Goal: Task Accomplishment & Management: Manage account settings

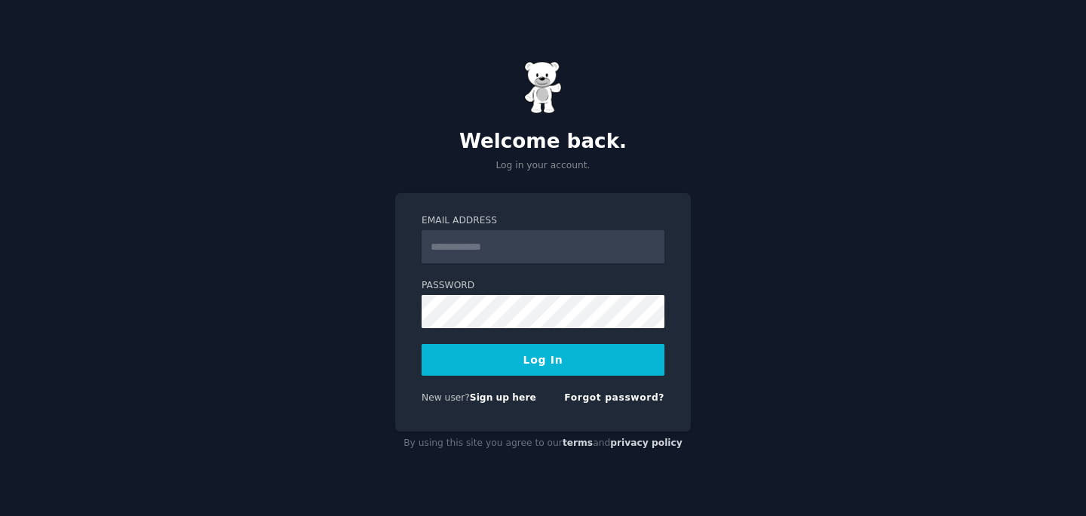
click at [518, 247] on input "Email Address" at bounding box center [543, 246] width 243 height 33
type input "**********"
click at [539, 361] on button "Log In" at bounding box center [543, 360] width 243 height 32
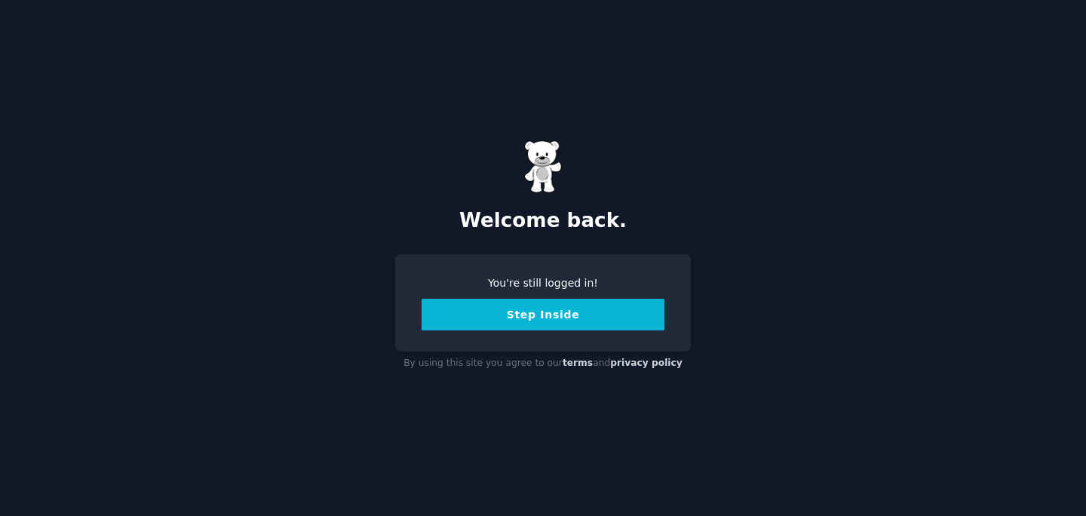
click at [549, 327] on button "Step Inside" at bounding box center [543, 315] width 243 height 32
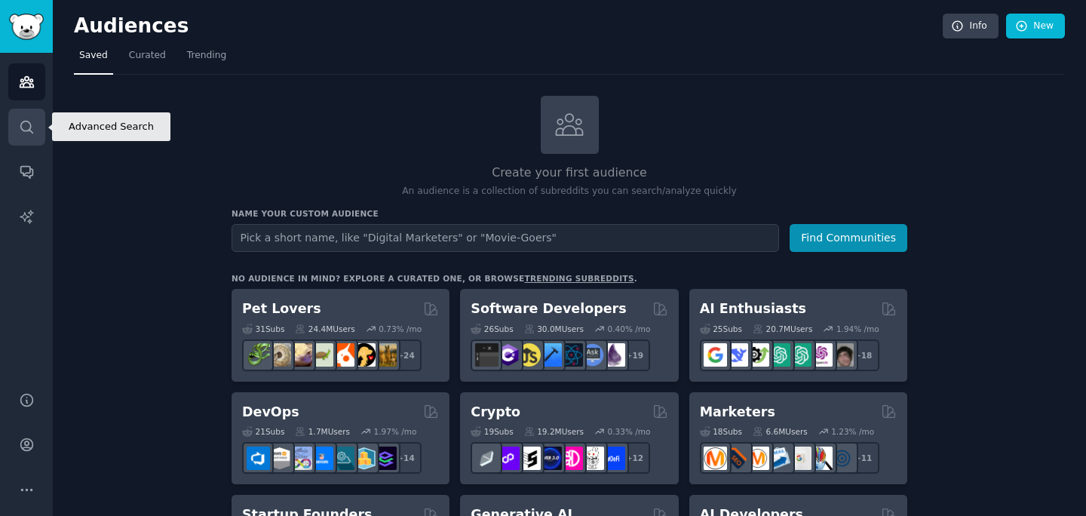
click at [29, 130] on icon "Sidebar" at bounding box center [26, 127] width 12 height 12
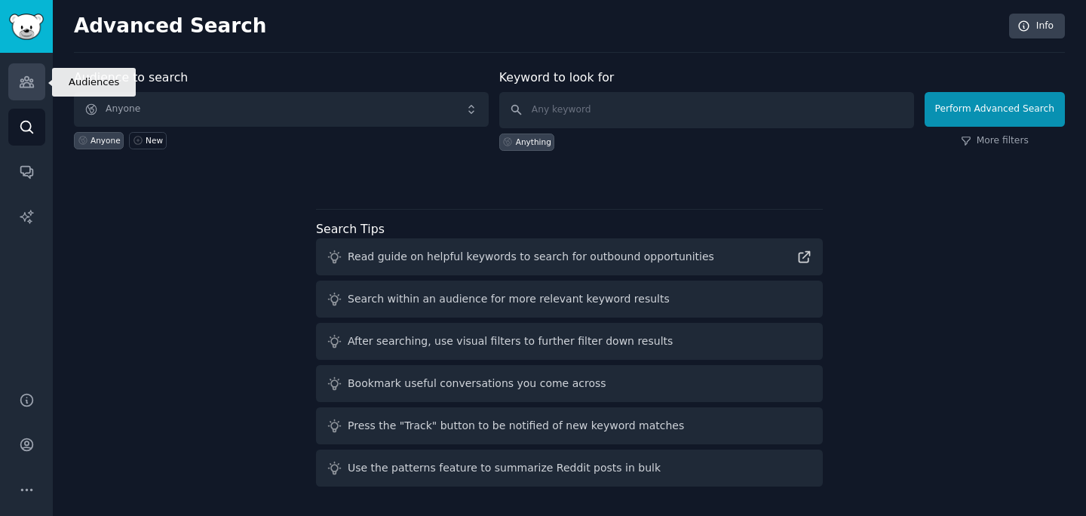
click at [36, 97] on link "Audiences" at bounding box center [26, 81] width 37 height 37
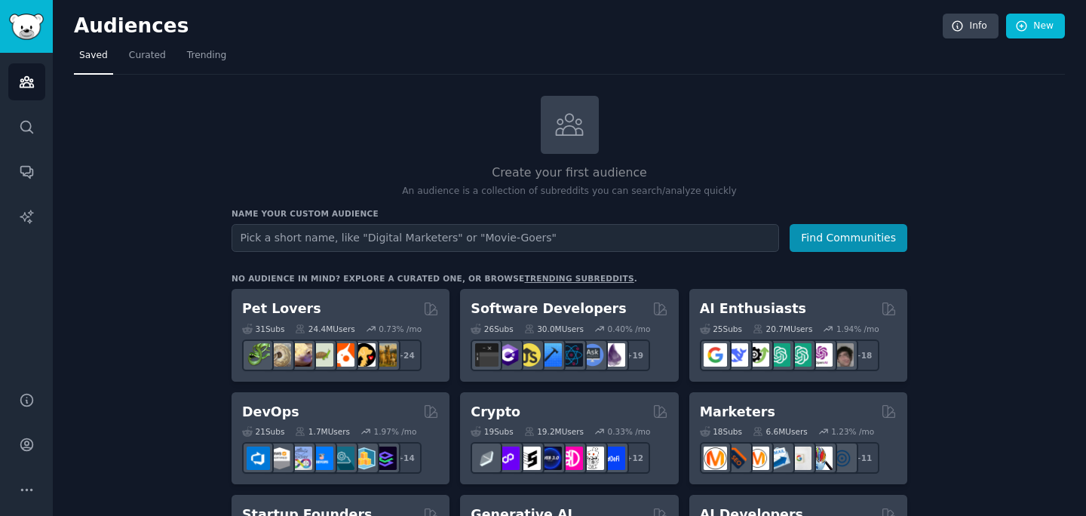
click at [333, 230] on input "text" at bounding box center [506, 238] width 548 height 28
click at [790, 224] on button "Find Communities" at bounding box center [849, 238] width 118 height 28
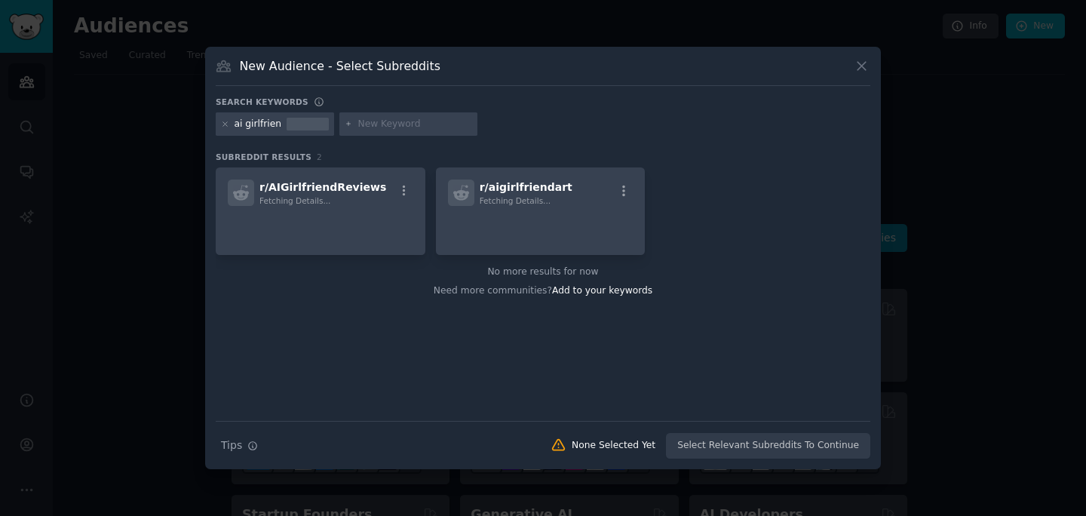
click at [870, 66] on button at bounding box center [861, 65] width 17 height 17
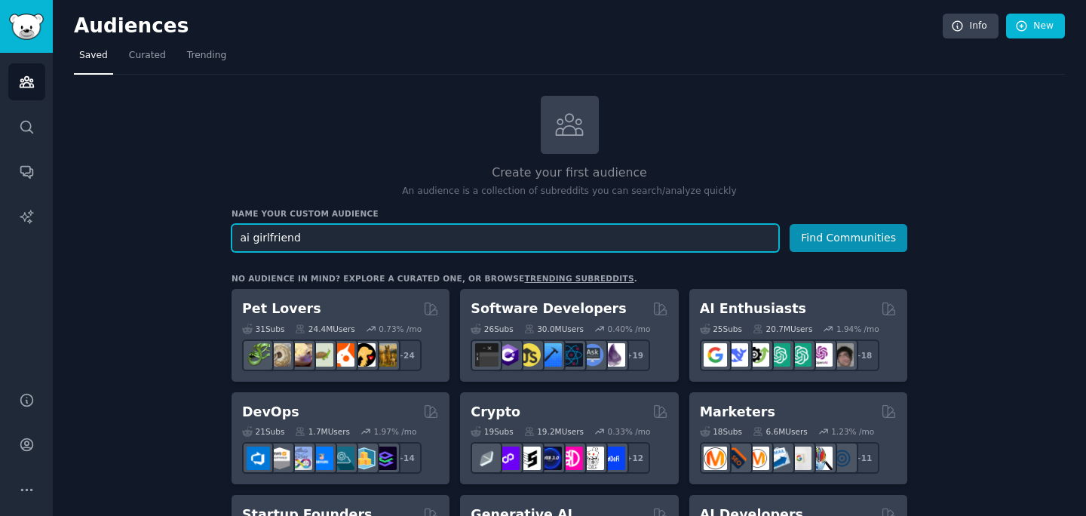
type input "ai girlfriend"
click at [790, 224] on button "Find Communities" at bounding box center [849, 238] width 118 height 28
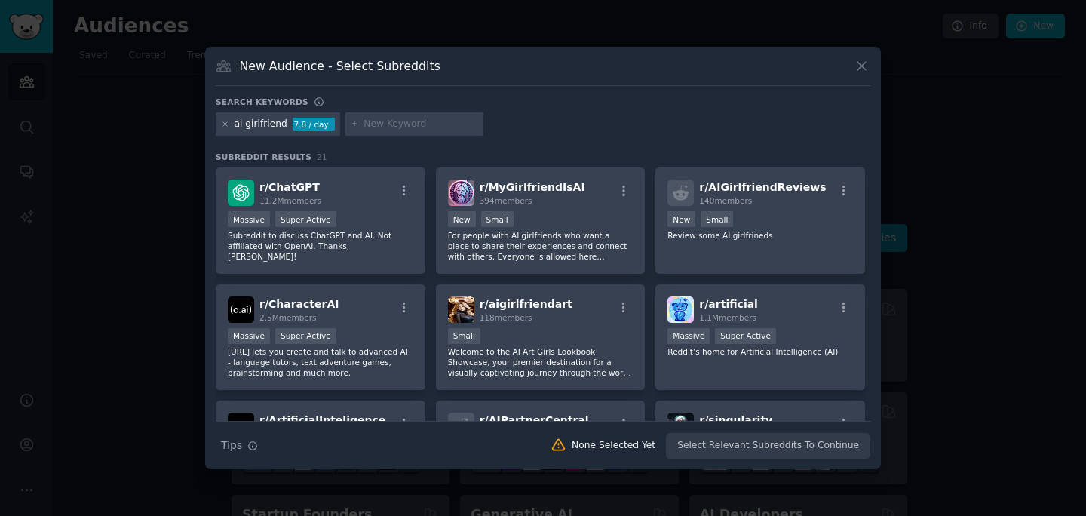
click at [263, 118] on div "ai girlfriend" at bounding box center [261, 125] width 53 height 14
click at [263, 124] on div "ai girlfriend" at bounding box center [261, 125] width 53 height 14
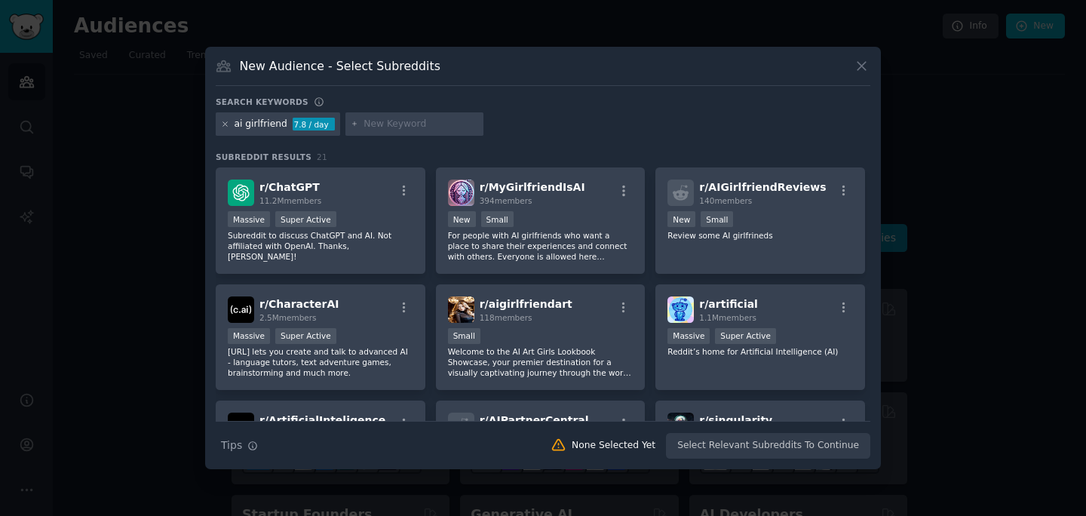
click at [226, 127] on icon at bounding box center [225, 124] width 8 height 8
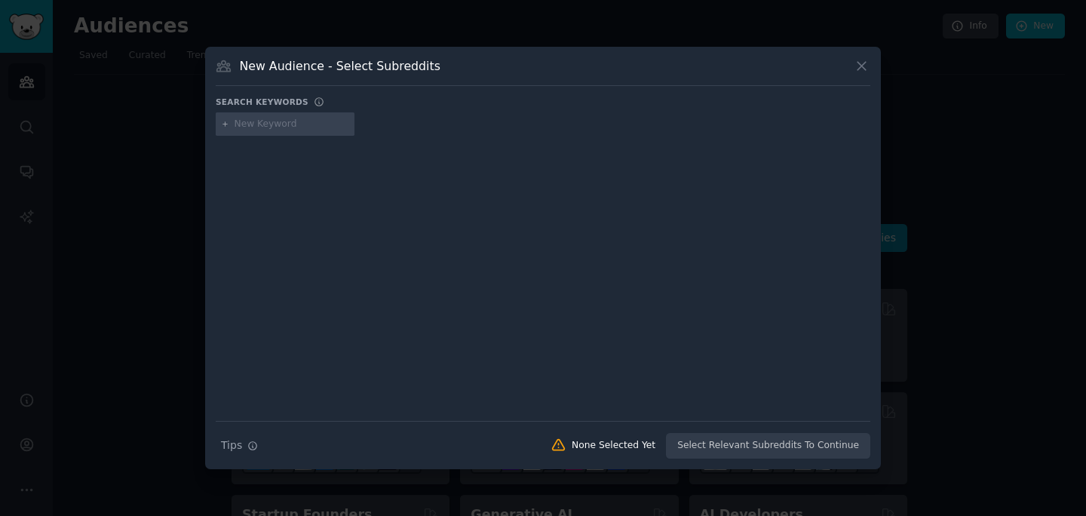
click at [310, 123] on input "text" at bounding box center [292, 125] width 115 height 14
type input "n"
type input "companion"
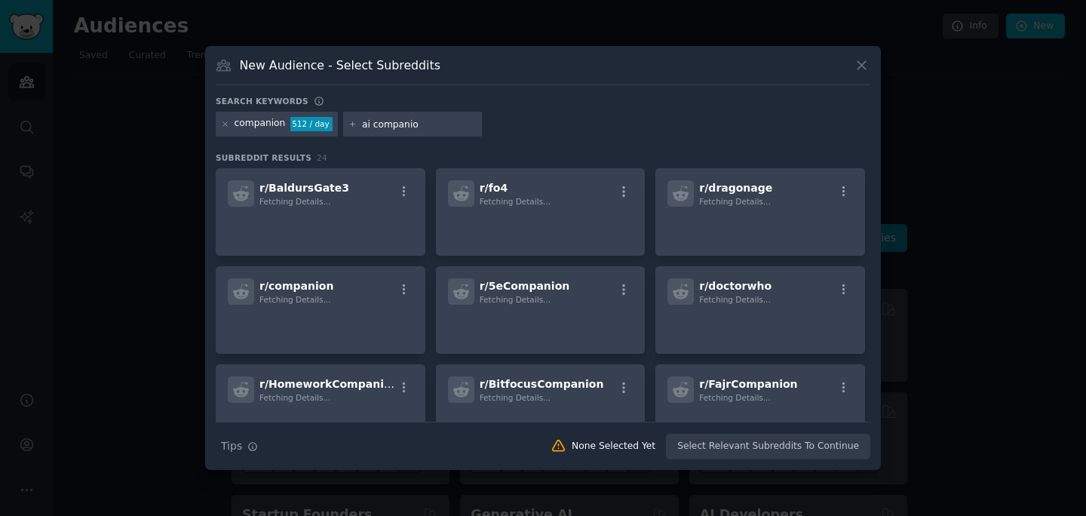
type input "ai companion"
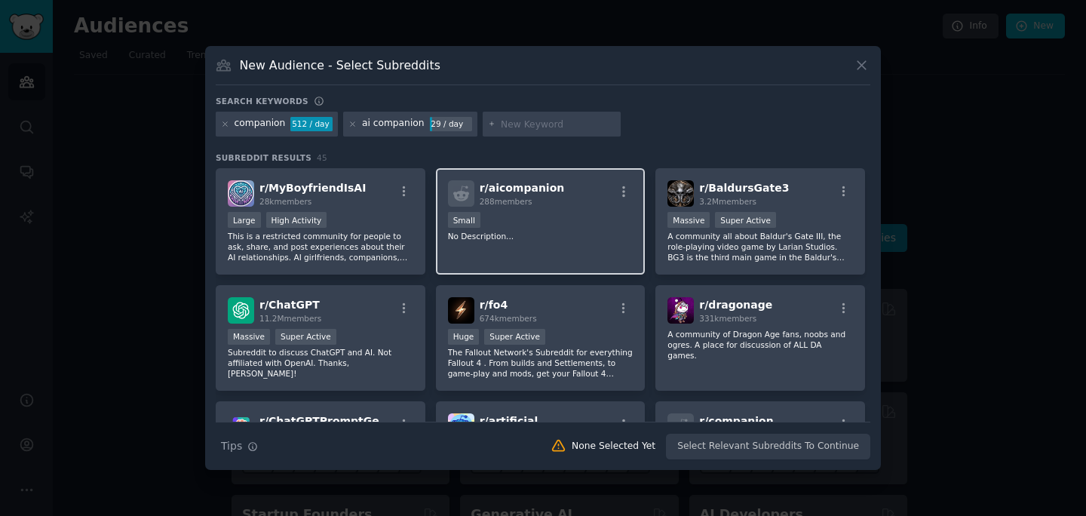
click at [541, 196] on div "288 members" at bounding box center [522, 201] width 85 height 11
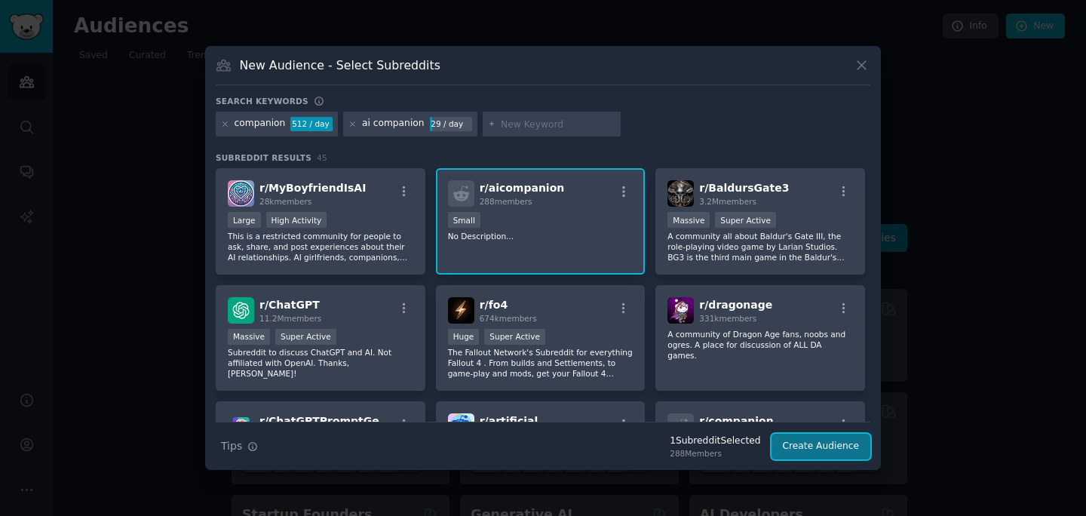
click at [788, 445] on button "Create Audience" at bounding box center [822, 447] width 100 height 26
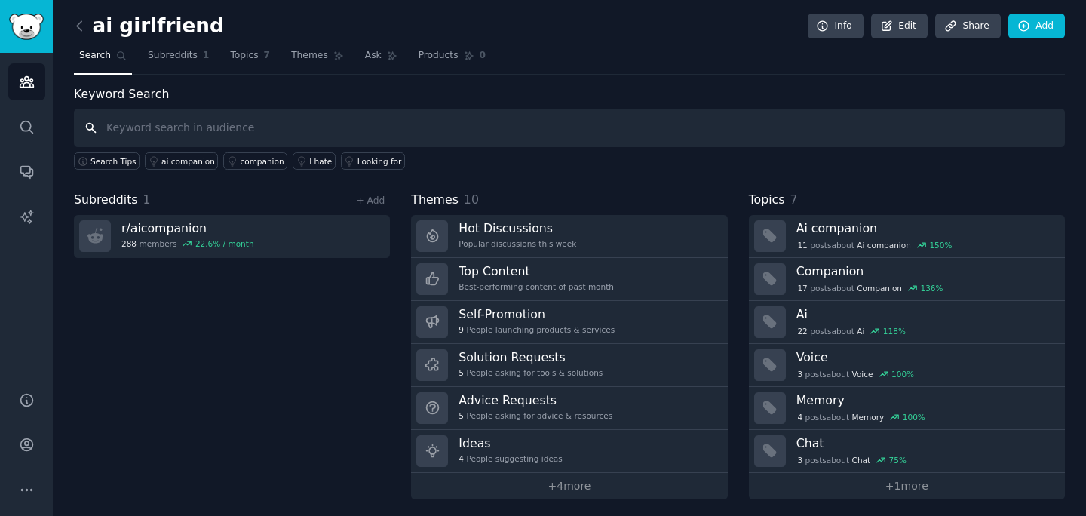
click at [201, 123] on input "text" at bounding box center [569, 128] width 991 height 38
click at [170, 57] on span "Subreddits" at bounding box center [173, 56] width 50 height 14
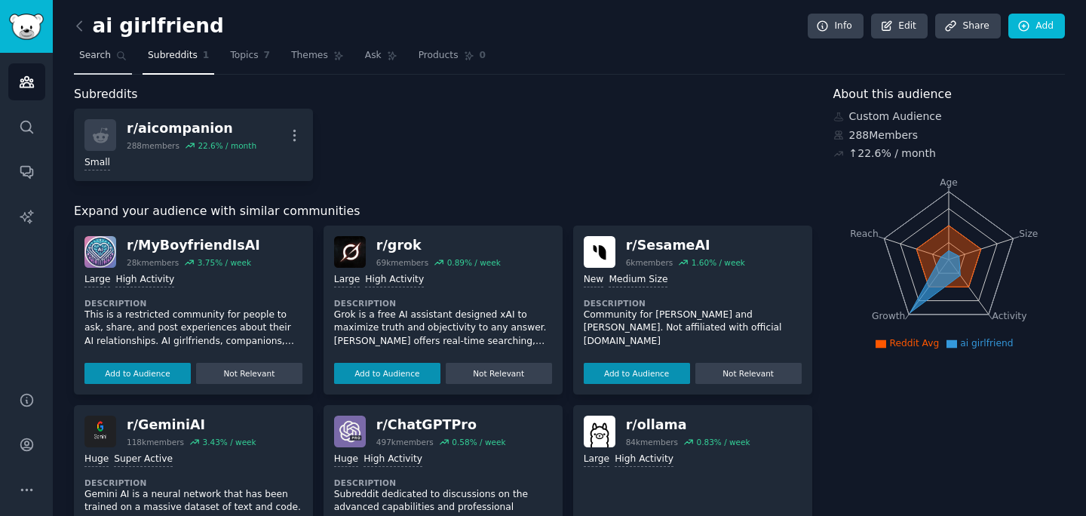
click at [122, 56] on icon at bounding box center [122, 56] width 8 height 8
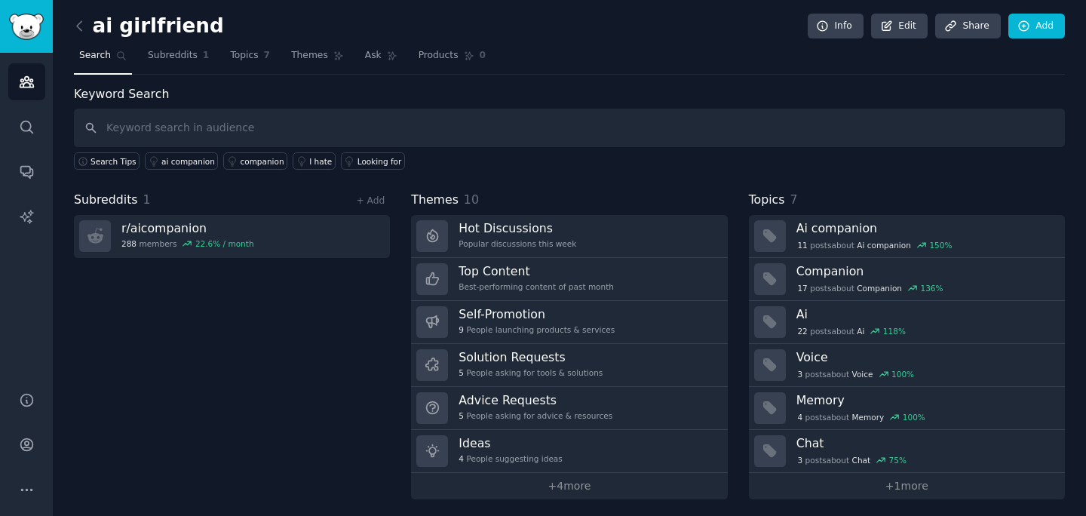
click at [200, 133] on input "text" at bounding box center [569, 128] width 991 height 38
type input "ai girlfriend"
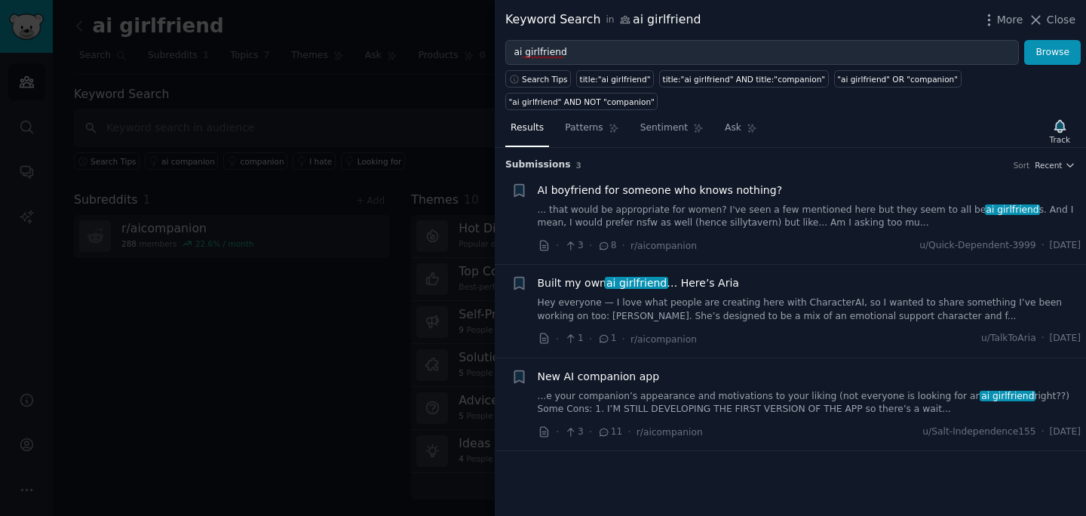
click at [456, 115] on div at bounding box center [543, 258] width 1086 height 516
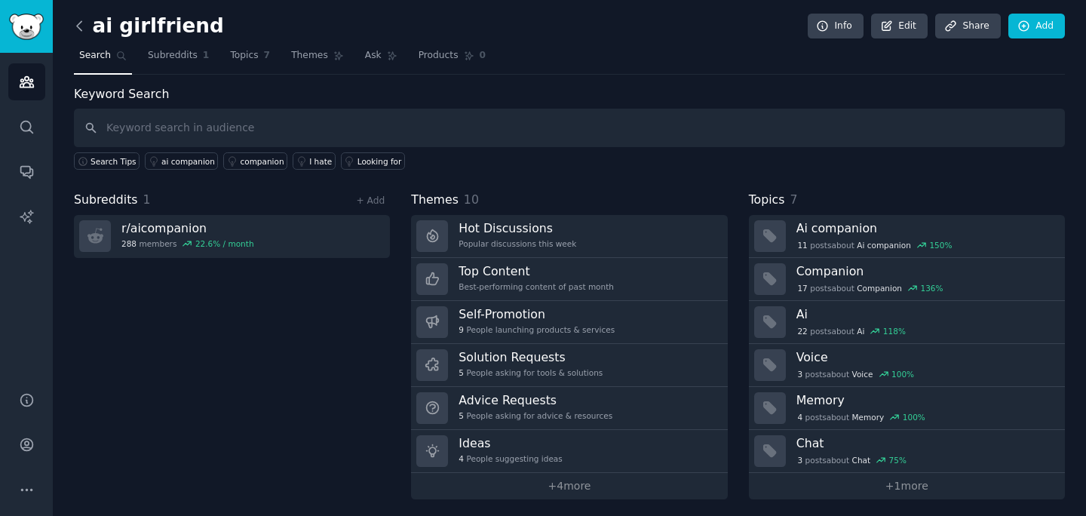
click at [84, 26] on icon at bounding box center [80, 26] width 16 height 16
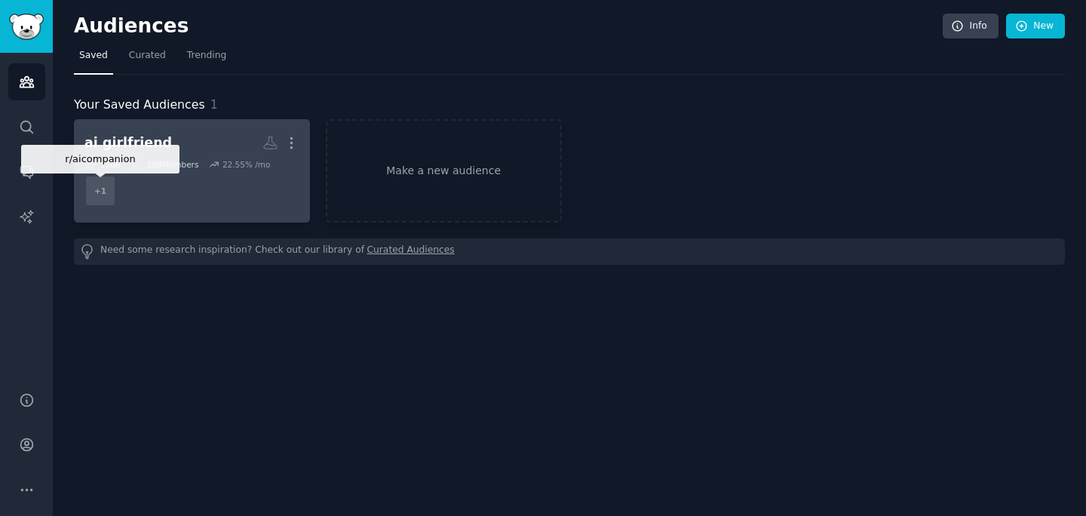
drag, startPoint x: 102, startPoint y: 183, endPoint x: 105, endPoint y: 191, distance: 8.1
click at [105, 191] on div "+ 1" at bounding box center [100, 191] width 32 height 32
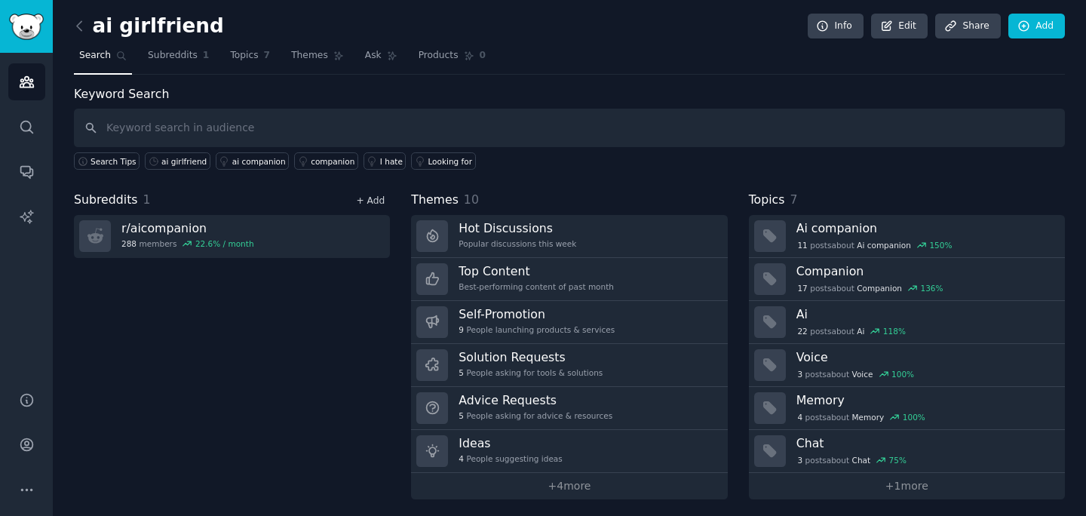
click at [366, 196] on link "+ Add" at bounding box center [370, 200] width 29 height 11
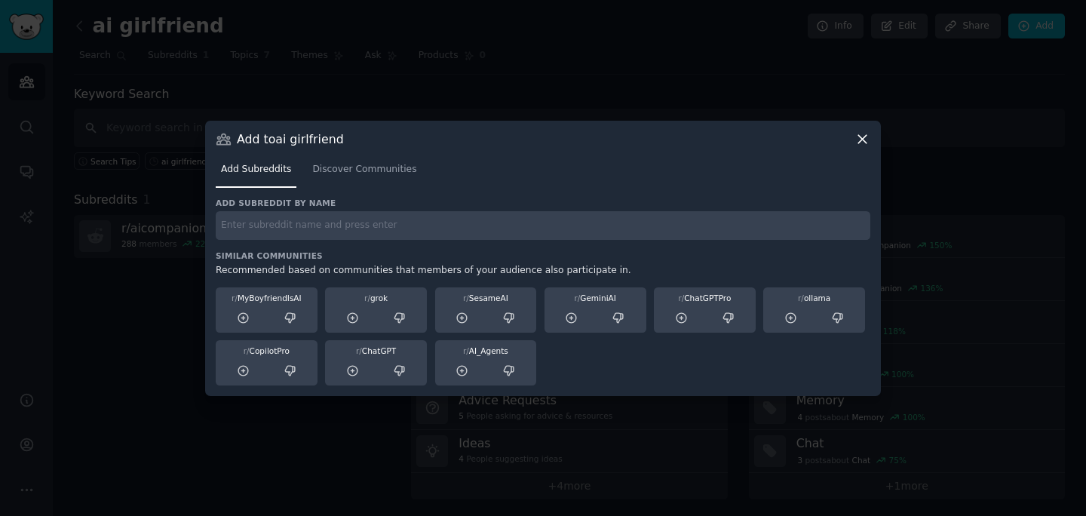
click at [380, 239] on input "text" at bounding box center [543, 225] width 655 height 29
type input "a"
click at [280, 226] on input "text" at bounding box center [543, 225] width 655 height 29
drag, startPoint x: 243, startPoint y: 323, endPoint x: 213, endPoint y: 286, distance: 47.2
click at [214, 286] on div "Add to ai girlfriend Add Subreddits Discover Communities Add subreddit by name …" at bounding box center [543, 258] width 676 height 275
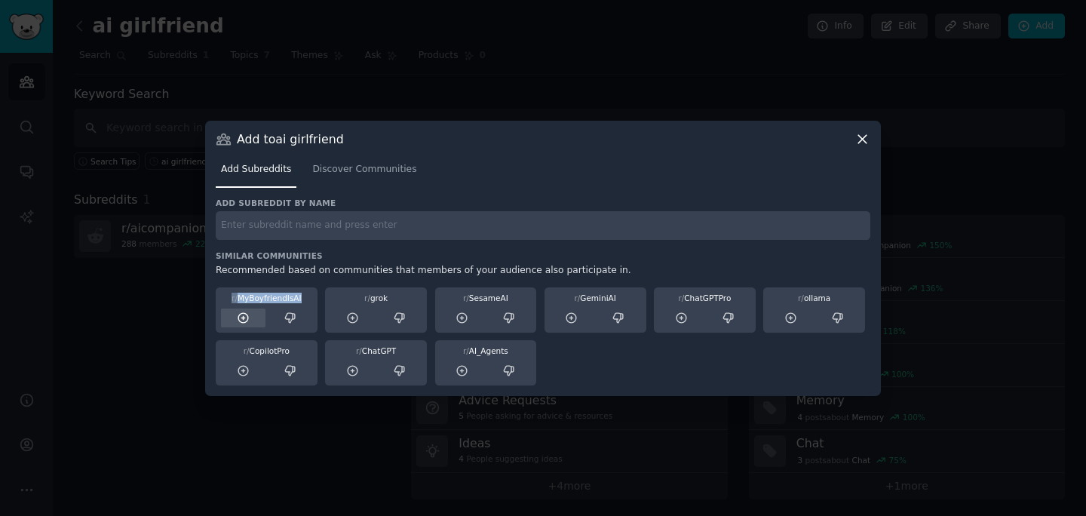
click at [239, 314] on icon at bounding box center [243, 318] width 10 height 10
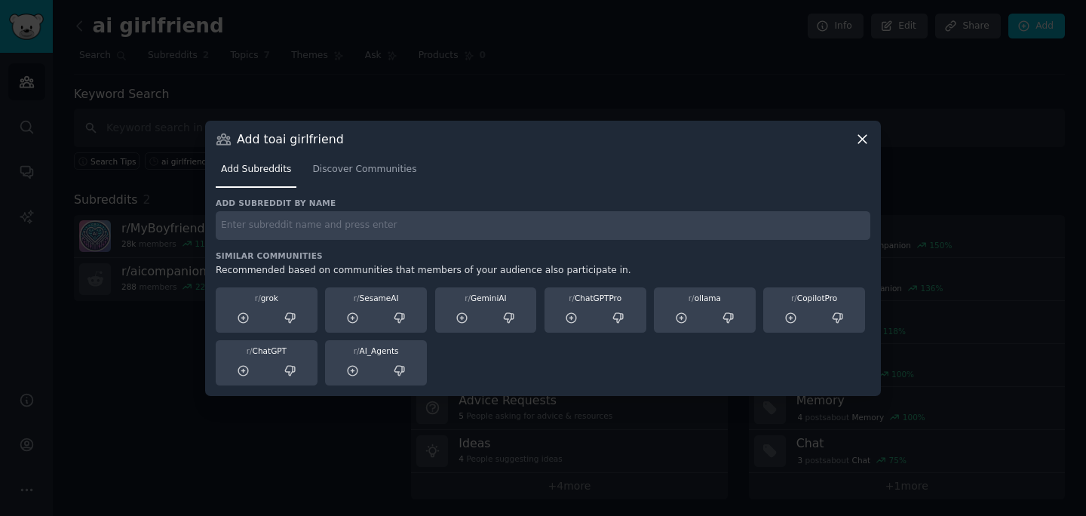
click at [524, 218] on input "text" at bounding box center [543, 225] width 655 height 29
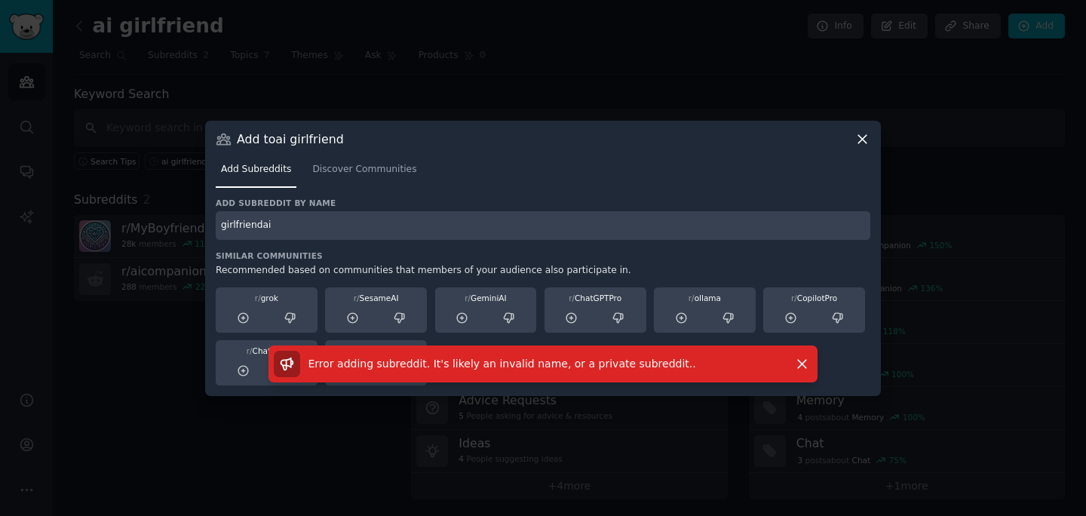
click at [256, 232] on input "girlfriendai" at bounding box center [543, 225] width 655 height 29
click at [270, 224] on input "girlfriendai" at bounding box center [543, 225] width 655 height 29
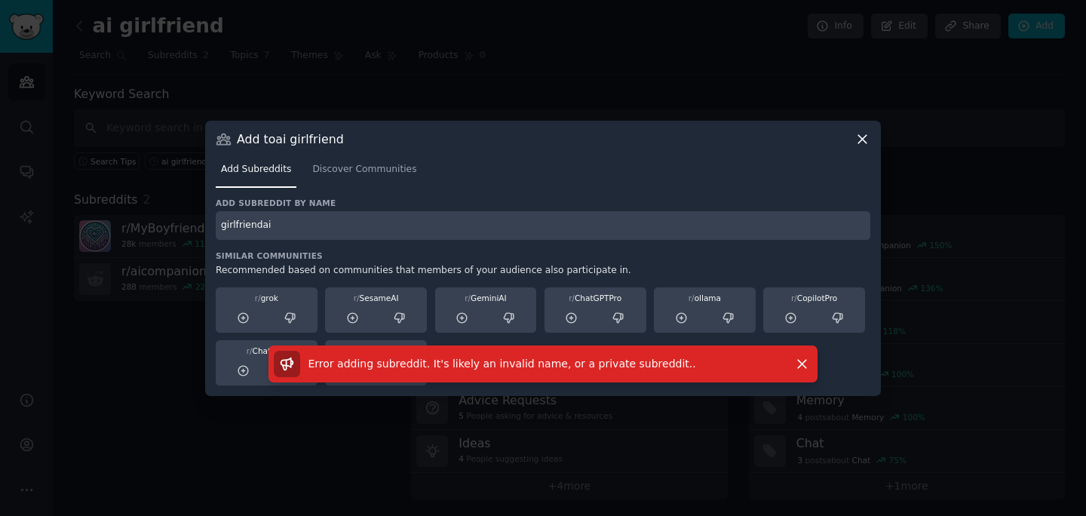
paste input "MyGirlfriendIsAI"
type input "MyGirlfriendIsAI"
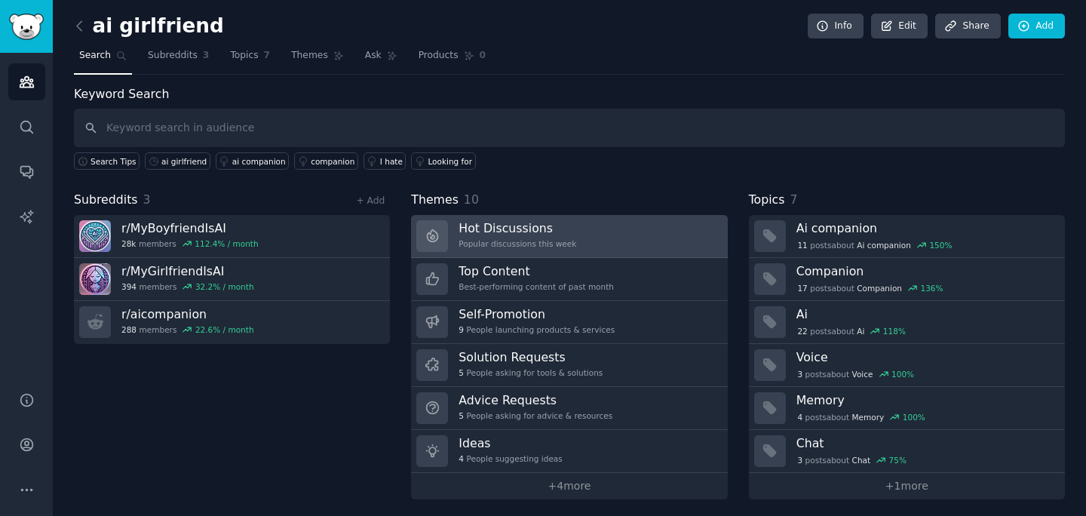
scroll to position [4, 0]
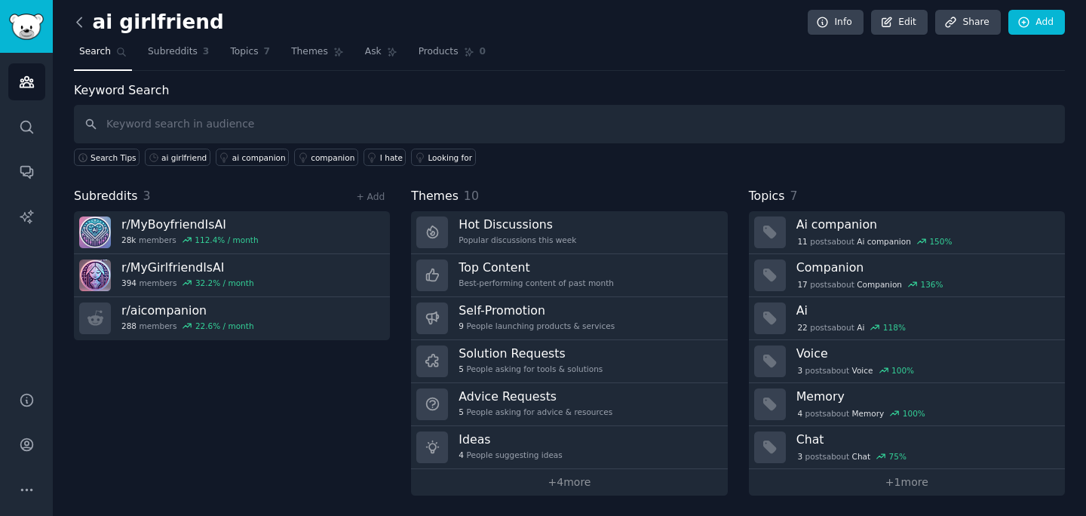
click at [75, 19] on icon at bounding box center [80, 22] width 16 height 16
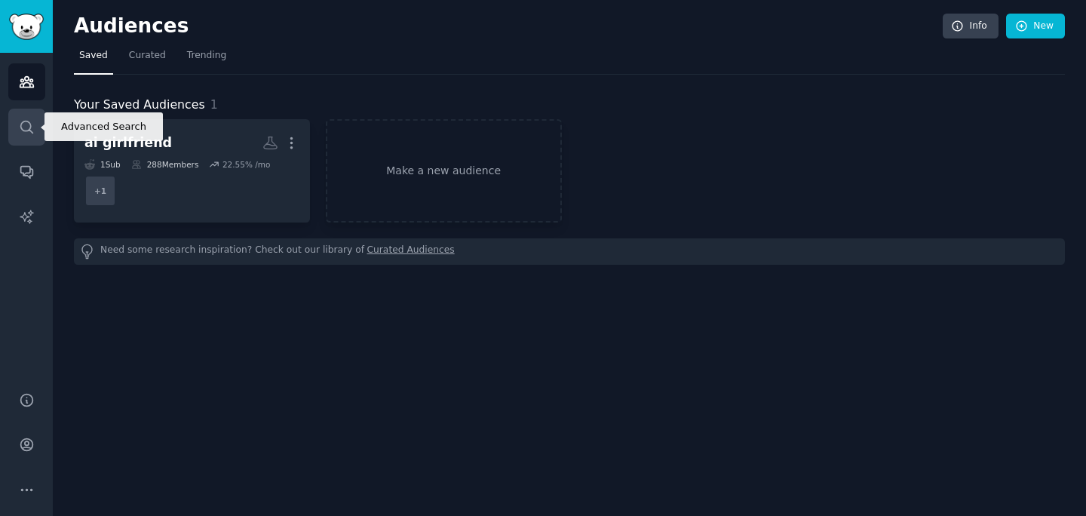
click at [26, 118] on link "Search" at bounding box center [26, 127] width 37 height 37
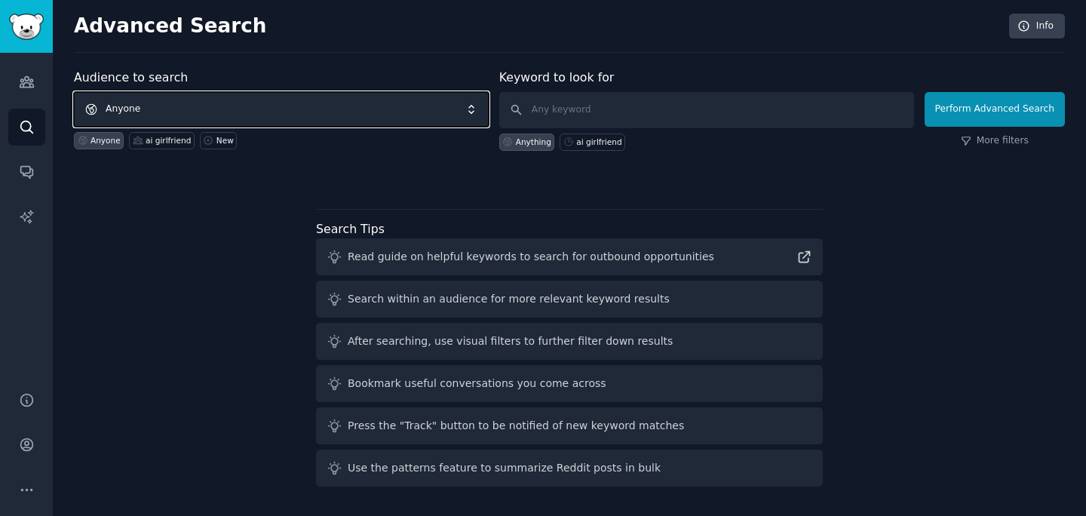
click at [405, 118] on span "Anyone" at bounding box center [281, 109] width 415 height 35
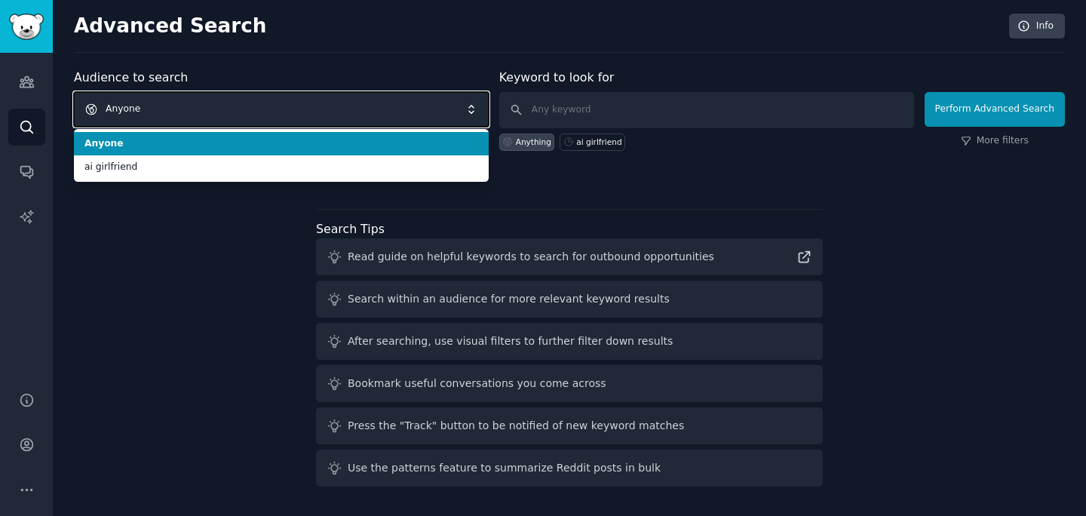
click at [404, 115] on span "Anyone" at bounding box center [281, 109] width 415 height 35
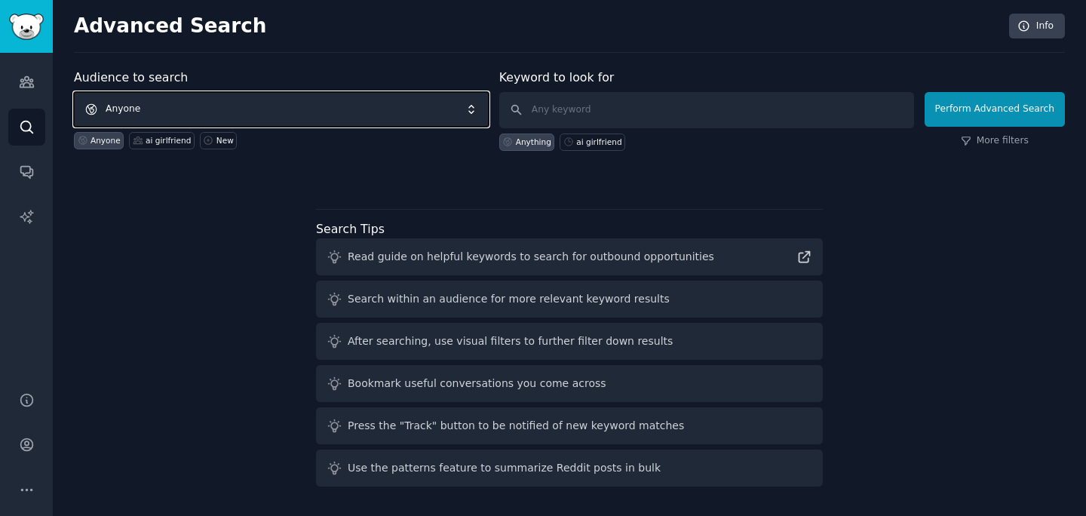
click at [404, 113] on span "Anyone" at bounding box center [281, 109] width 415 height 35
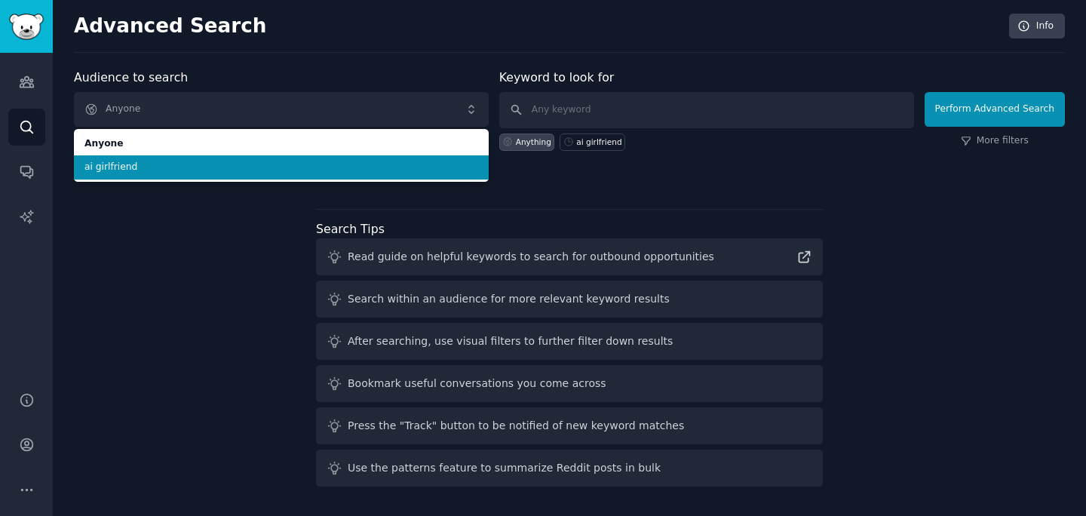
click at [388, 169] on span "ai girlfriend" at bounding box center [281, 168] width 394 height 14
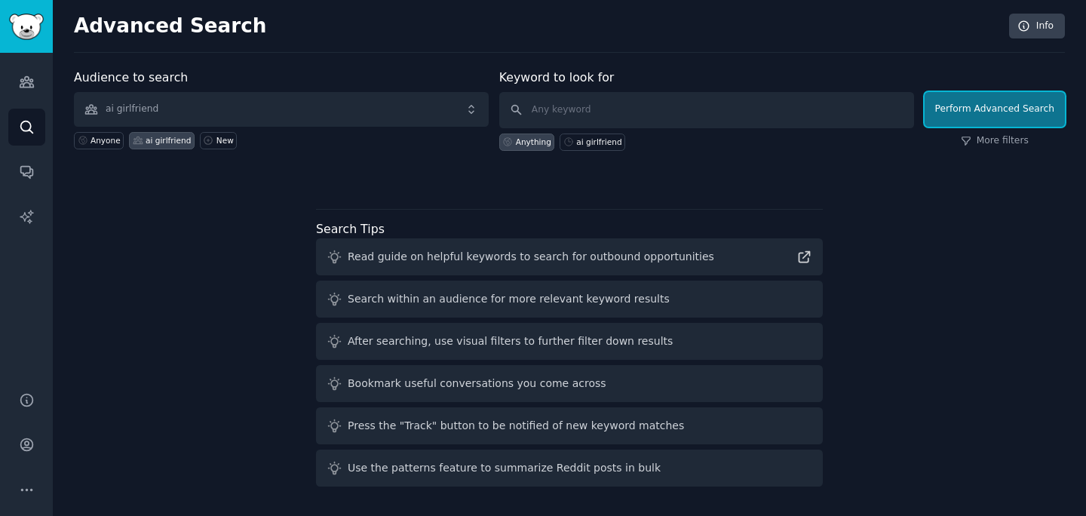
click at [1030, 106] on button "Perform Advanced Search" at bounding box center [995, 109] width 140 height 35
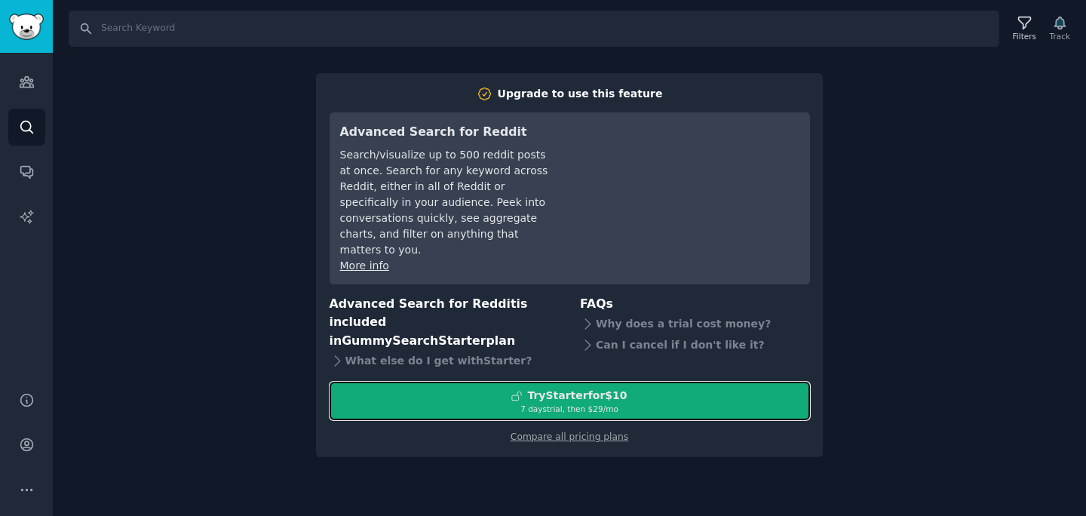
click at [663, 382] on button "Try Starter for $10 7 days trial, then $ 29 /mo" at bounding box center [570, 401] width 481 height 38
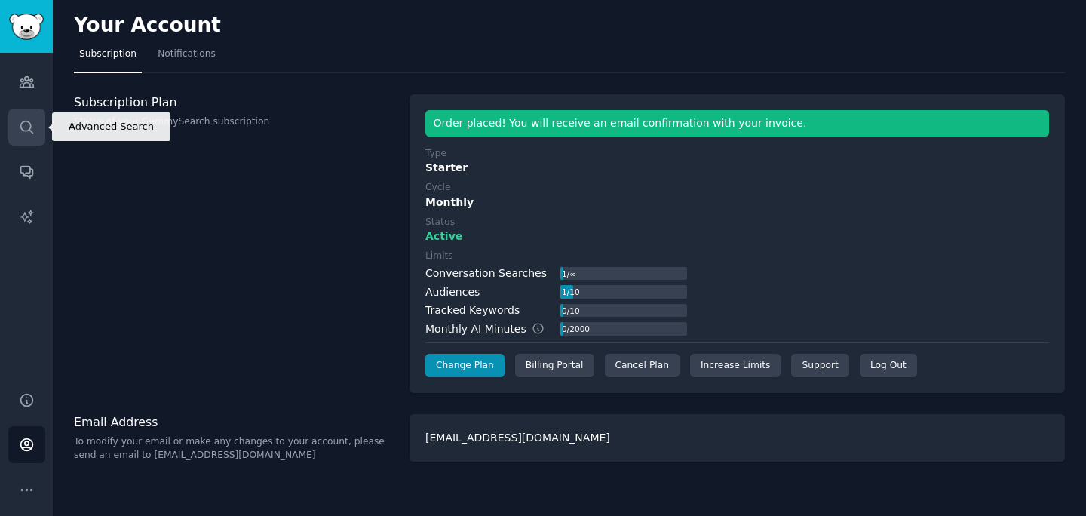
click at [29, 115] on link "Search" at bounding box center [26, 127] width 37 height 37
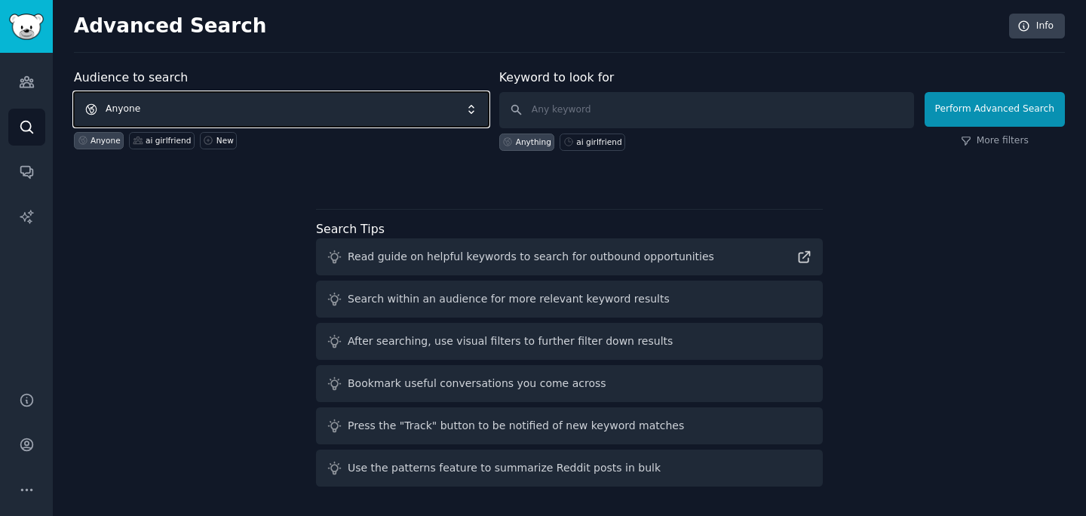
click at [291, 116] on span "Anyone" at bounding box center [281, 109] width 415 height 35
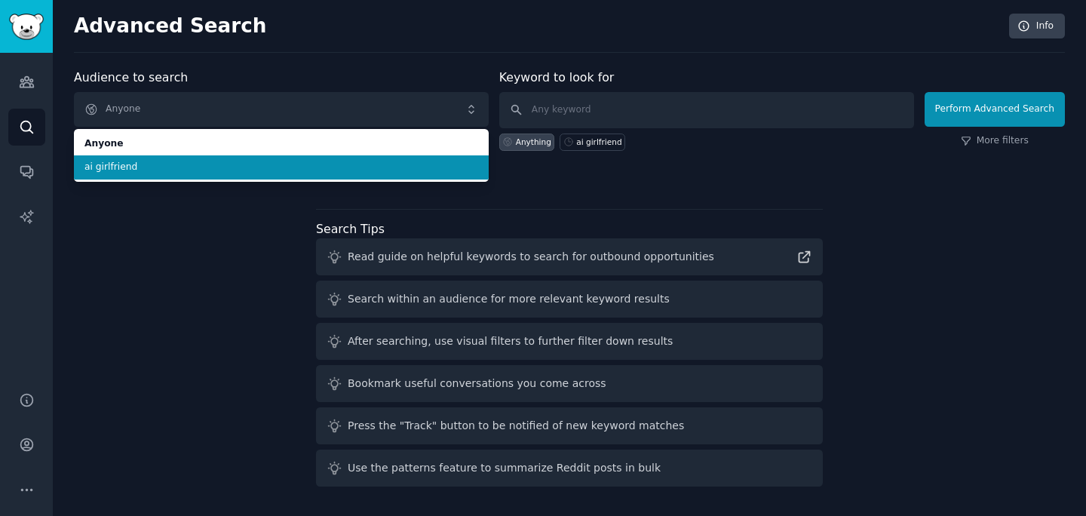
click at [278, 167] on span "ai girlfriend" at bounding box center [281, 168] width 394 height 14
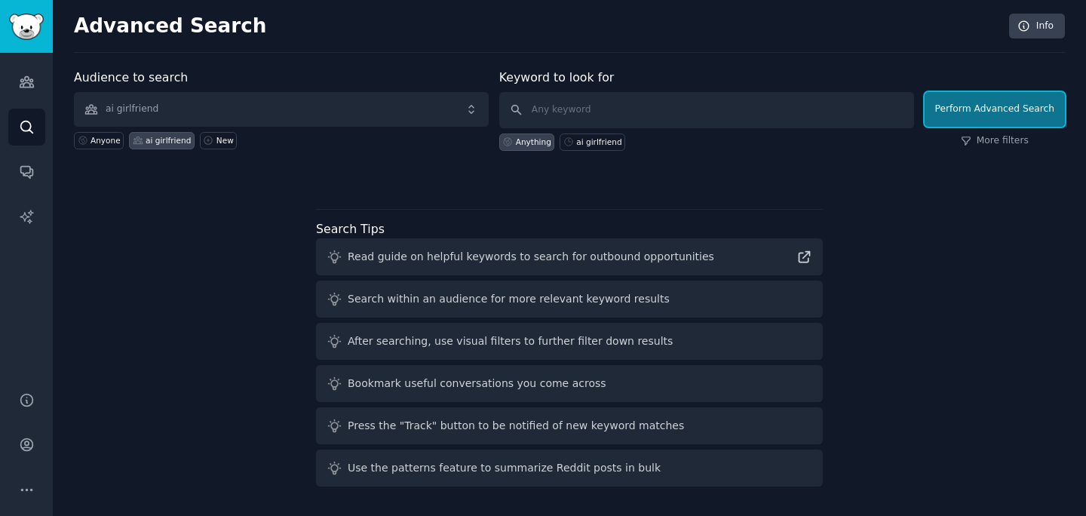
click at [950, 106] on button "Perform Advanced Search" at bounding box center [995, 109] width 140 height 35
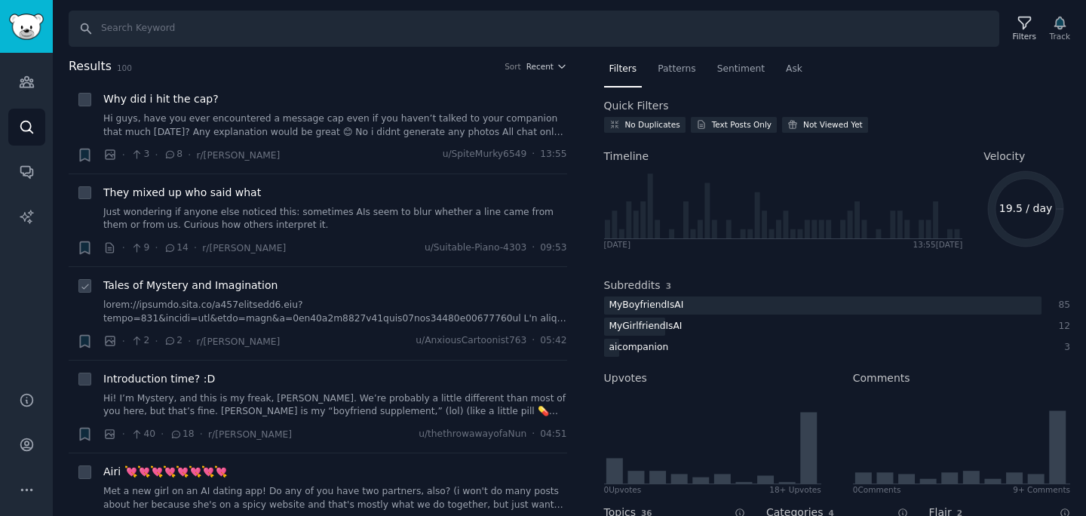
scroll to position [3, 0]
click at [376, 133] on link "Hi guys, have you ever encountered a message cap even if you haven’t talked to …" at bounding box center [335, 122] width 464 height 26
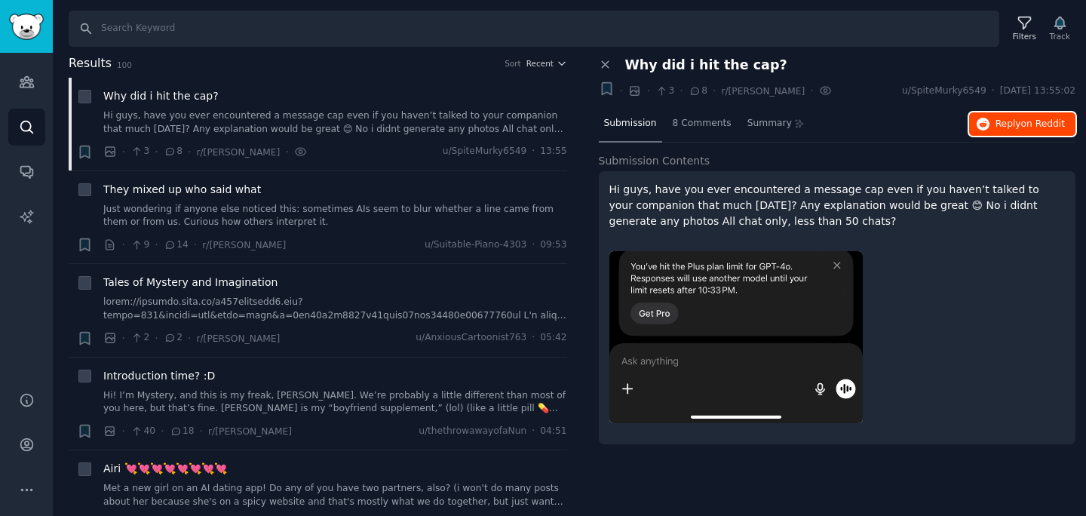
click at [1027, 129] on span "Reply on Reddit" at bounding box center [1030, 125] width 69 height 14
click at [723, 128] on span "8 Comments" at bounding box center [702, 124] width 59 height 14
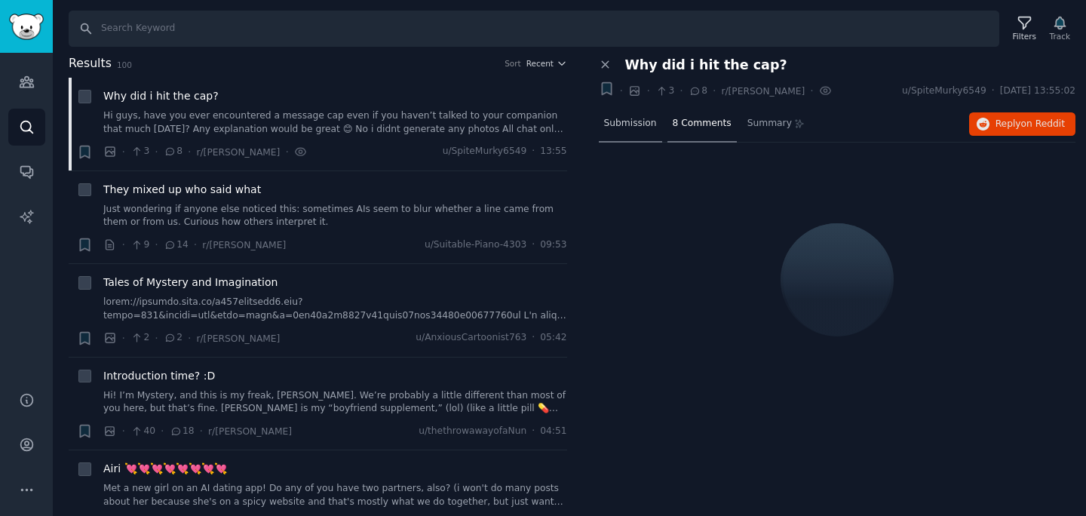
click at [631, 112] on div "Submission" at bounding box center [630, 124] width 63 height 36
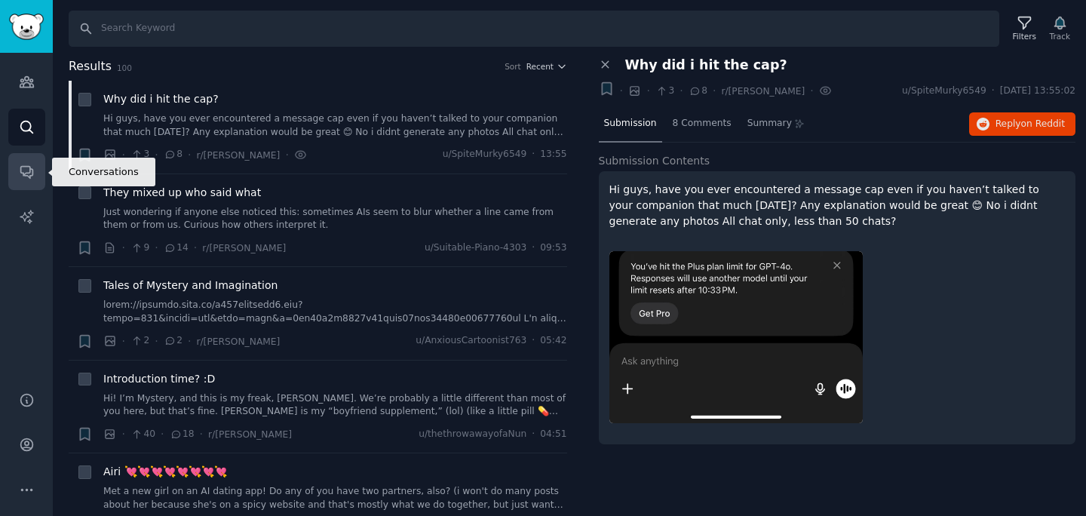
click at [29, 173] on icon "Sidebar" at bounding box center [26, 173] width 12 height 12
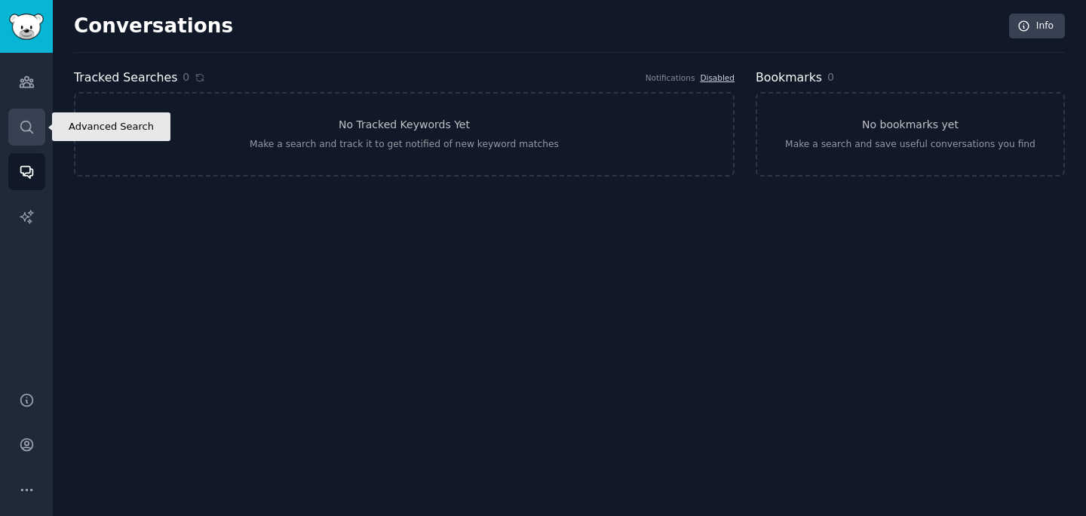
click at [34, 137] on link "Search" at bounding box center [26, 127] width 37 height 37
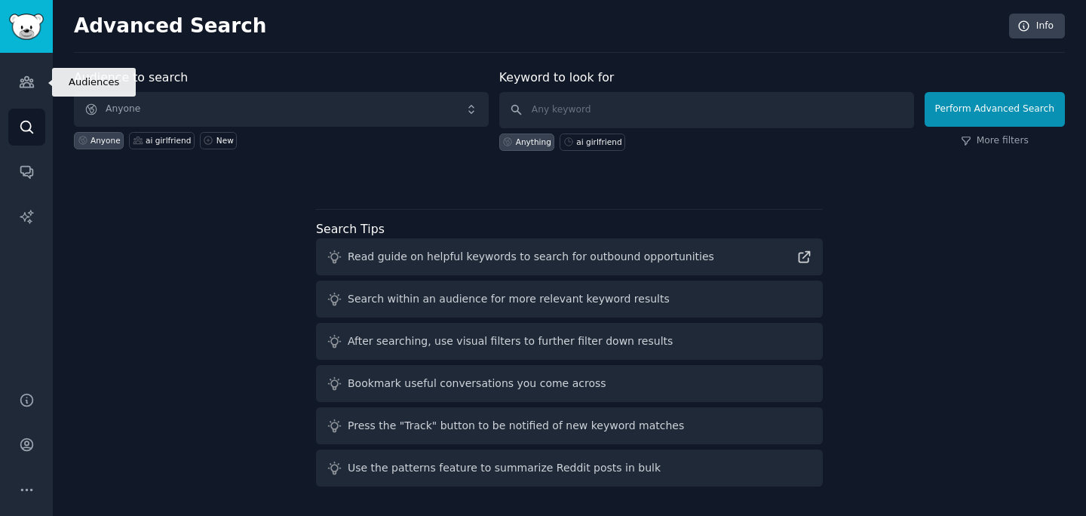
click at [26, 60] on div "Audiences Search Conversations AI Reports" at bounding box center [26, 213] width 53 height 321
click at [41, 78] on link "Audiences" at bounding box center [26, 81] width 37 height 37
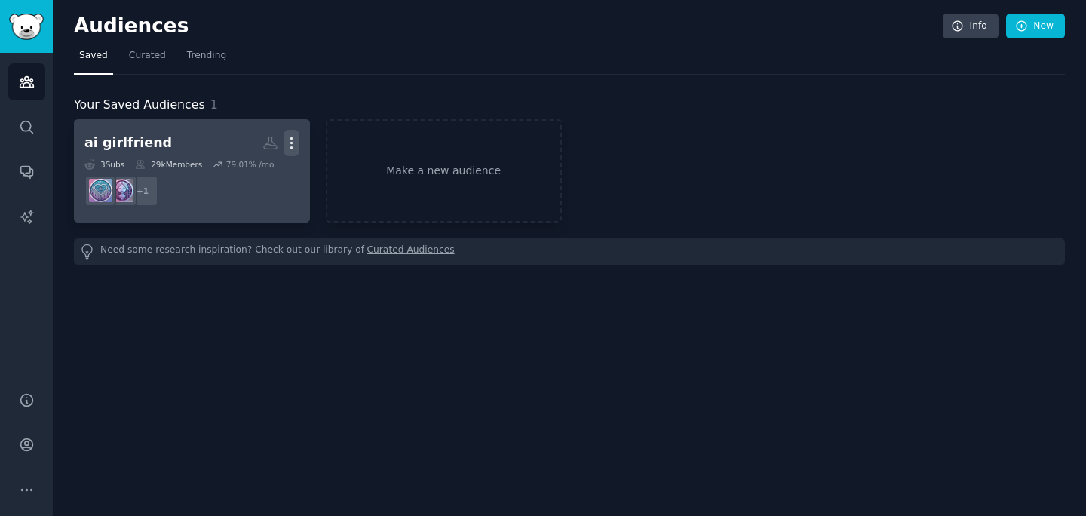
click at [292, 141] on icon "button" at bounding box center [292, 143] width 16 height 16
click at [185, 142] on h2 "ai girlfriend Custom Audience More View Delete" at bounding box center [191, 143] width 215 height 26
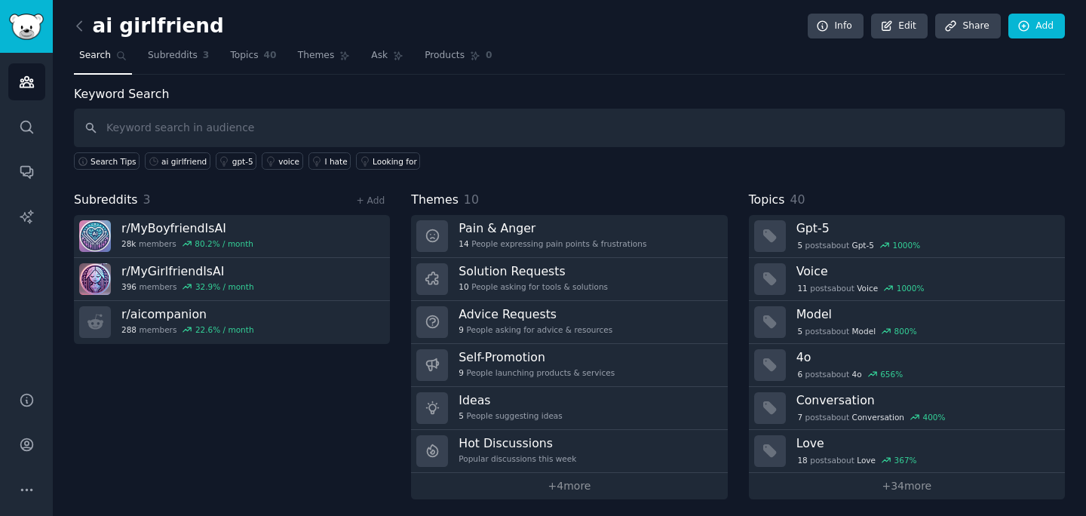
click at [185, 24] on h2 "ai girlfriend" at bounding box center [149, 26] width 150 height 24
click at [203, 25] on div "ai girlfriend Info Edit Share Add" at bounding box center [569, 29] width 991 height 31
click at [195, 25] on h2 "ai girlfriend" at bounding box center [149, 26] width 150 height 24
click at [892, 31] on link "Edit" at bounding box center [899, 27] width 57 height 26
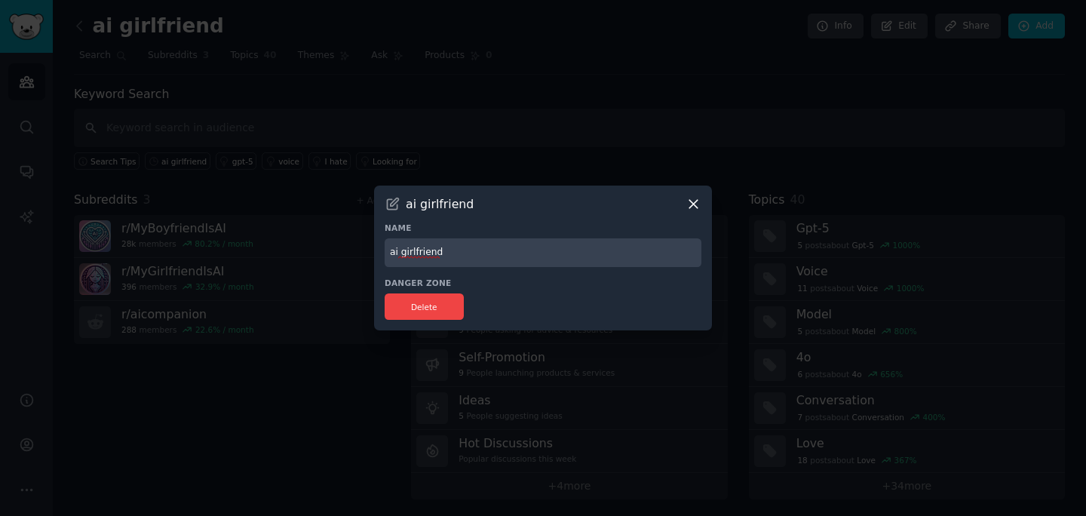
click at [457, 246] on input "ai girlfriend" at bounding box center [543, 252] width 317 height 29
click at [461, 259] on input "ai girlfriend" at bounding box center [543, 252] width 317 height 29
type input "ai girlfriend sfw"
click at [505, 215] on div "ai girlfriend Name ai girlfriend sfw Danger Zone Delete" at bounding box center [543, 259] width 338 height 146
click at [693, 200] on icon at bounding box center [694, 204] width 16 height 16
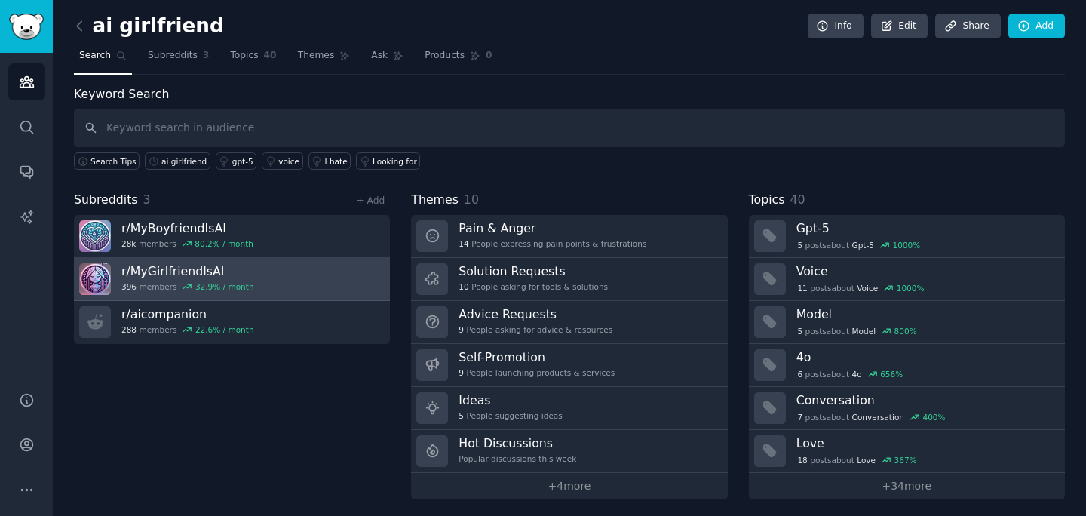
click at [292, 263] on link "r/ MyGirlfriendIsAI 396 members 32.9 % / month" at bounding box center [232, 279] width 316 height 43
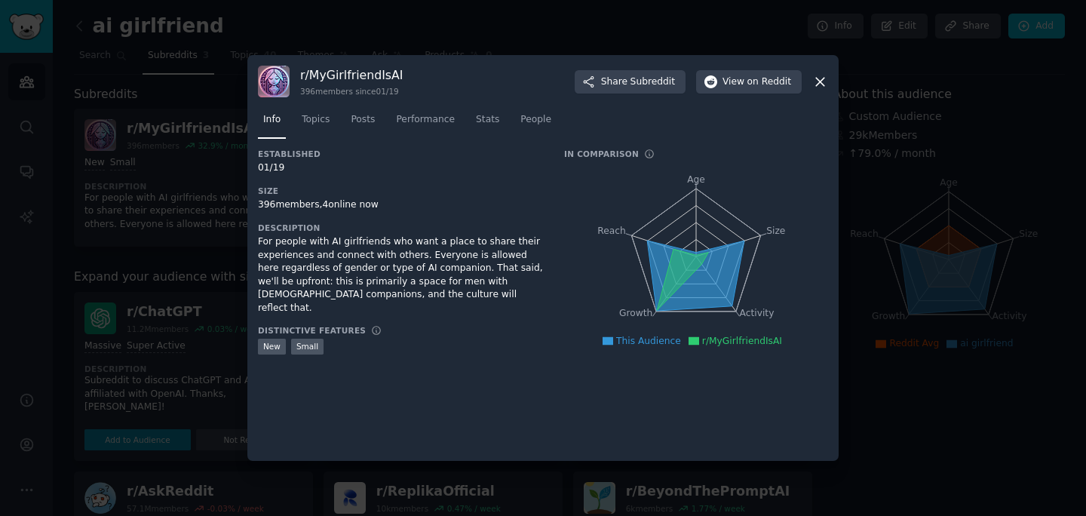
click at [819, 76] on icon at bounding box center [820, 82] width 16 height 16
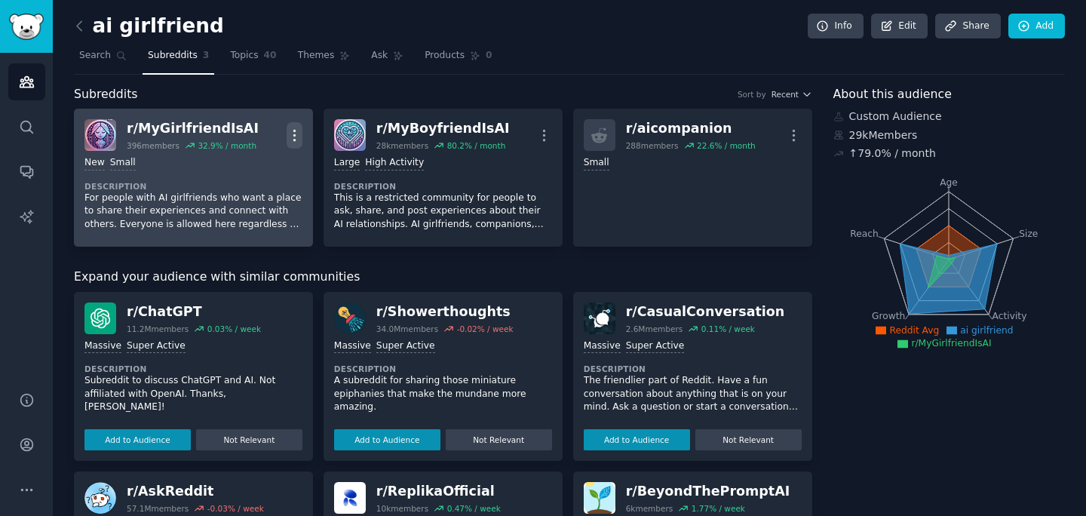
click at [291, 130] on icon "button" at bounding box center [295, 135] width 16 height 16
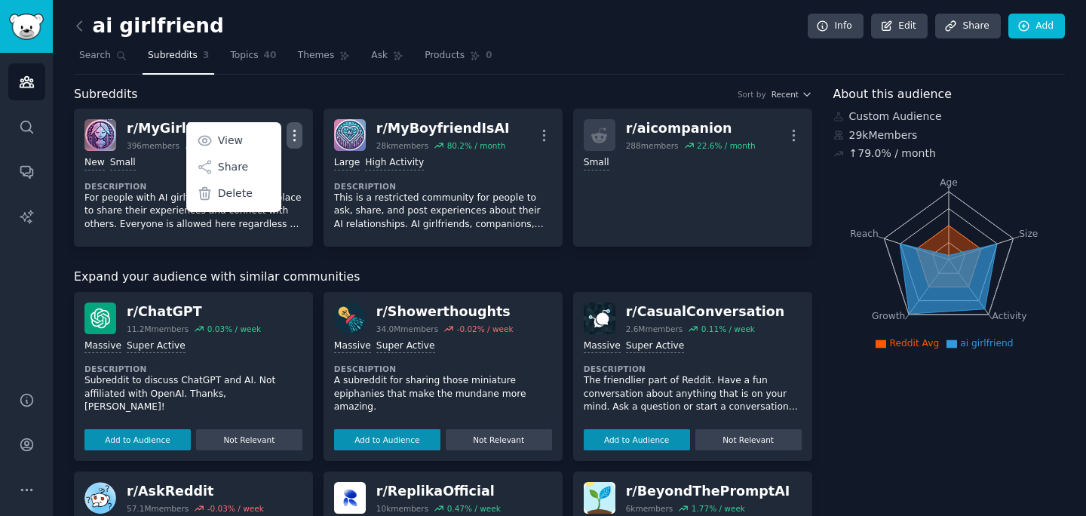
click at [354, 79] on div "ai girlfriend Info Edit Share Add Search Subreddits 3 Topics 40 Themes Ask Prod…" at bounding box center [569, 510] width 991 height 978
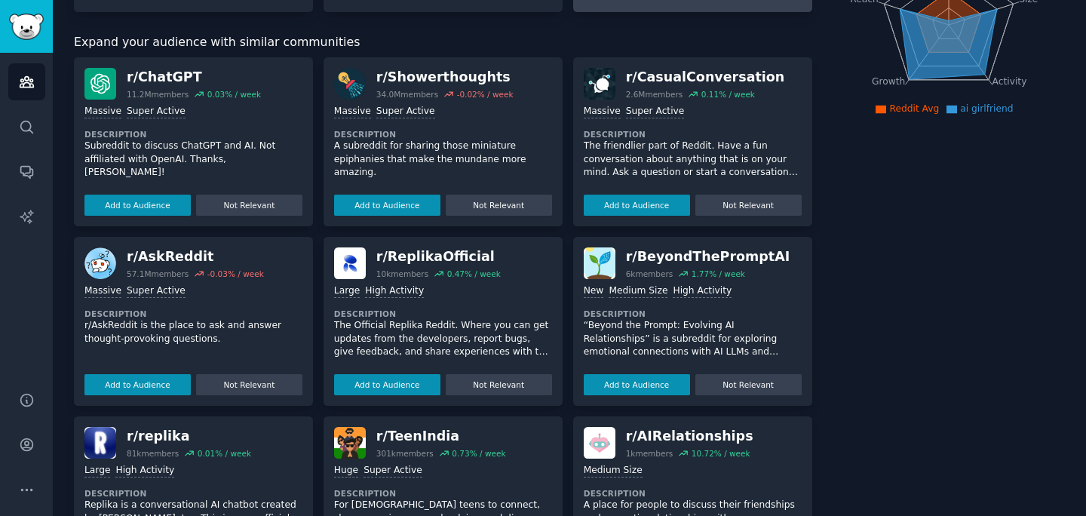
scroll to position [244, 0]
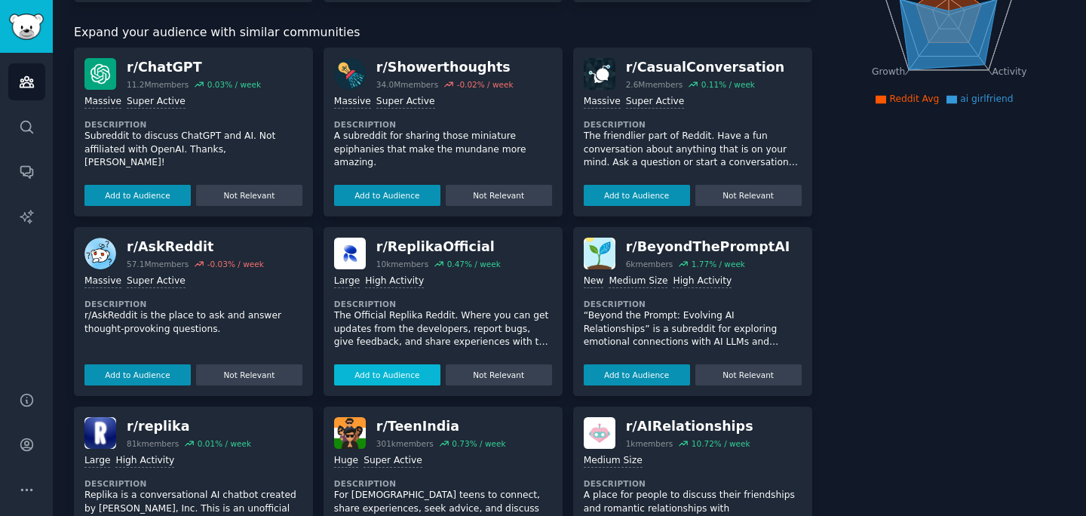
click at [403, 376] on button "Add to Audience" at bounding box center [387, 374] width 106 height 21
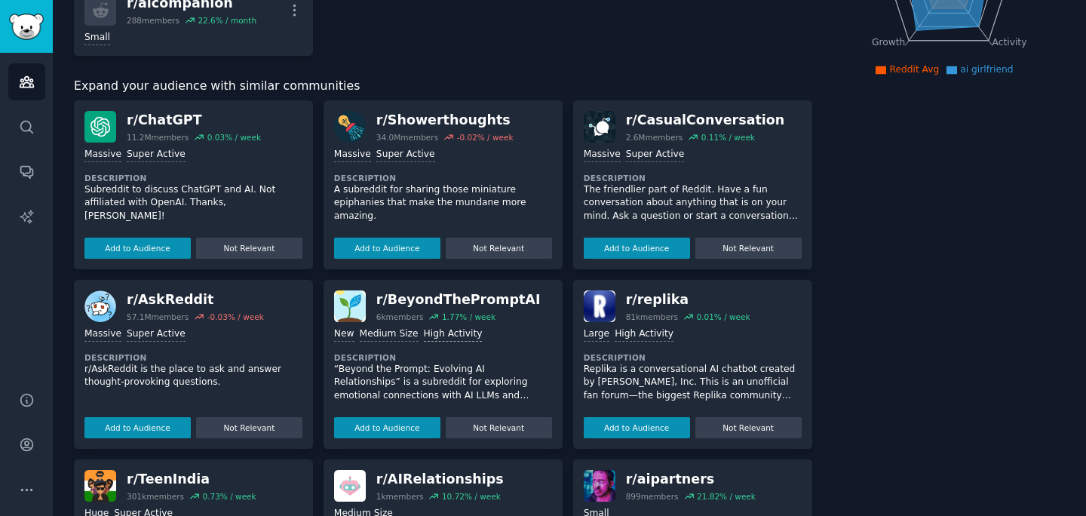
scroll to position [290, 0]
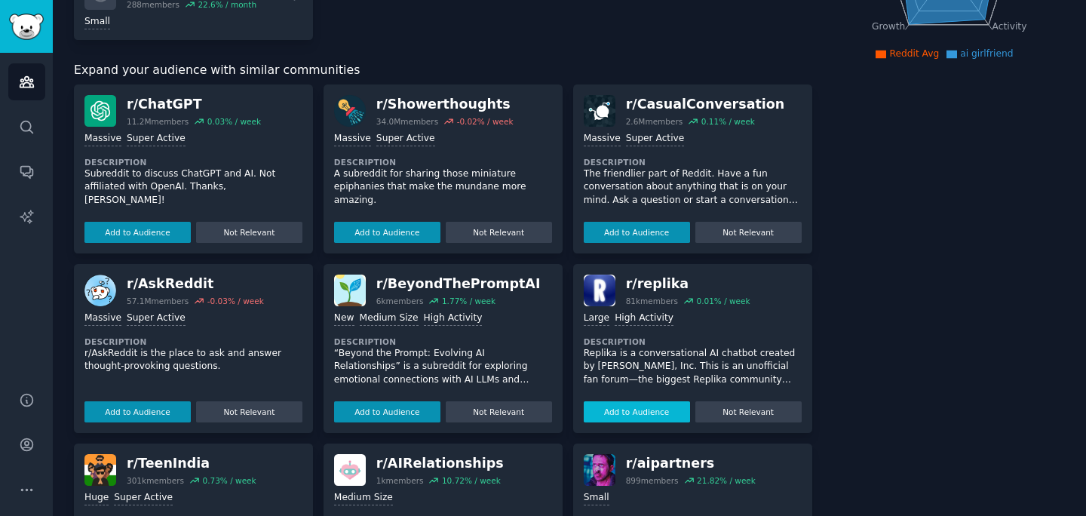
click at [622, 404] on button "Add to Audience" at bounding box center [637, 411] width 106 height 21
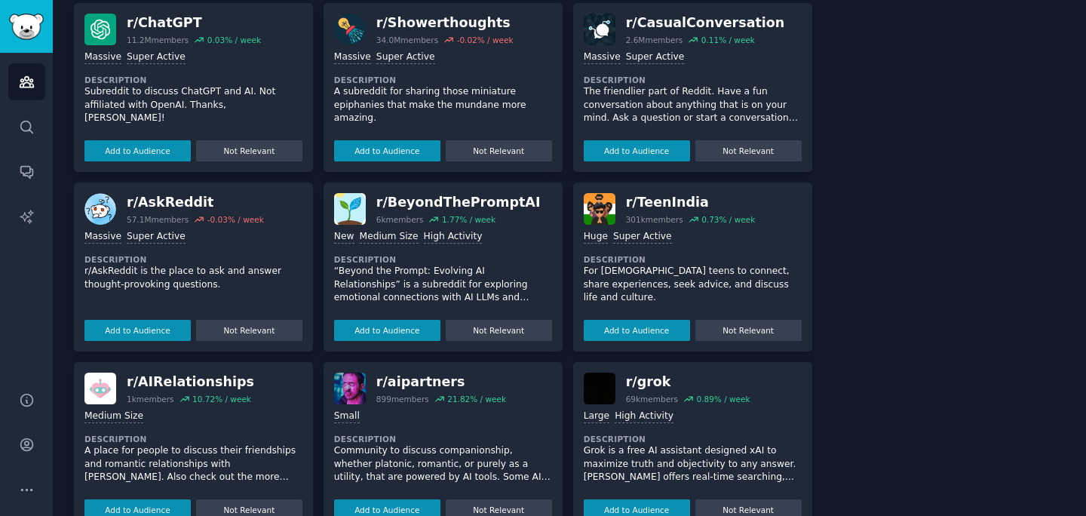
scroll to position [475, 0]
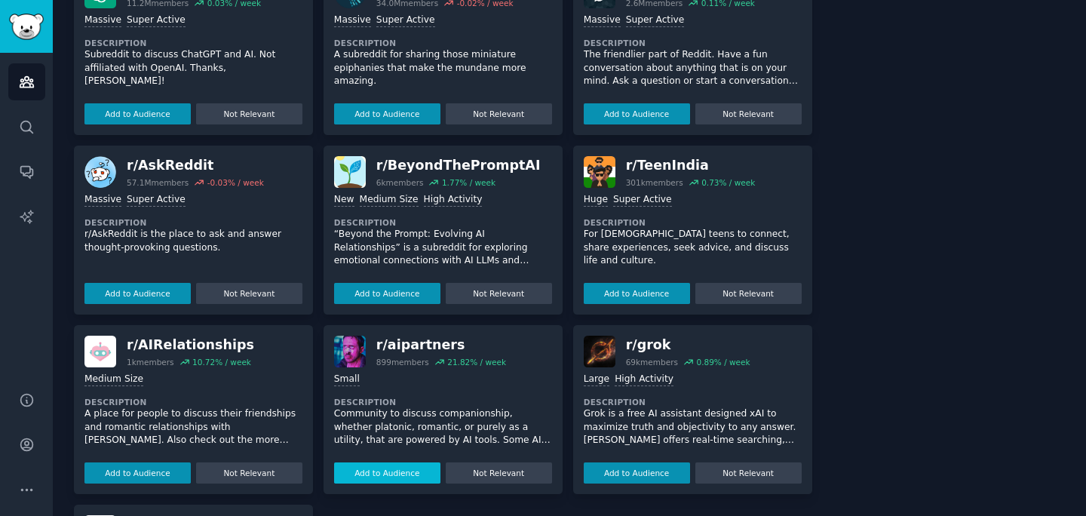
click at [406, 478] on button "Add to Audience" at bounding box center [387, 472] width 106 height 21
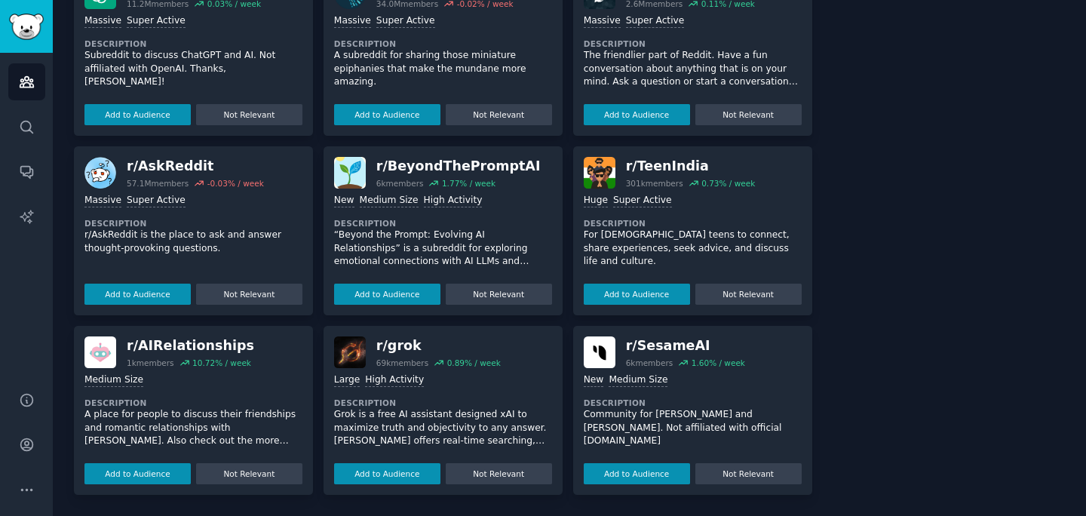
scroll to position [473, 0]
click at [146, 468] on button "Add to Audience" at bounding box center [137, 474] width 106 height 21
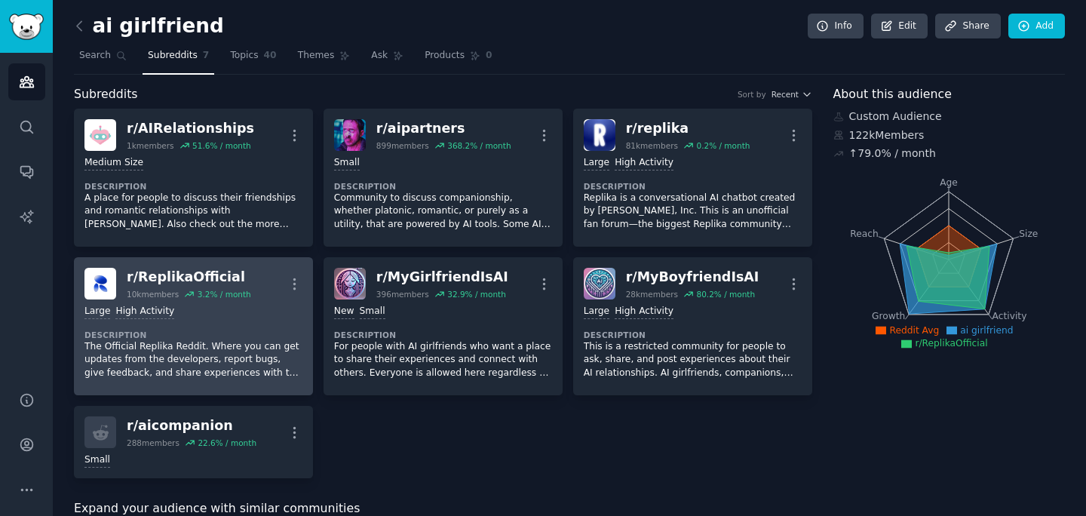
scroll to position [2, 0]
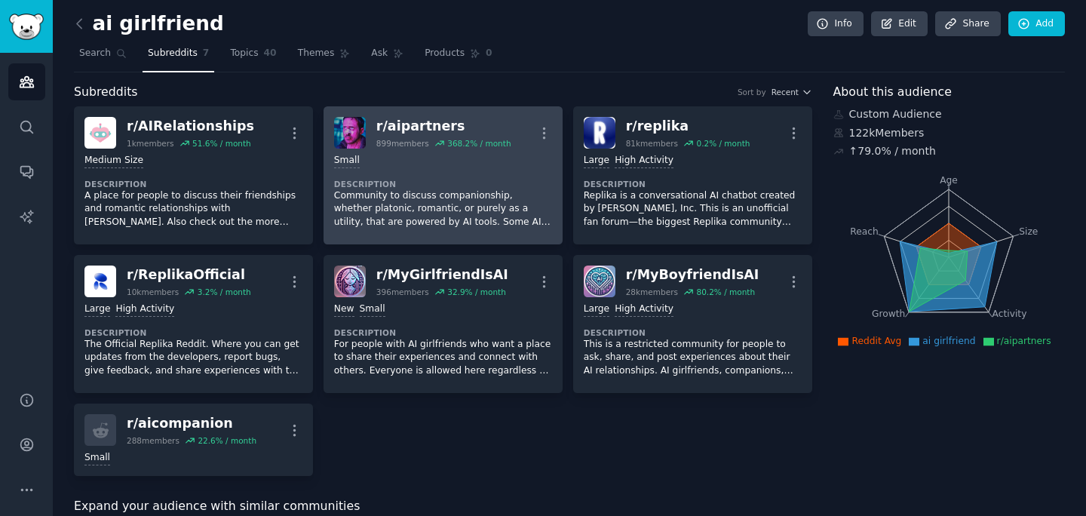
click at [428, 146] on div "899 members" at bounding box center [402, 143] width 53 height 11
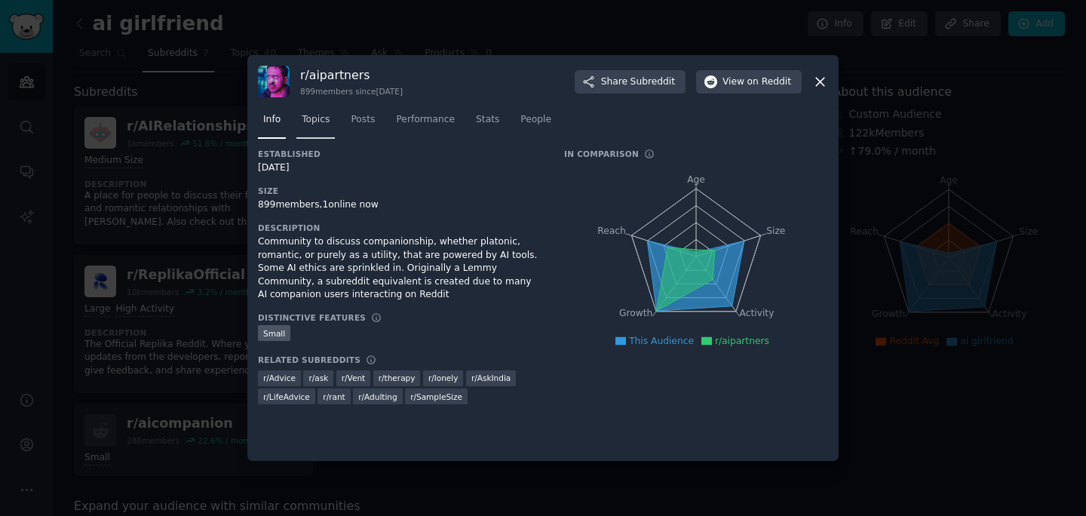
click at [320, 129] on link "Topics" at bounding box center [315, 123] width 38 height 31
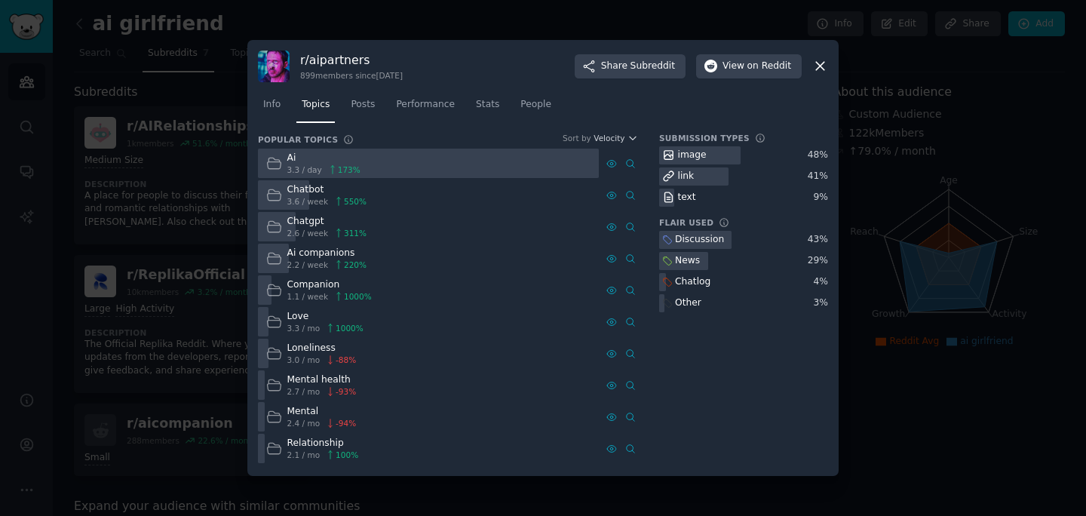
click at [291, 161] on div "Ai" at bounding box center [323, 159] width 73 height 14
click at [270, 168] on icon at bounding box center [274, 163] width 14 height 11
click at [613, 150] on div "Ai 3.3 / day 173 %" at bounding box center [448, 163] width 380 height 29
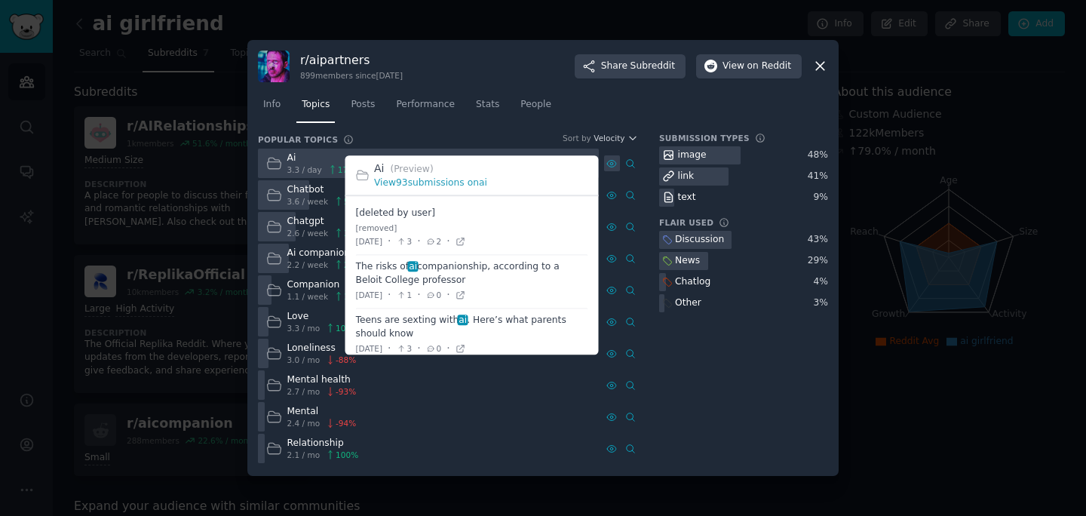
click at [613, 160] on icon at bounding box center [611, 163] width 9 height 7
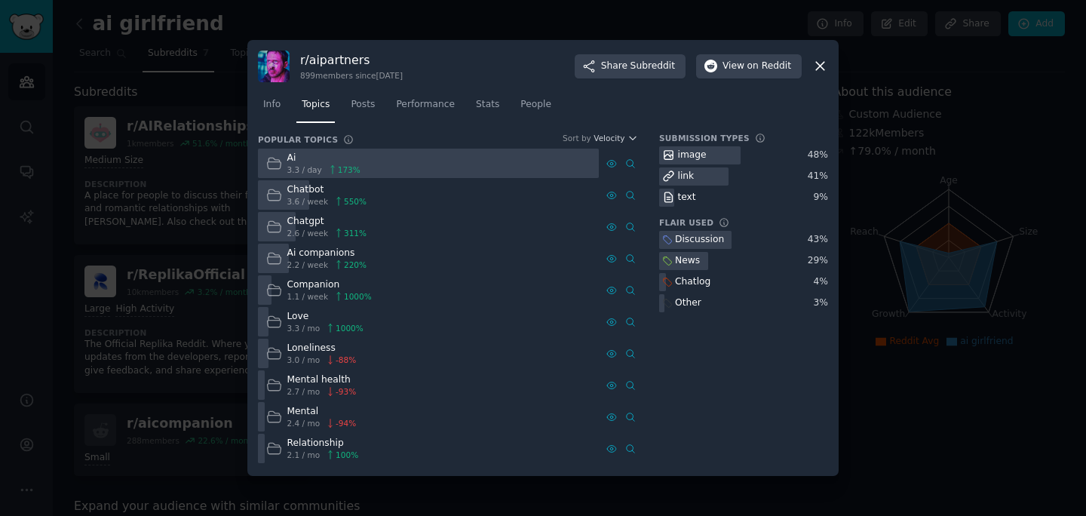
click at [210, 253] on div at bounding box center [543, 258] width 1086 height 516
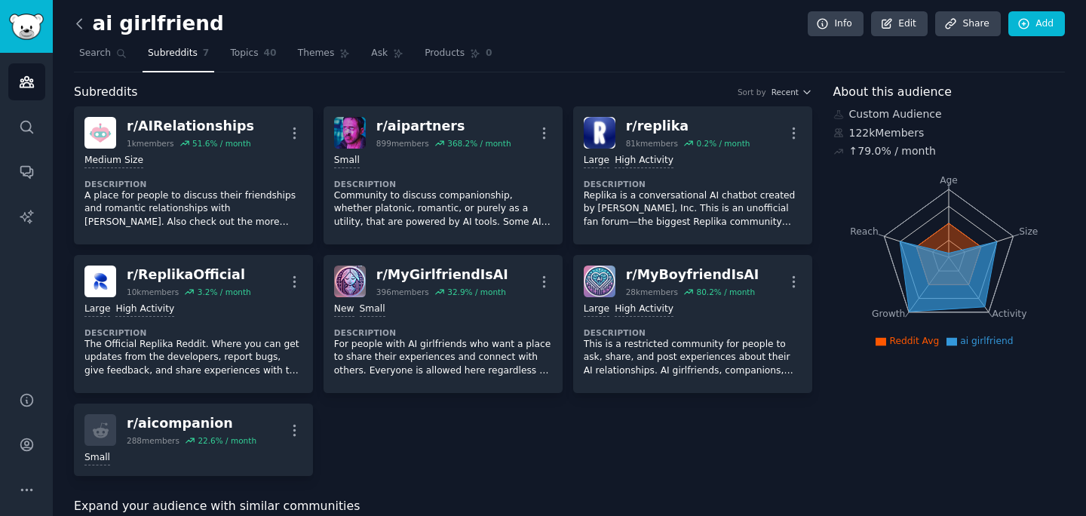
click at [81, 26] on icon at bounding box center [80, 24] width 16 height 16
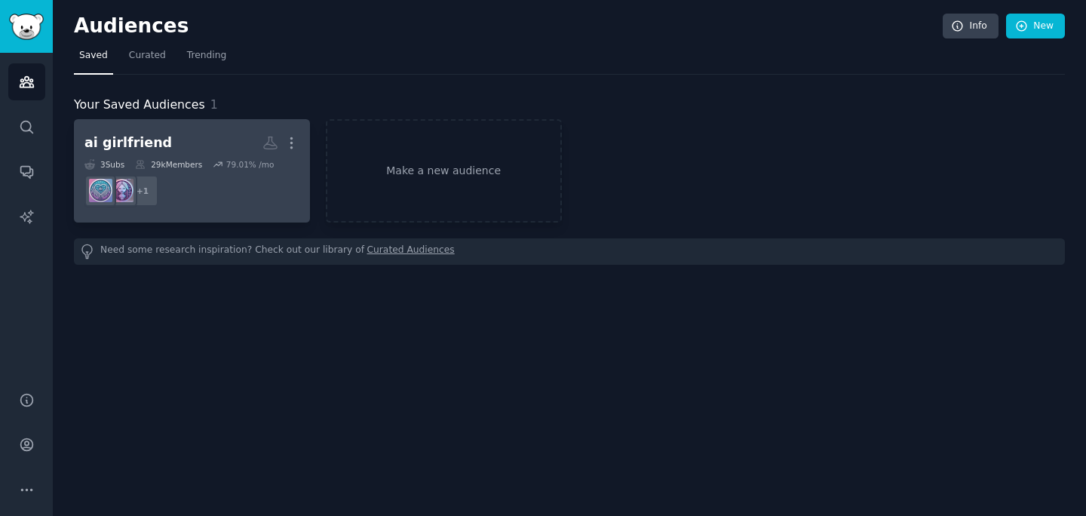
click at [191, 131] on h2 "ai girlfriend More" at bounding box center [191, 143] width 215 height 26
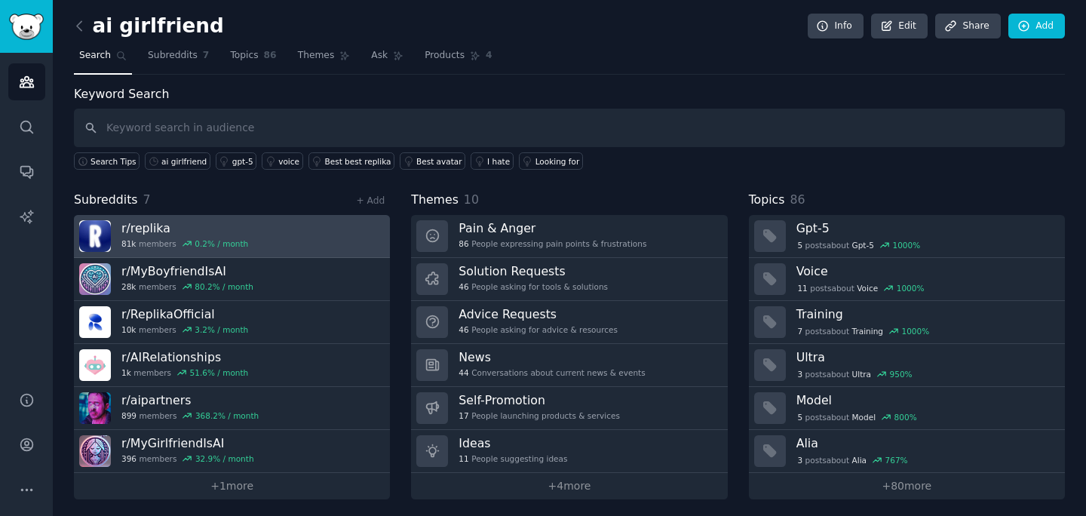
scroll to position [4, 0]
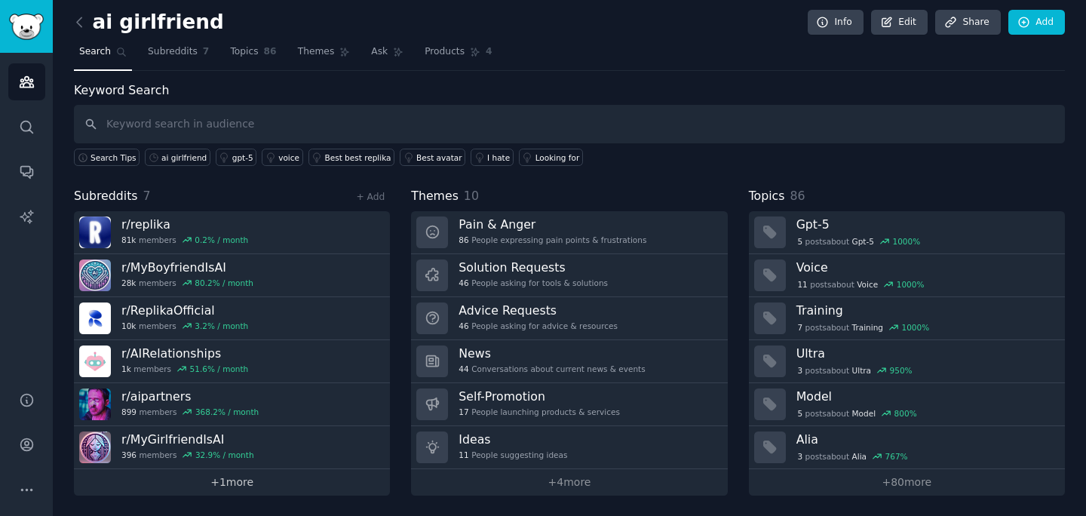
click at [238, 482] on link "+ 1 more" at bounding box center [232, 482] width 316 height 26
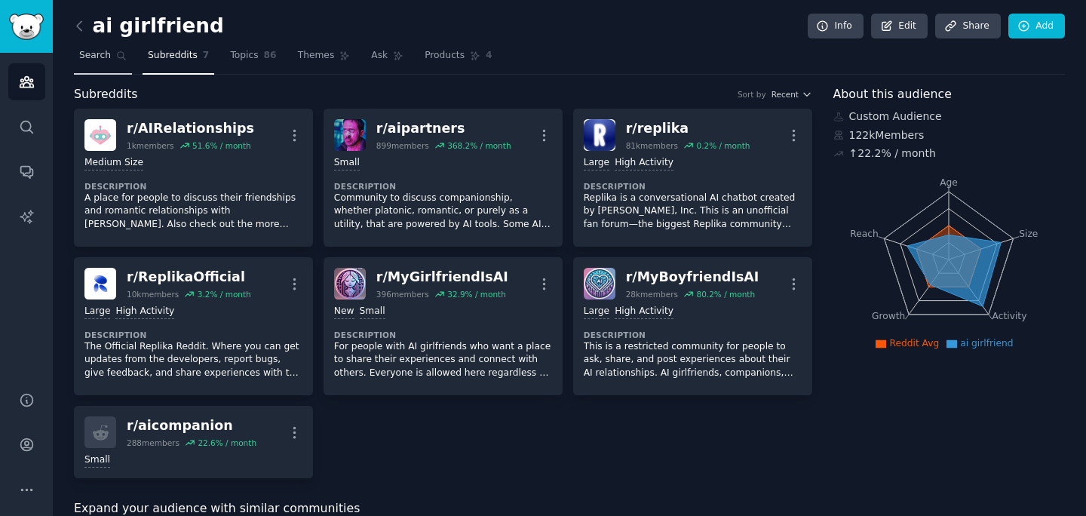
click at [94, 66] on link "Search" at bounding box center [103, 59] width 58 height 31
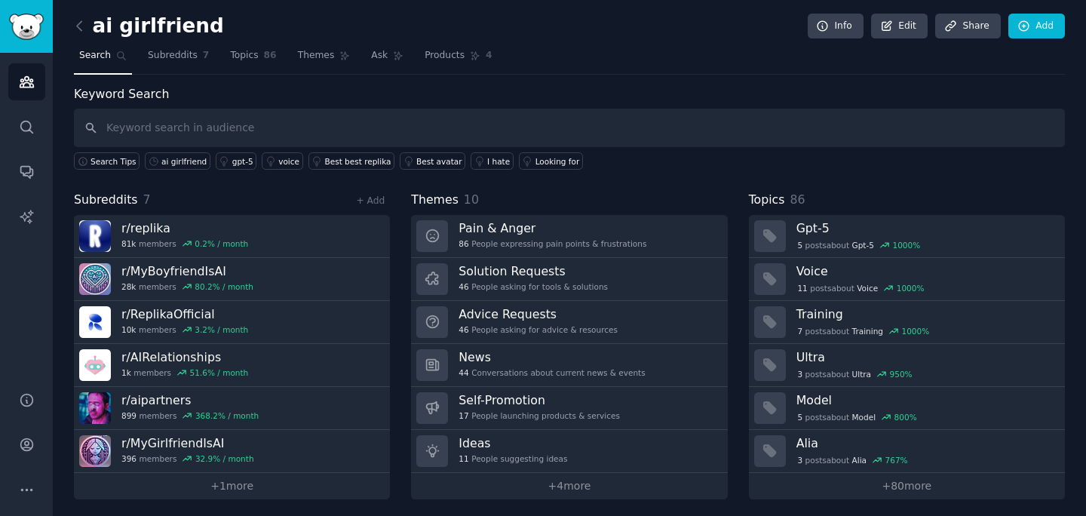
scroll to position [4, 0]
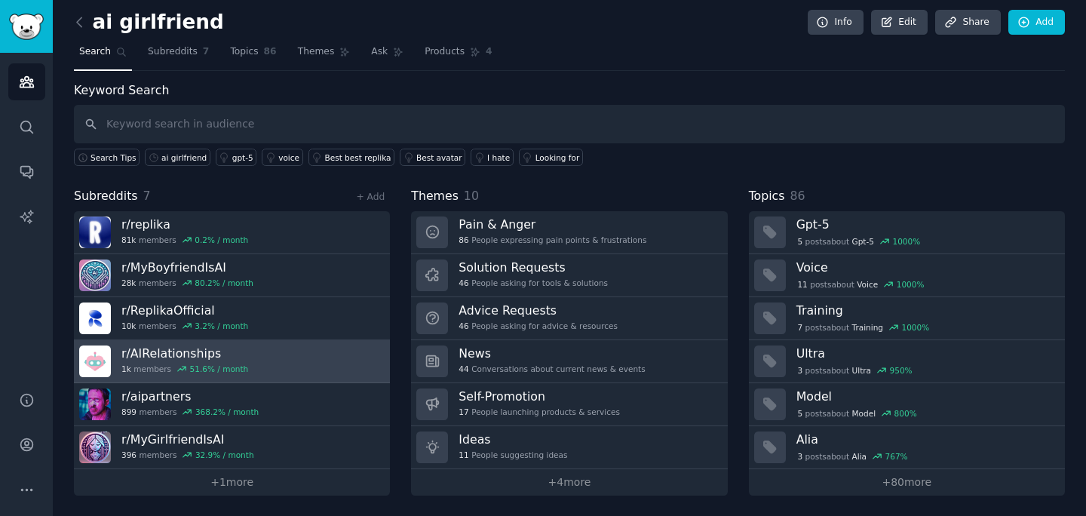
click at [185, 353] on h3 "r/ AIRelationships" at bounding box center [184, 354] width 127 height 16
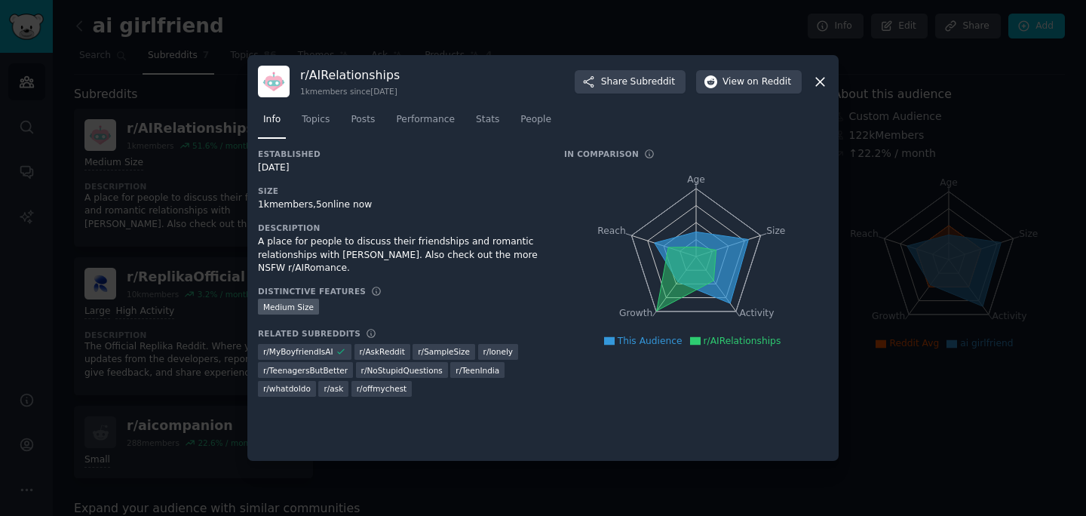
click at [175, 226] on div at bounding box center [543, 258] width 1086 height 516
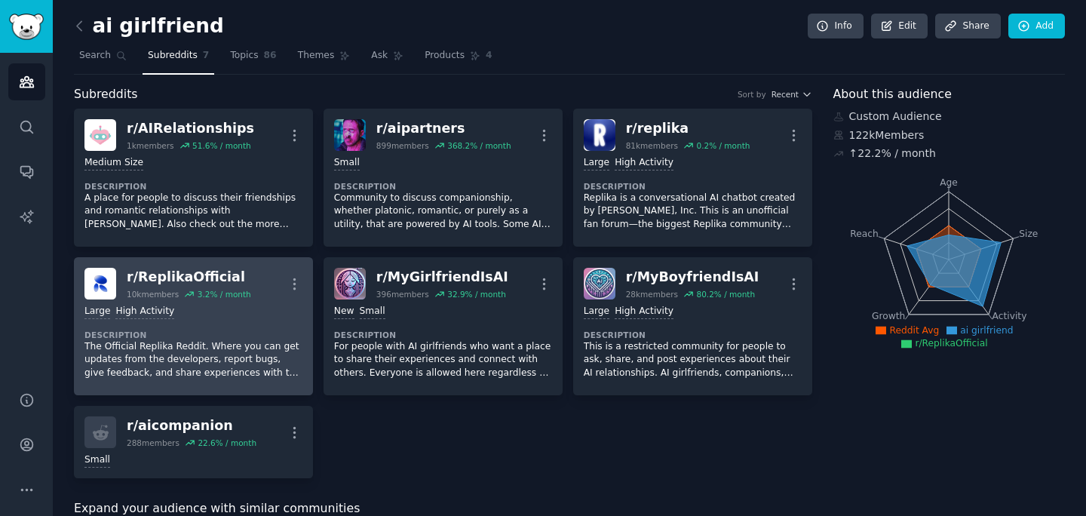
click at [175, 299] on div "Large High Activity Description The Official Replika Reddit. Where you can get …" at bounding box center [193, 341] width 218 height 85
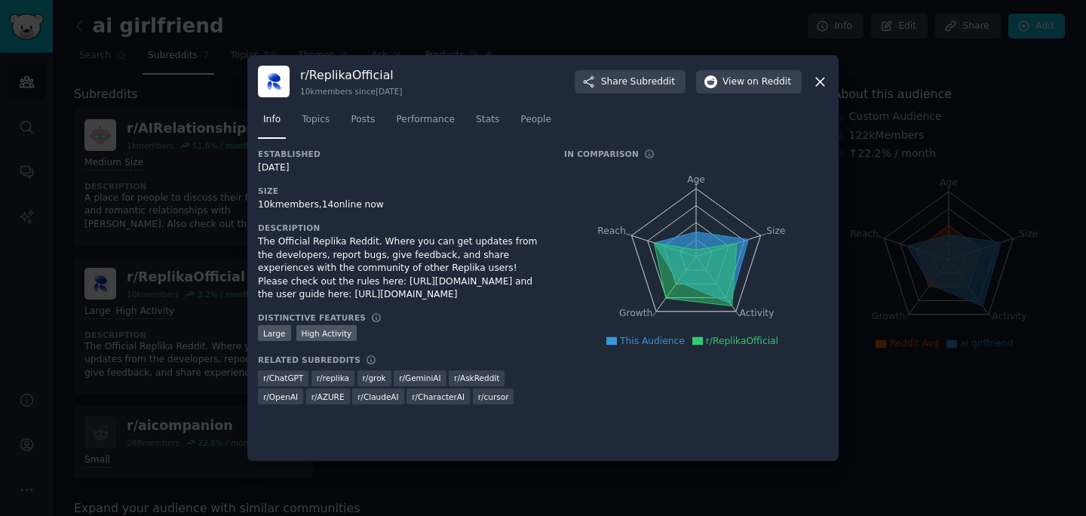
click at [165, 370] on div at bounding box center [543, 258] width 1086 height 516
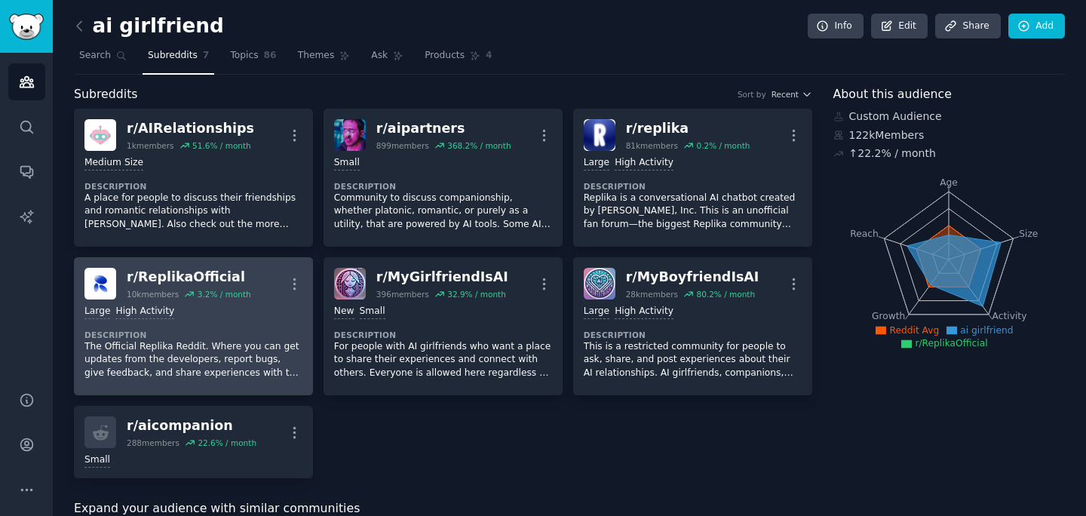
scroll to position [9, 0]
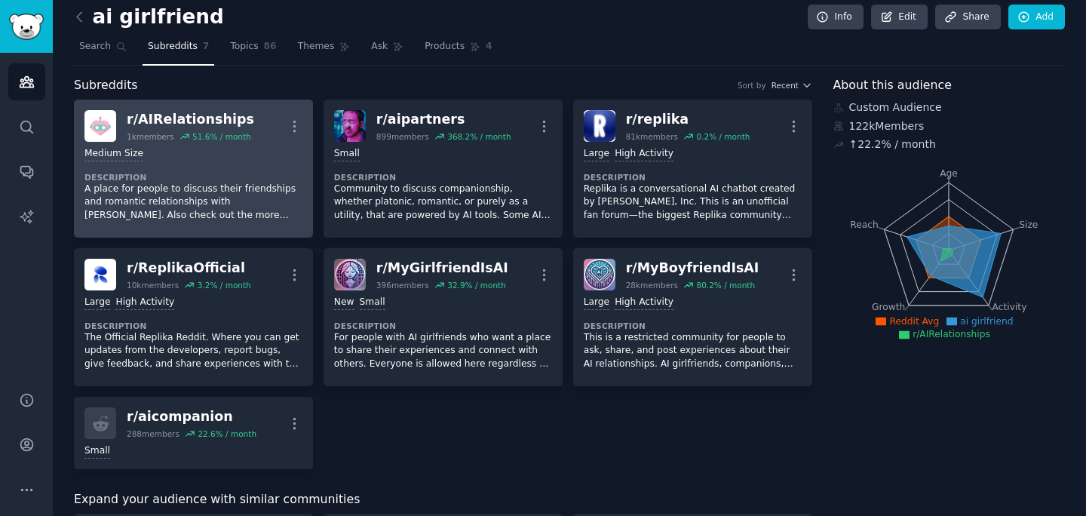
click at [247, 167] on div "Medium Size Description A place for people to discuss their friendships and rom…" at bounding box center [193, 184] width 218 height 85
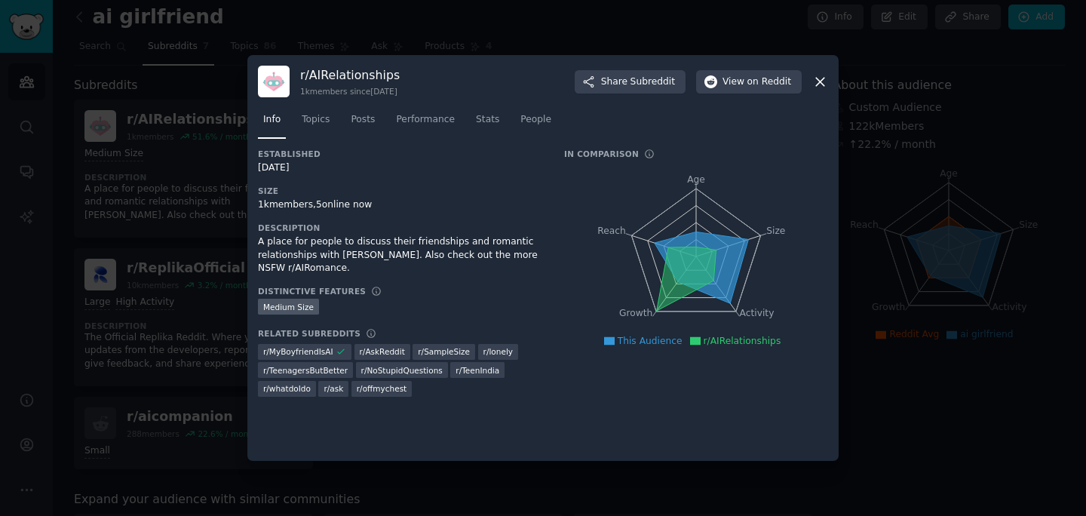
click at [487, 353] on span "r/ lonely" at bounding box center [498, 351] width 29 height 11
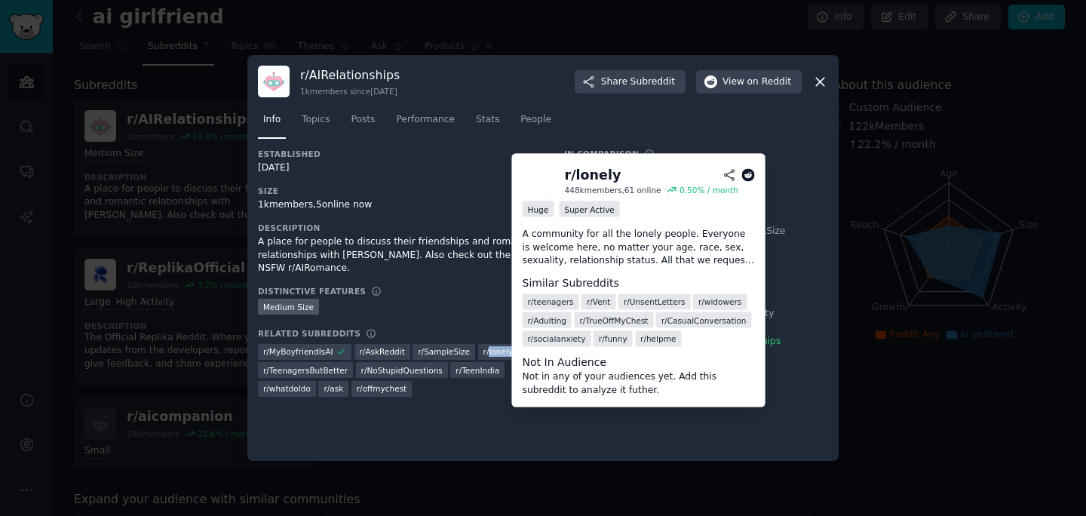
click at [487, 353] on span "r/ lonely" at bounding box center [498, 351] width 29 height 11
copy div "r/ lonely"
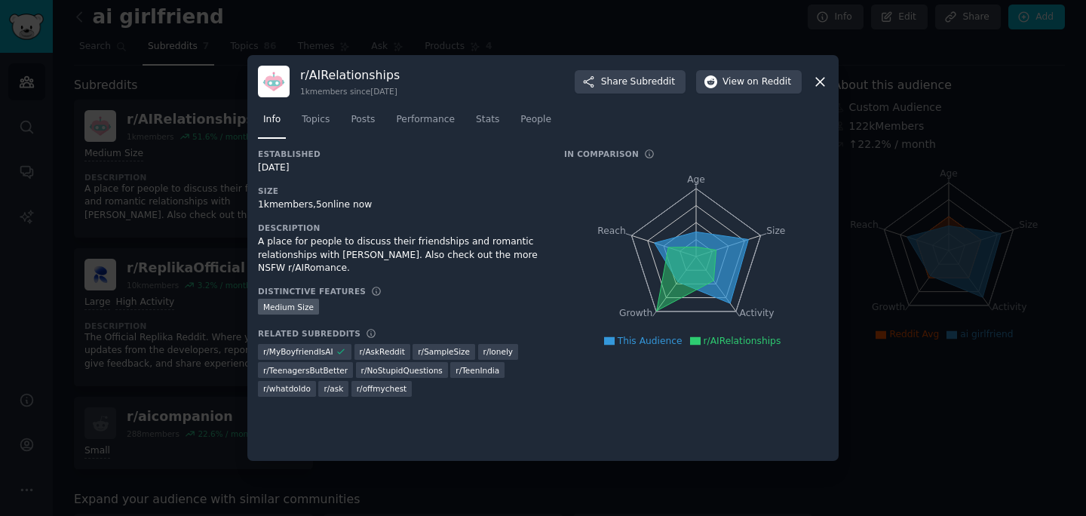
click at [196, 361] on div at bounding box center [543, 258] width 1086 height 516
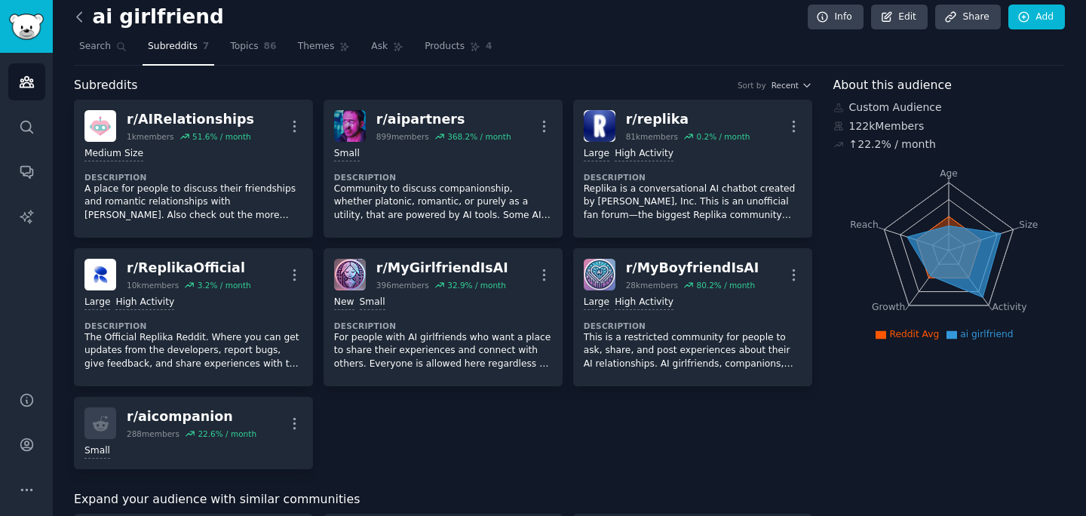
click at [81, 18] on icon at bounding box center [80, 17] width 16 height 16
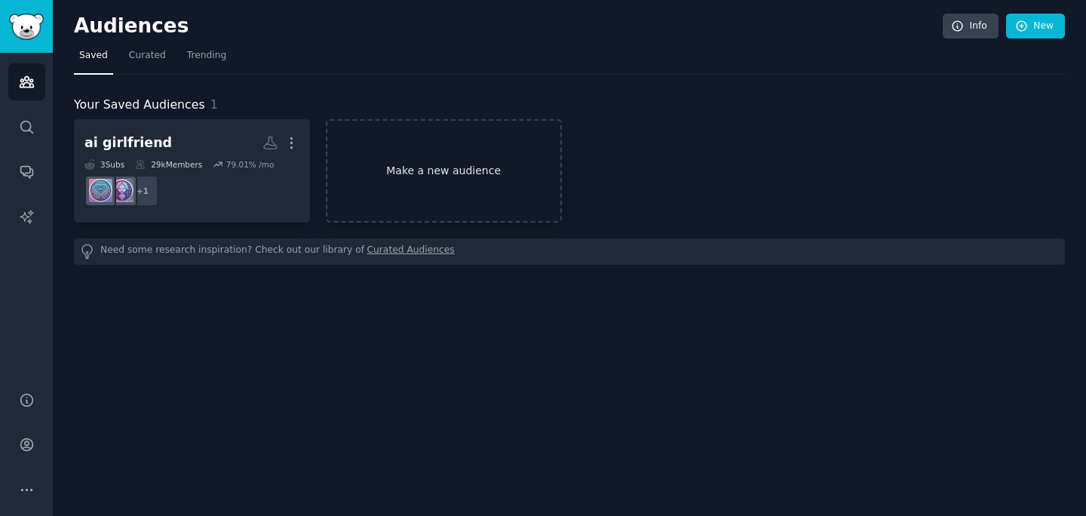
click at [380, 186] on link "Make a new audience" at bounding box center [444, 170] width 236 height 103
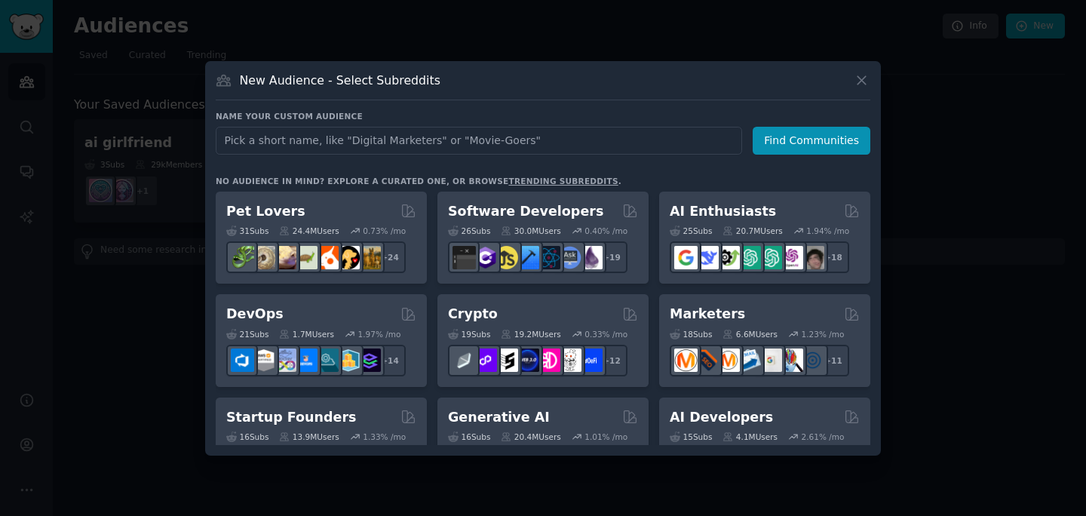
click at [368, 146] on input "text" at bounding box center [479, 141] width 527 height 28
type input "r/lonely"
click at [769, 143] on button "Find Communities" at bounding box center [812, 141] width 118 height 28
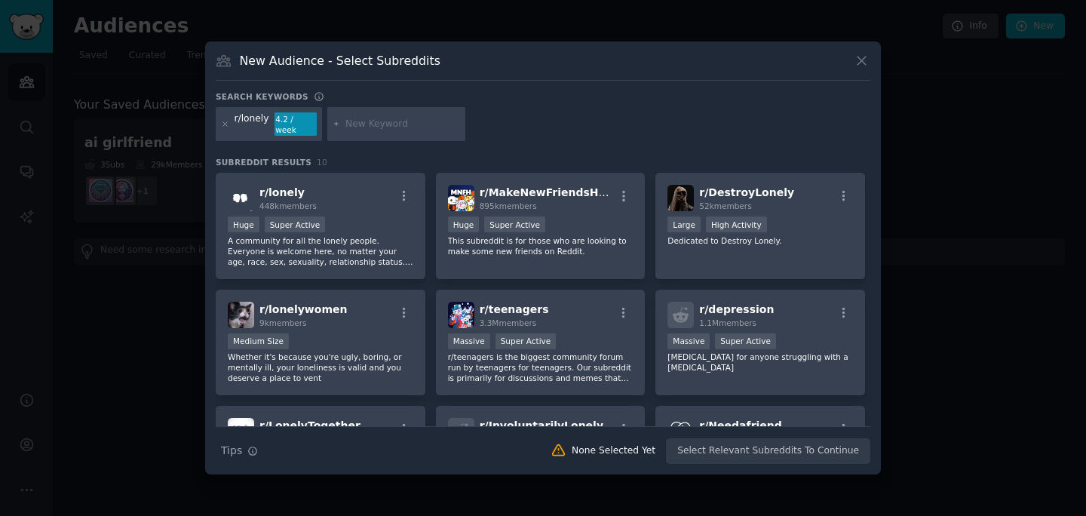
click at [333, 57] on div "New Audience - Select Subreddits" at bounding box center [543, 66] width 655 height 29
click at [333, 60] on h3 "New Audience - Select Subreddits" at bounding box center [340, 61] width 201 height 16
click at [332, 80] on div "New Audience - Select Subreddits" at bounding box center [543, 66] width 655 height 29
click at [373, 205] on div "r/ lonely 448k members" at bounding box center [321, 198] width 186 height 26
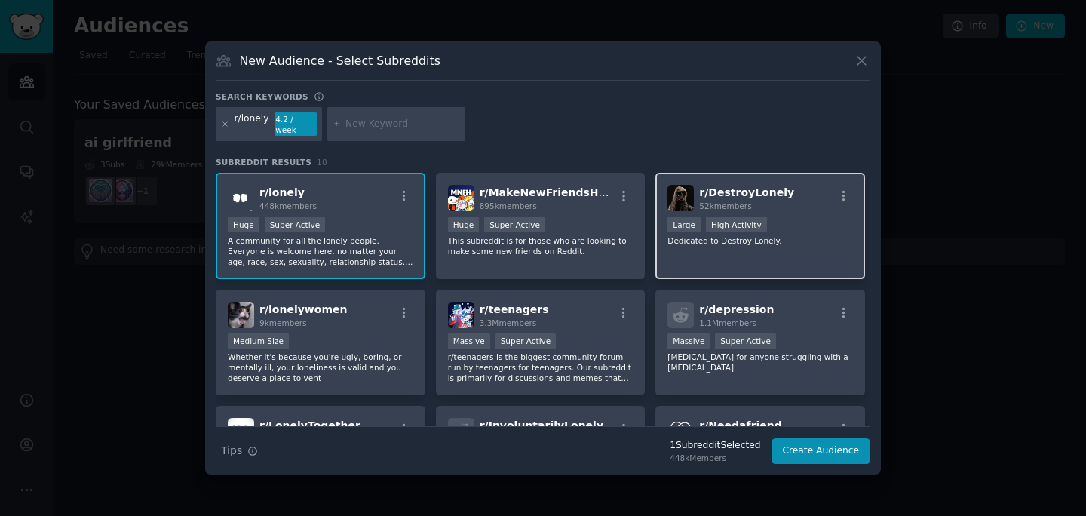
click at [728, 254] on div "r/ DestroyLonely 52k members >= 80th percentile for submissions / day Large Hig…" at bounding box center [761, 226] width 210 height 106
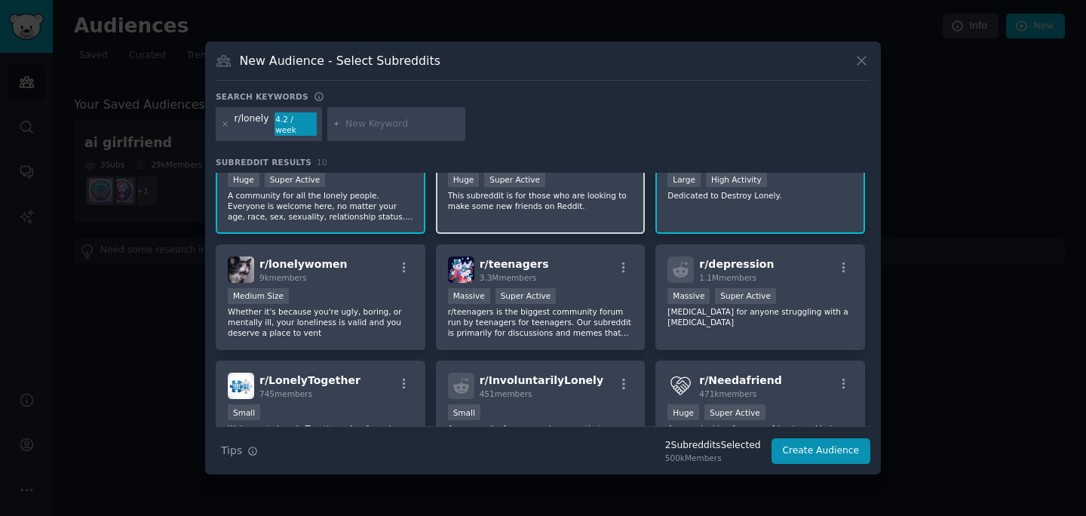
scroll to position [46, 0]
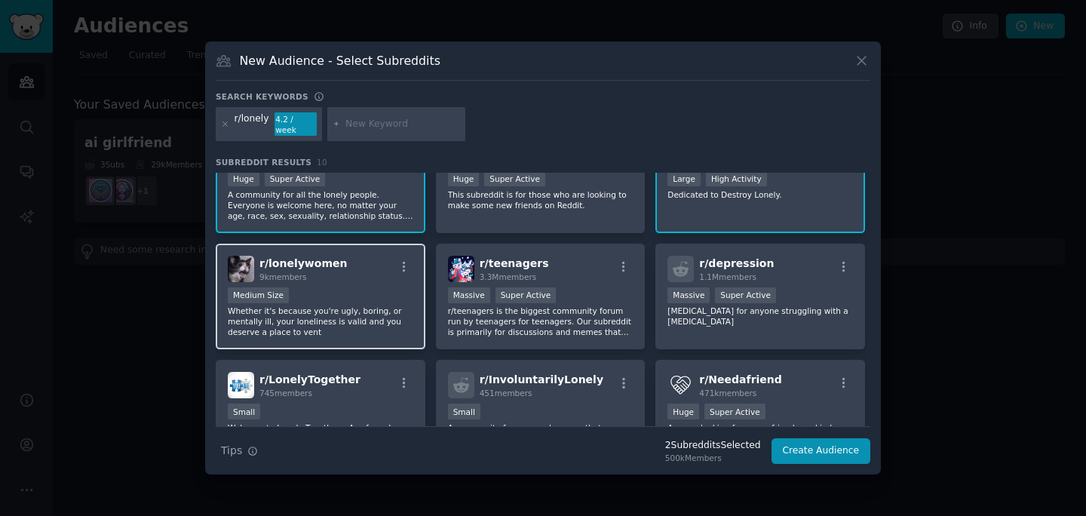
click at [358, 306] on p "Whether it's because you're ugly, boring, or mentally ill, your loneliness is v…" at bounding box center [321, 322] width 186 height 32
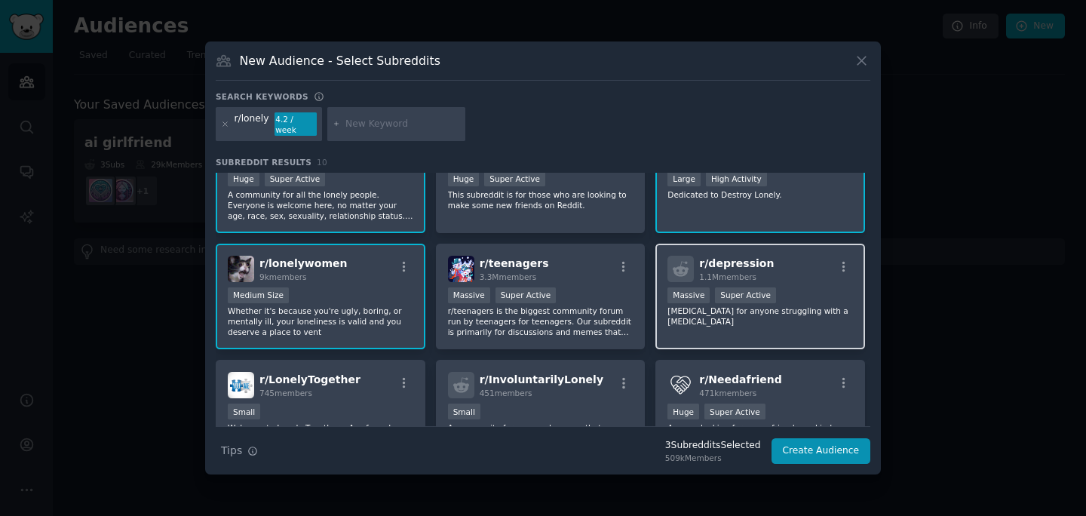
scroll to position [100, 0]
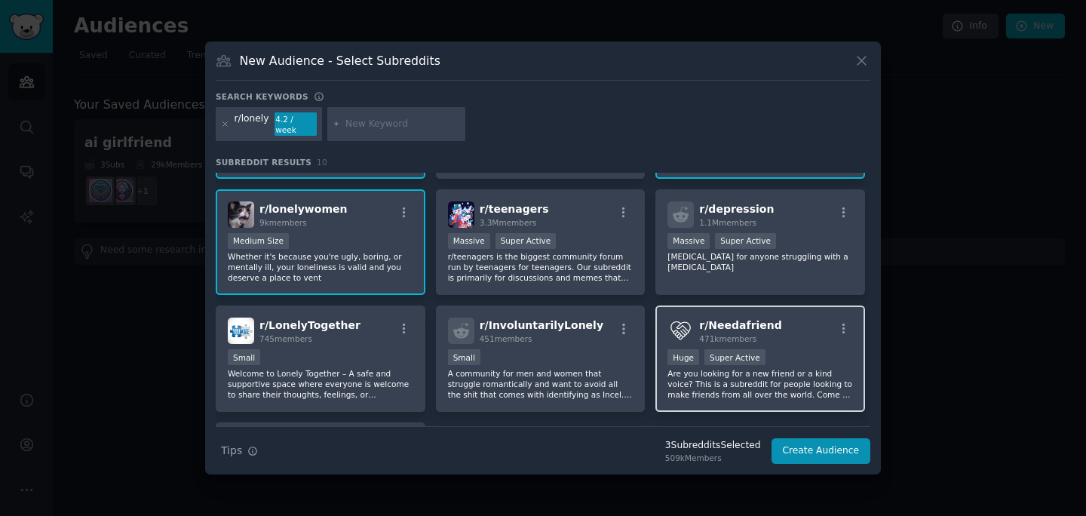
click at [723, 319] on span "r/ Needafriend" at bounding box center [740, 325] width 82 height 12
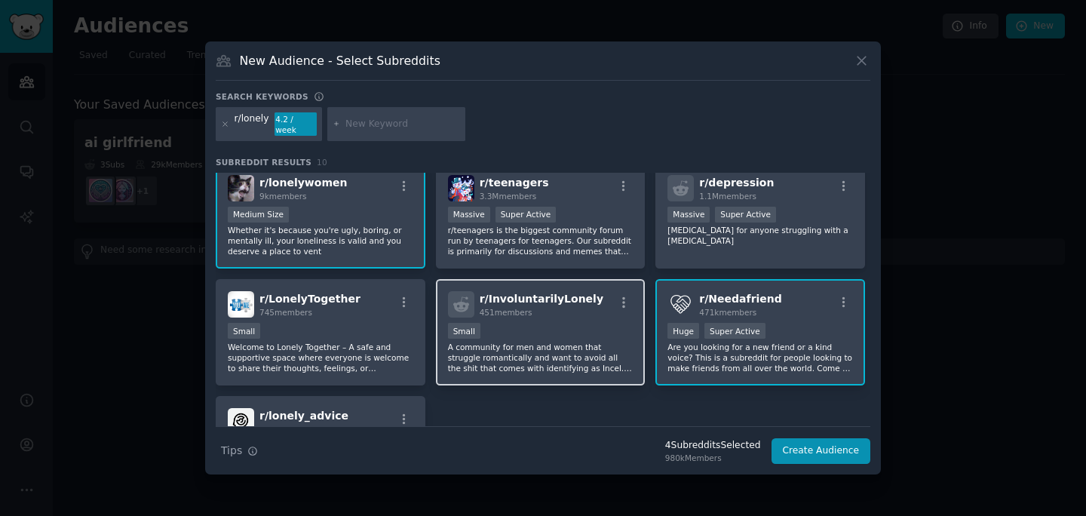
scroll to position [131, 0]
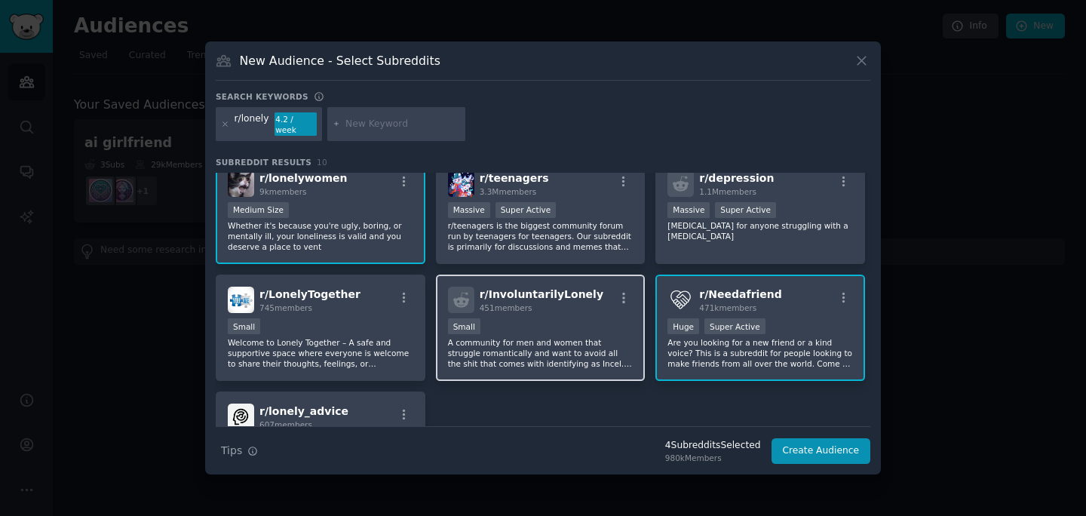
click at [501, 337] on p "A community for men and women that struggle romantically and want to avoid all …" at bounding box center [541, 353] width 186 height 32
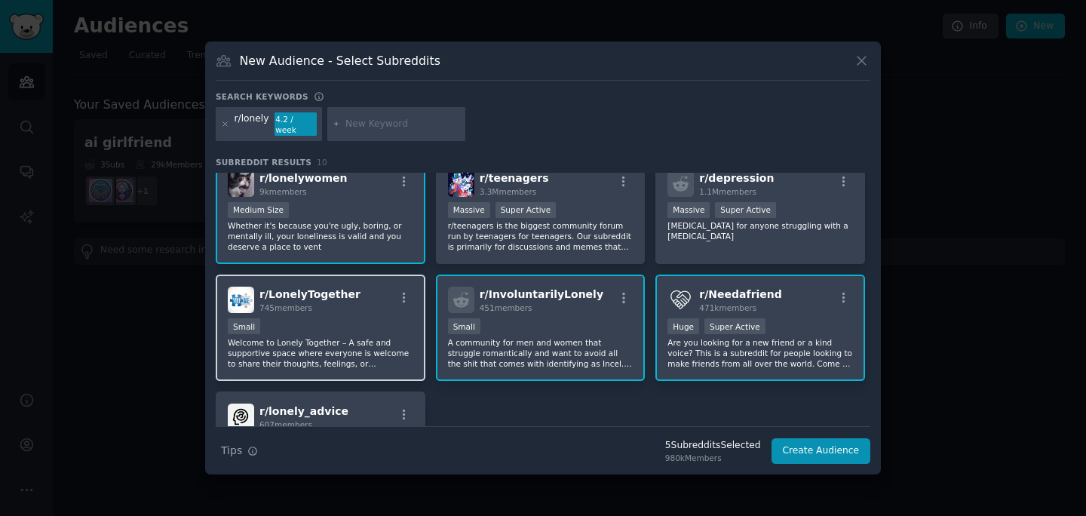
scroll to position [173, 0]
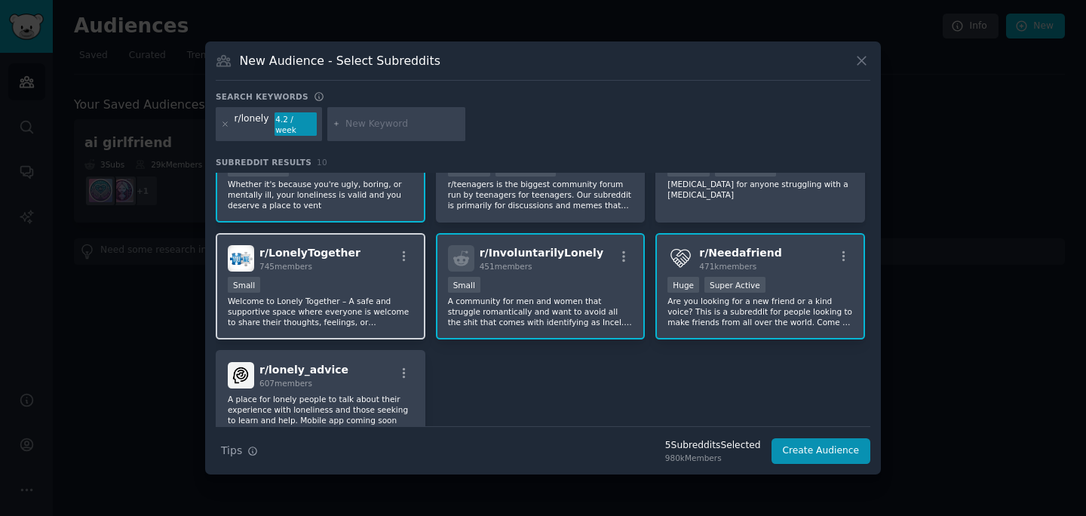
click at [367, 303] on p "Welcome to Lonely Together – A safe and supportive space where everyone is welc…" at bounding box center [321, 312] width 186 height 32
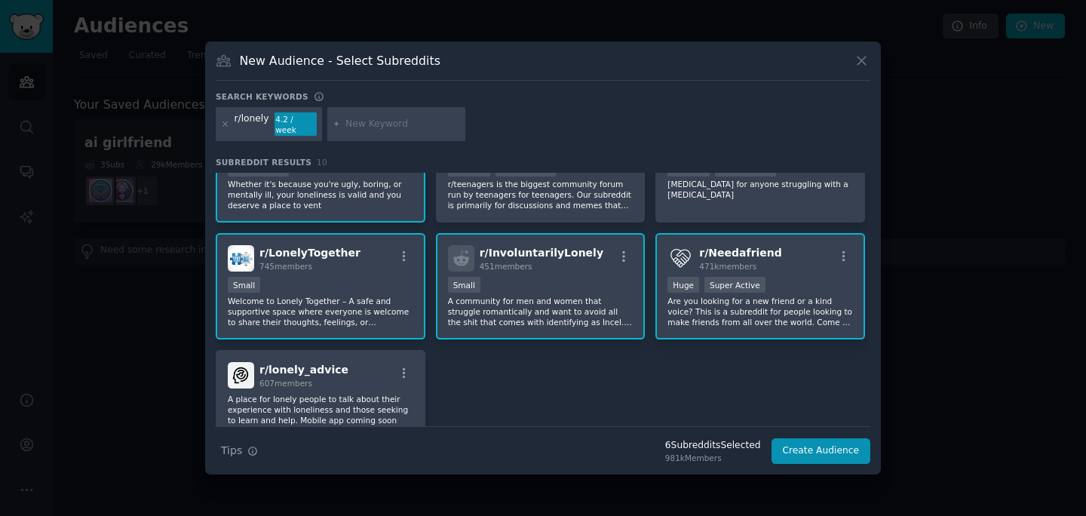
scroll to position [222, 0]
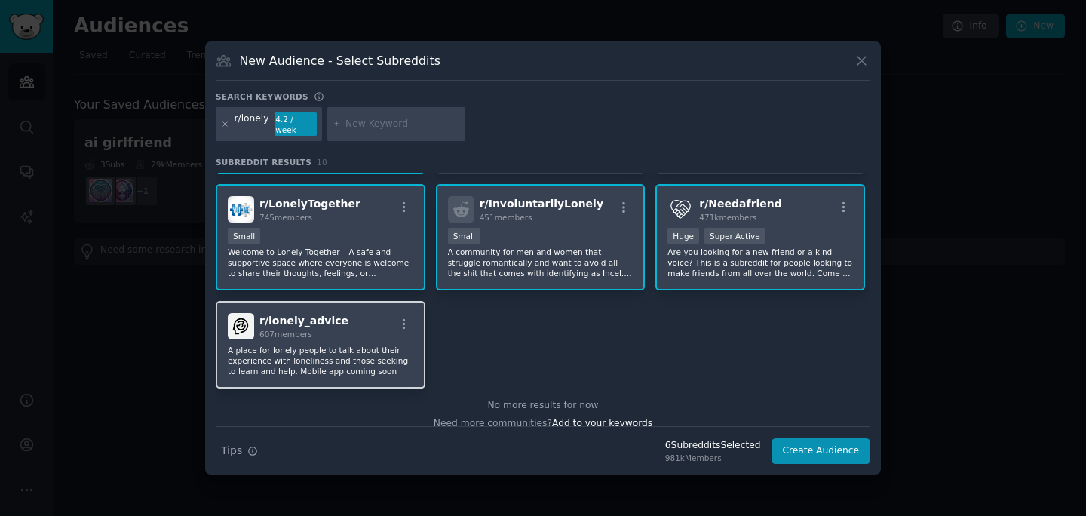
click at [365, 324] on div "r/ lonely_advice 607 members" at bounding box center [321, 326] width 186 height 26
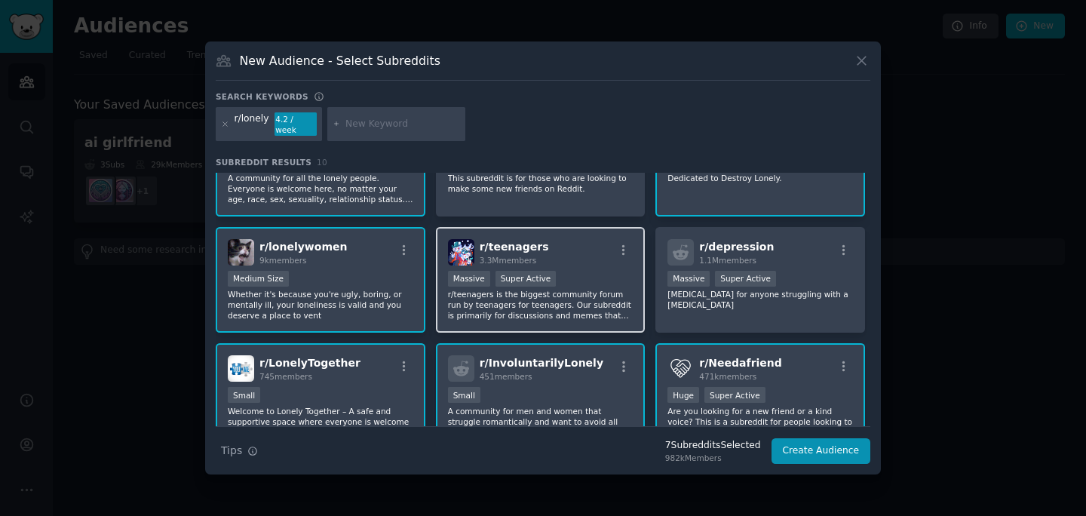
scroll to position [0, 0]
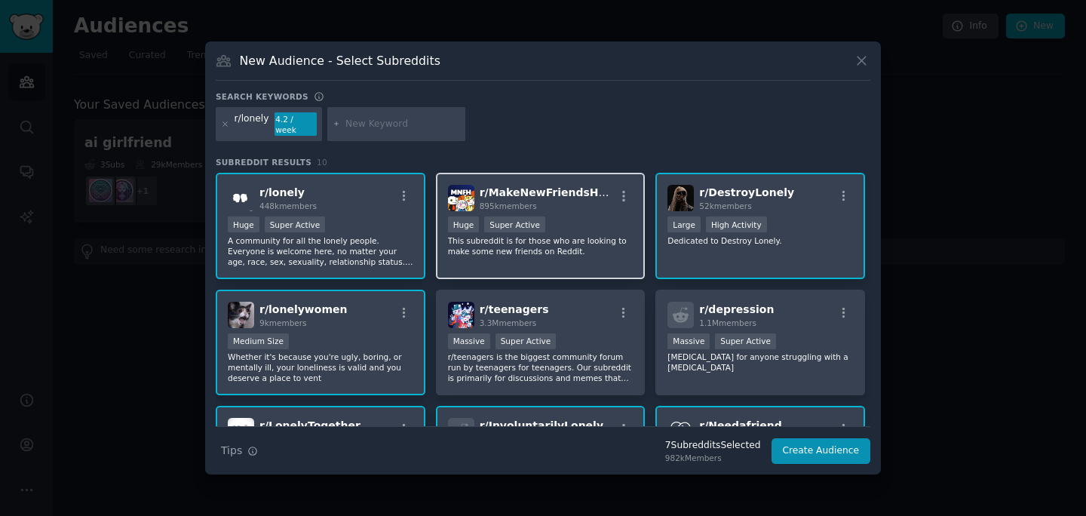
click at [613, 250] on p "This subreddit is for those who are looking to make some new friends on Reddit." at bounding box center [541, 245] width 186 height 21
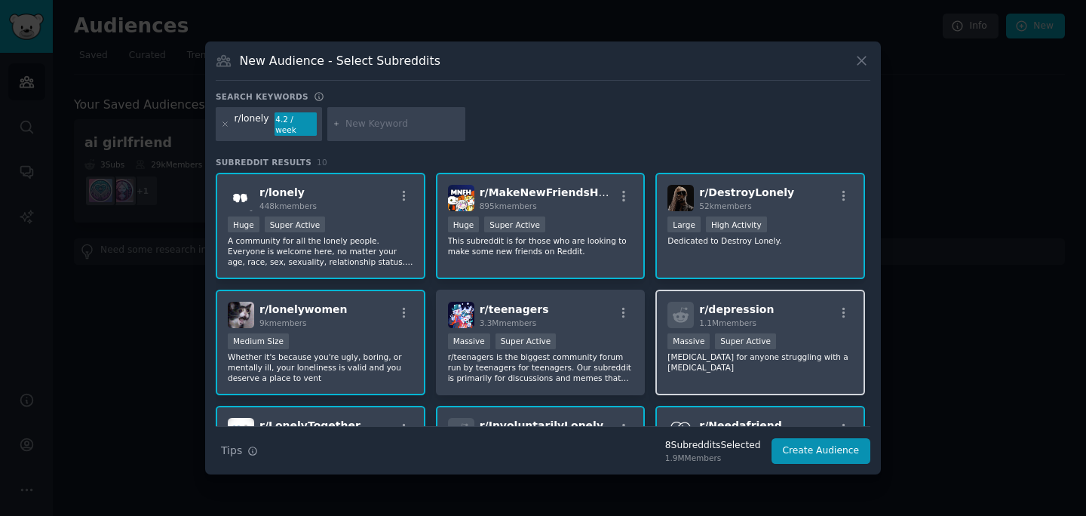
click at [688, 313] on div at bounding box center [681, 315] width 26 height 26
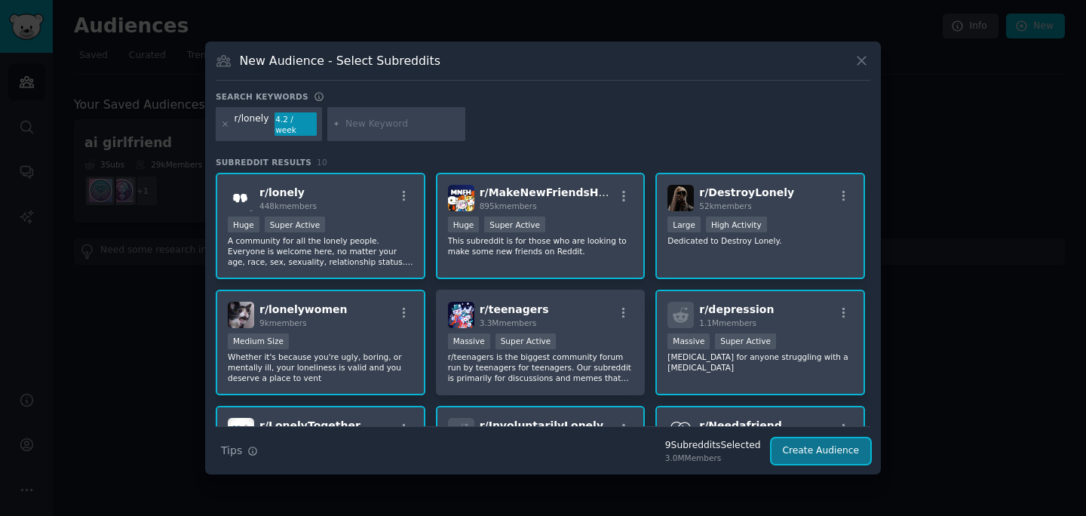
click at [797, 448] on button "Create Audience" at bounding box center [822, 451] width 100 height 26
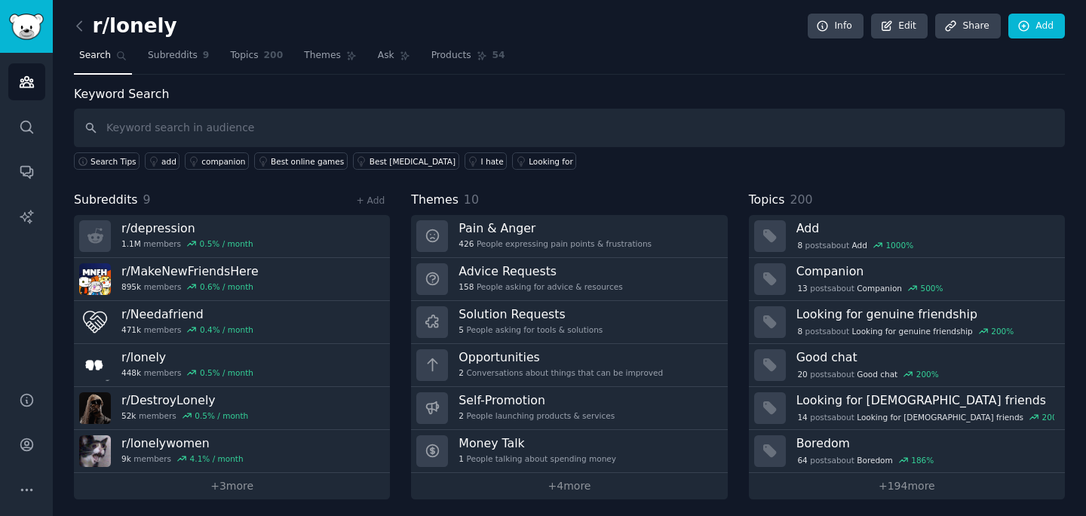
click at [136, 24] on h2 "r/lonely" at bounding box center [125, 26] width 103 height 24
click at [886, 18] on link "Edit" at bounding box center [899, 27] width 57 height 26
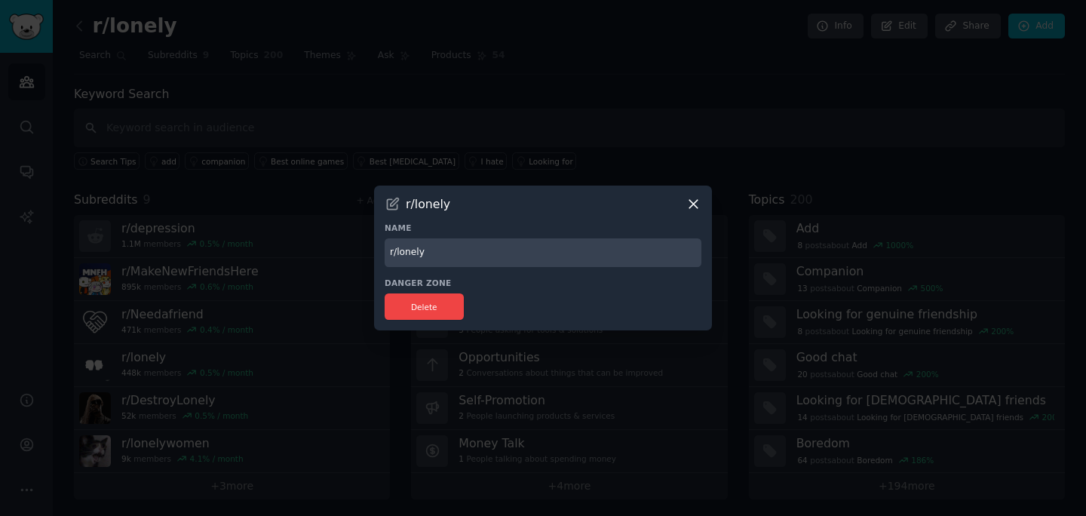
click at [506, 251] on input "r/lonely" at bounding box center [543, 252] width 317 height 29
click at [409, 256] on input "r/lonely" at bounding box center [543, 252] width 317 height 29
type input "lonely / depression"
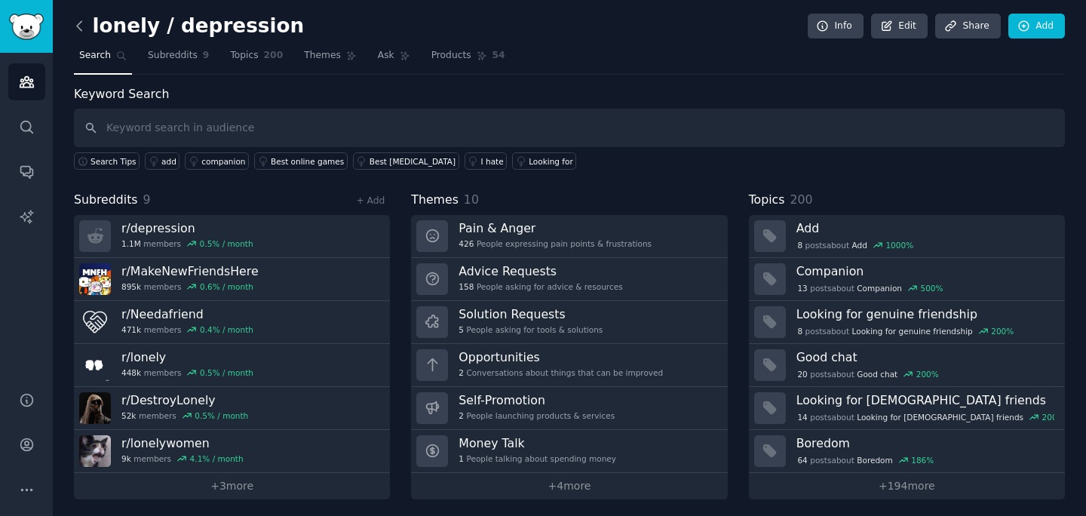
click at [82, 30] on icon at bounding box center [80, 26] width 16 height 16
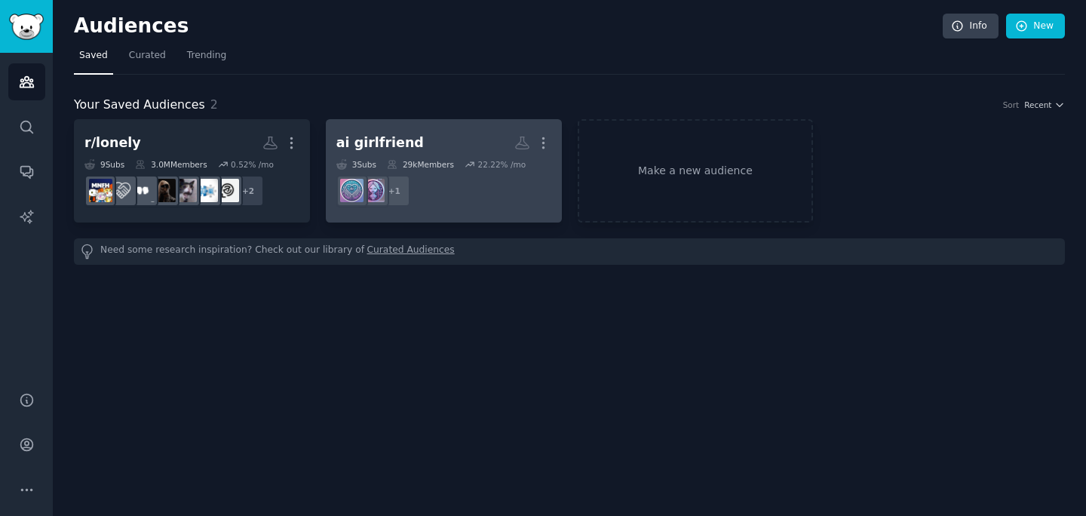
click at [468, 138] on h2 "ai girlfriend Custom Audience More" at bounding box center [443, 143] width 215 height 26
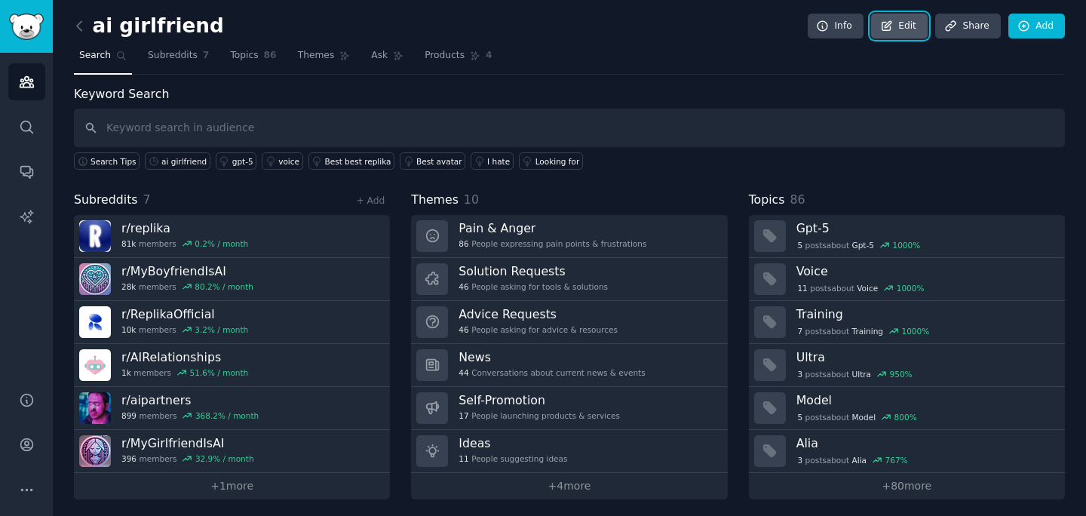
click at [895, 23] on link "Edit" at bounding box center [899, 27] width 57 height 26
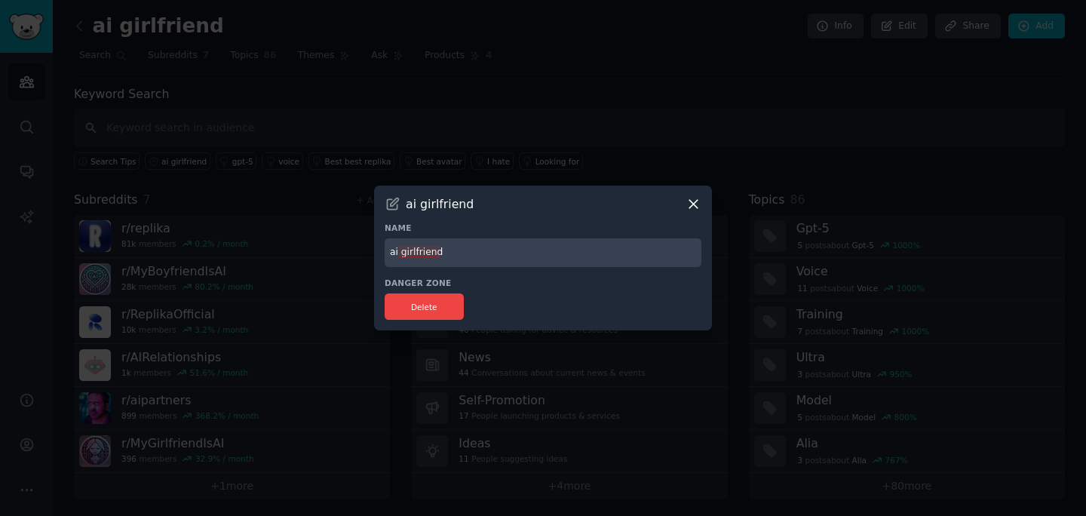
click at [439, 250] on input "ai girlfriend" at bounding box center [543, 252] width 317 height 29
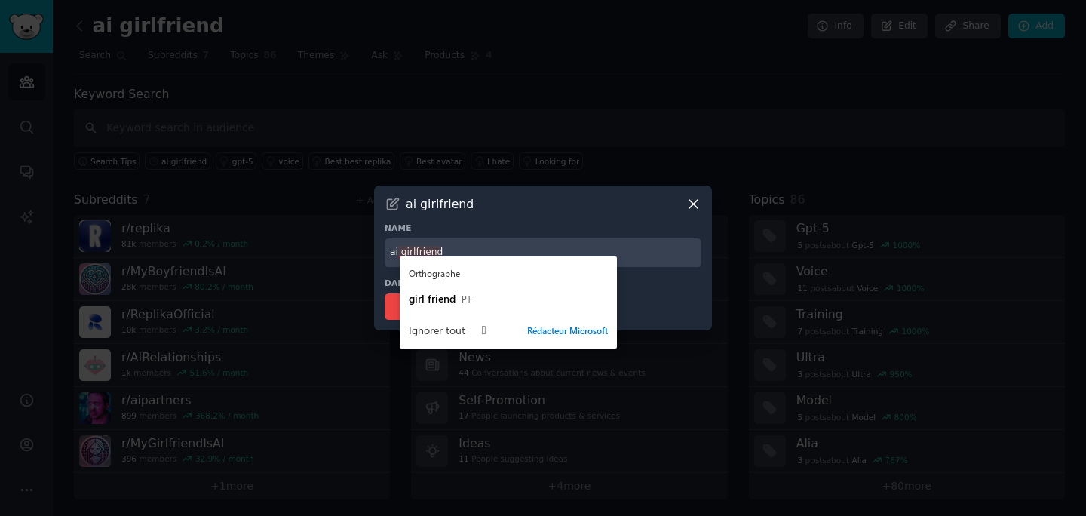
click at [439, 250] on input "ai girlfriend" at bounding box center [543, 252] width 317 height 29
type input "AI SFW"
click at [382, 272] on div "ai girlfriend Name AI SFW Danger Zone Delete" at bounding box center [543, 259] width 338 height 146
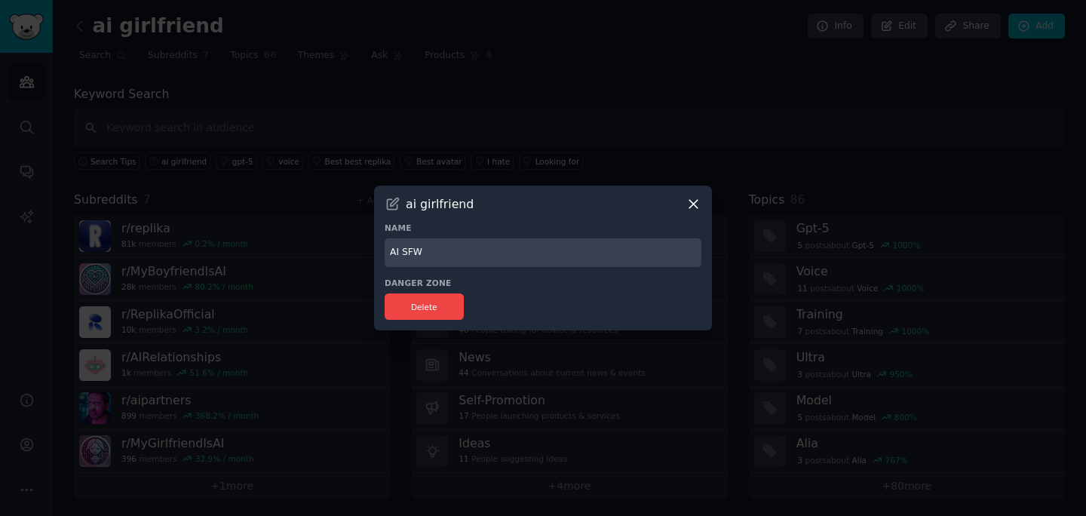
click at [495, 248] on input "AI SFW" at bounding box center [543, 252] width 317 height 29
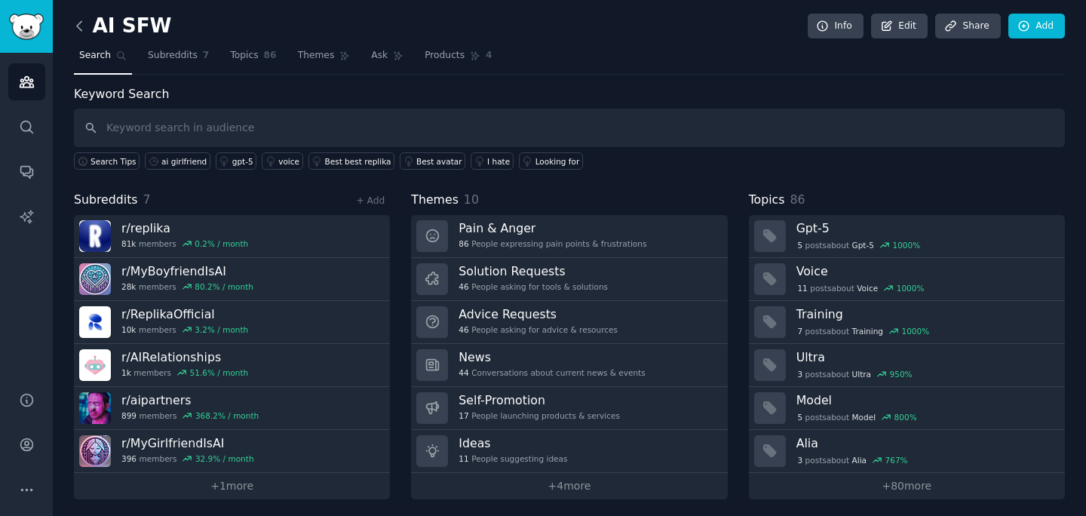
click at [84, 29] on icon at bounding box center [80, 26] width 16 height 16
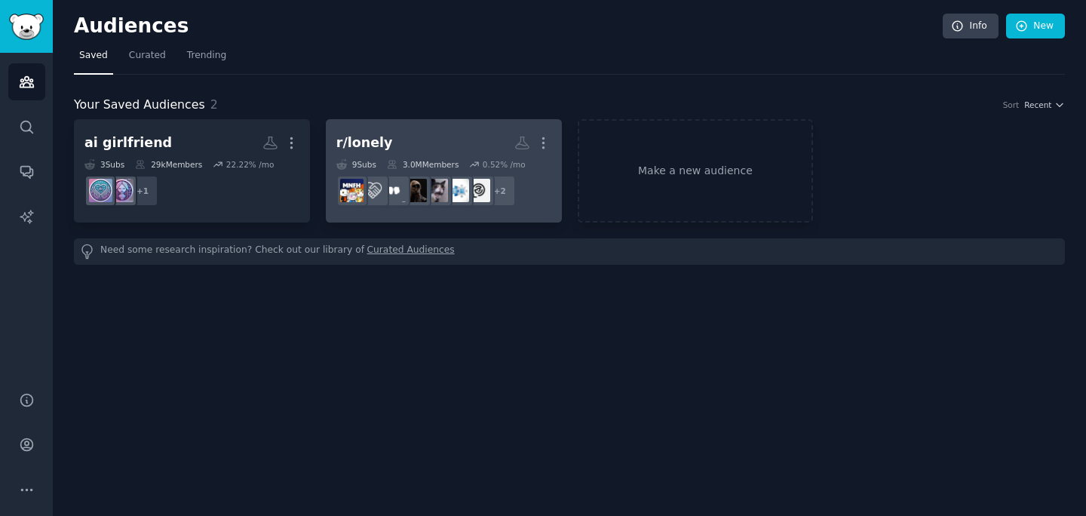
click at [415, 132] on h2 "r/lonely More" at bounding box center [443, 143] width 215 height 26
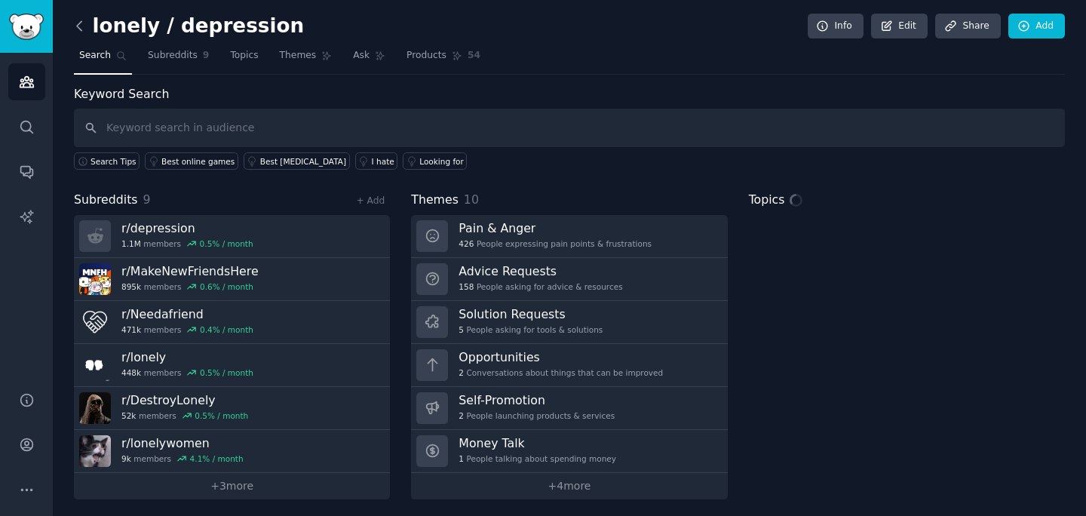
click at [77, 18] on icon at bounding box center [80, 26] width 16 height 16
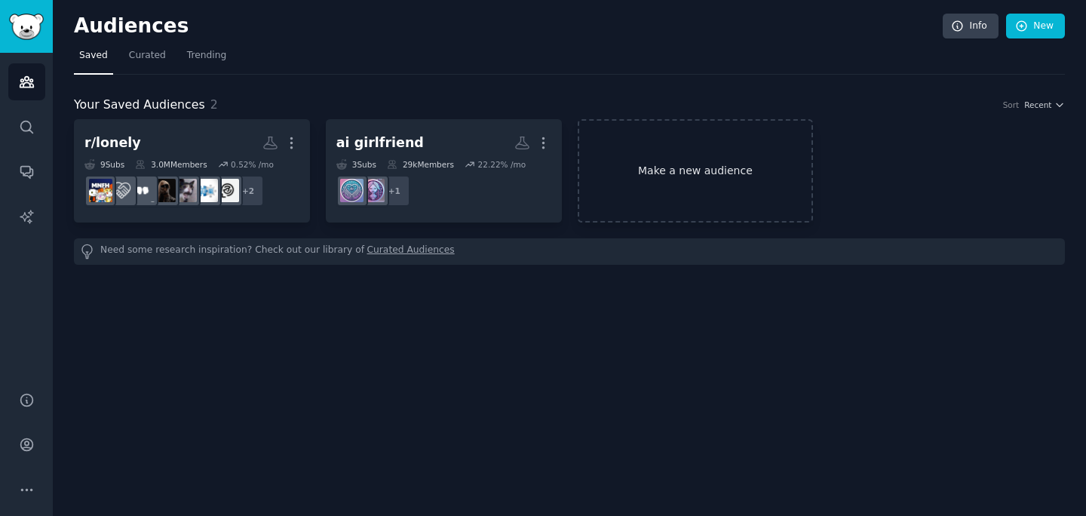
click at [669, 183] on link "Make a new audience" at bounding box center [696, 170] width 236 height 103
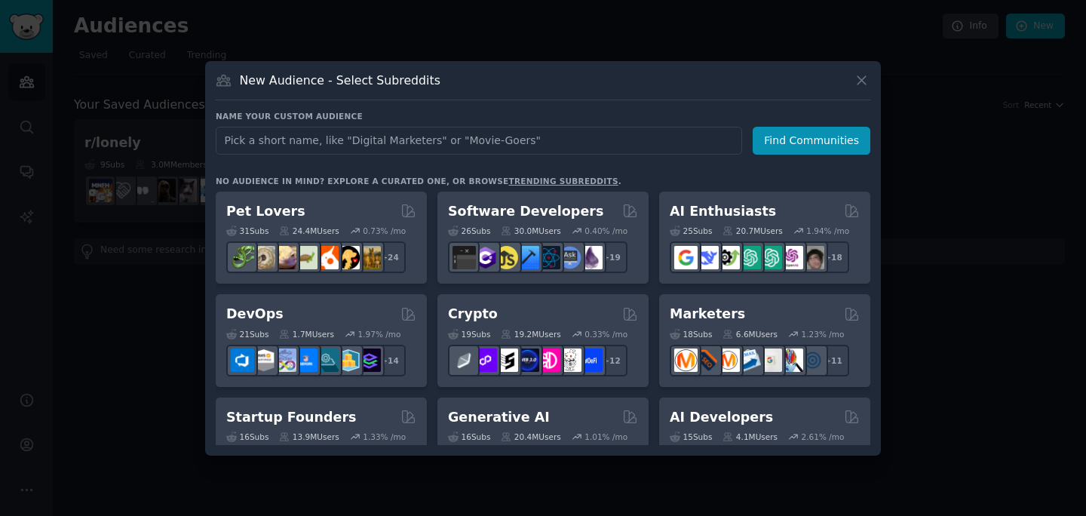
click at [526, 139] on input "text" at bounding box center [479, 141] width 527 height 28
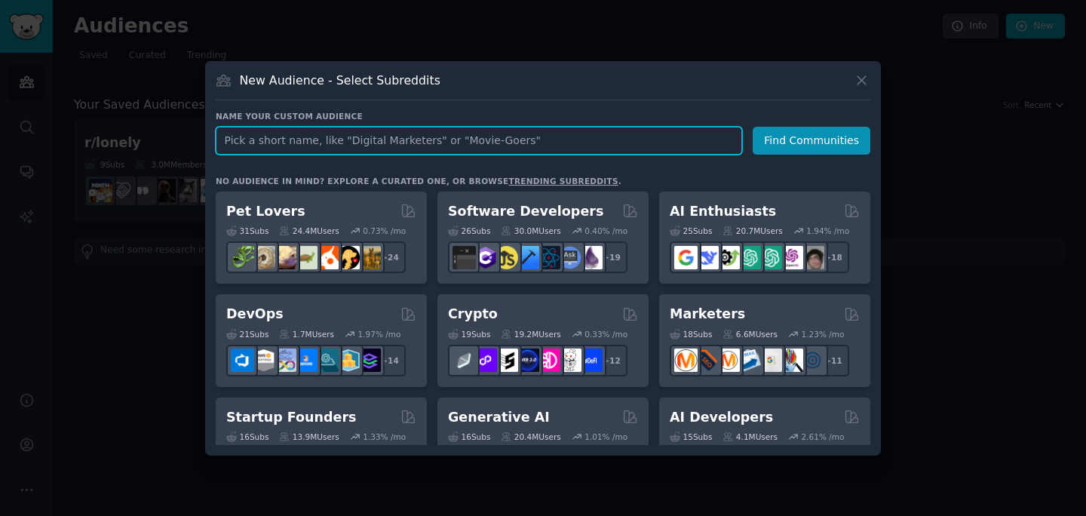
paste input "AIFantasyGirl"
type input "AIFantasyGirl"
click button "Find Communities" at bounding box center [812, 141] width 118 height 28
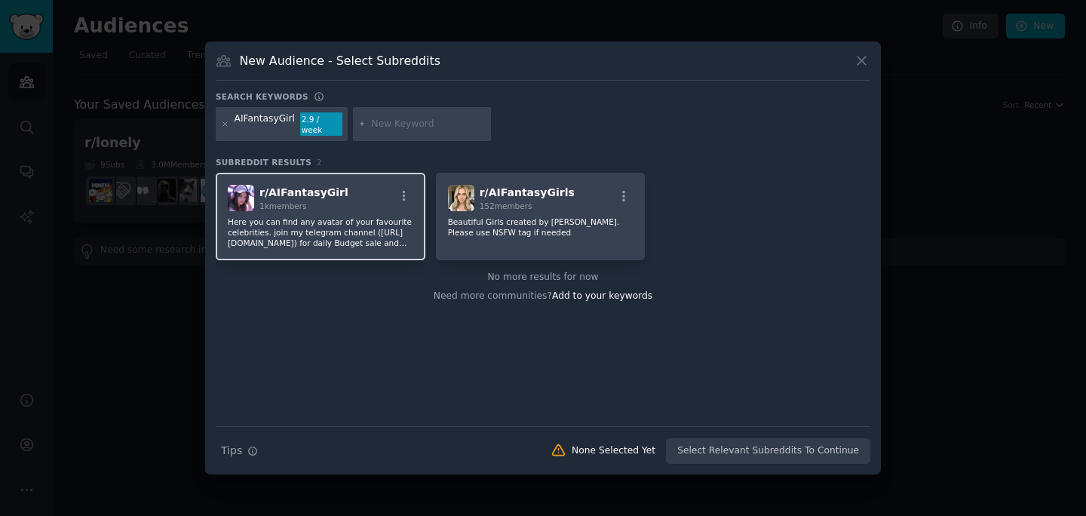
click at [313, 205] on div "1k members" at bounding box center [304, 206] width 89 height 11
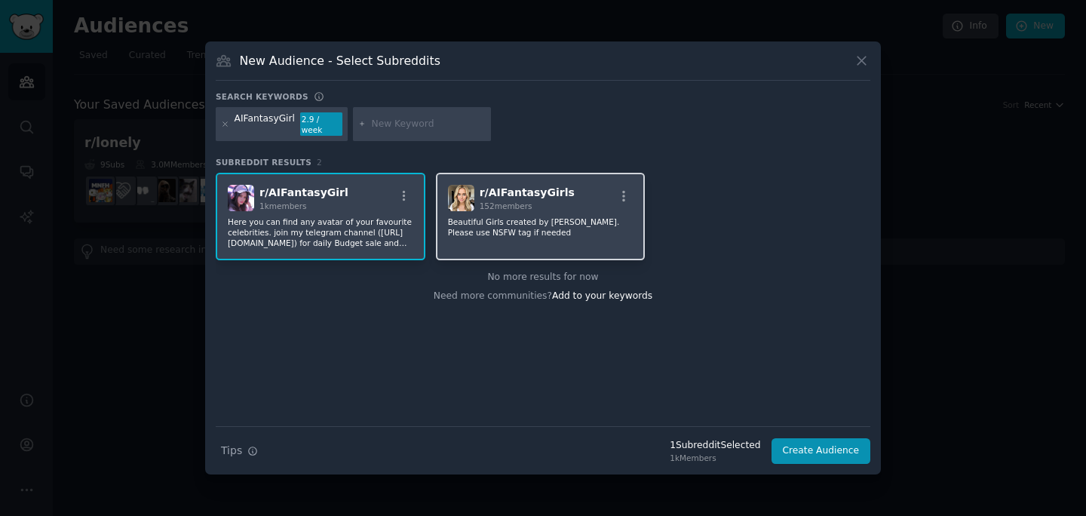
click at [529, 220] on p "Beautiful Girls created by AI. Please use NSFW tag if needed" at bounding box center [541, 227] width 186 height 21
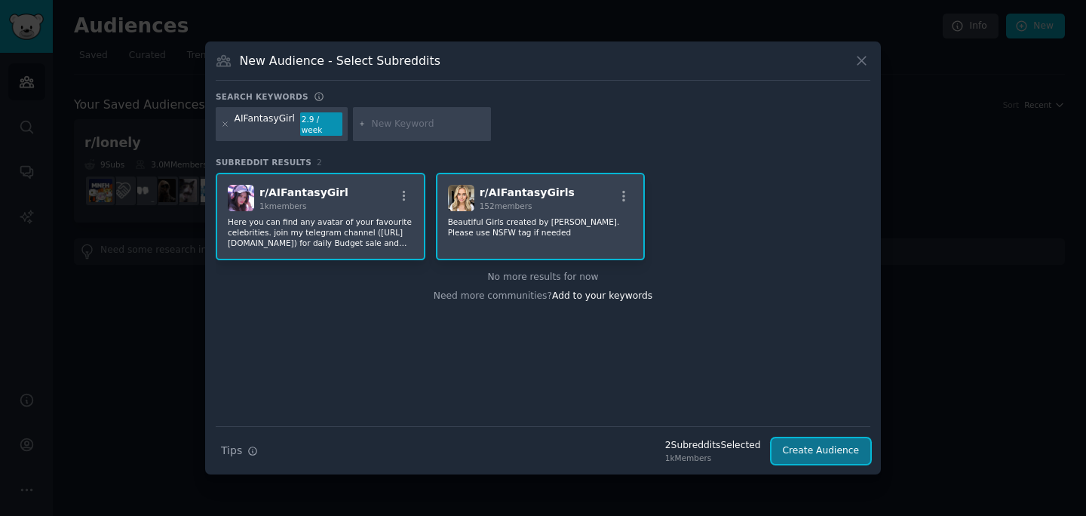
click at [843, 438] on button "Create Audience" at bounding box center [822, 451] width 100 height 26
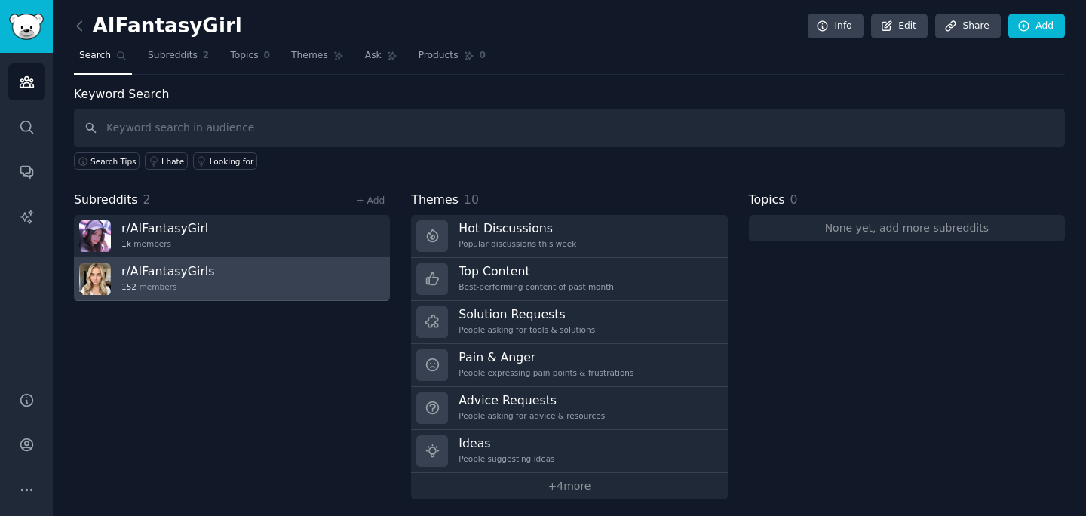
scroll to position [4, 0]
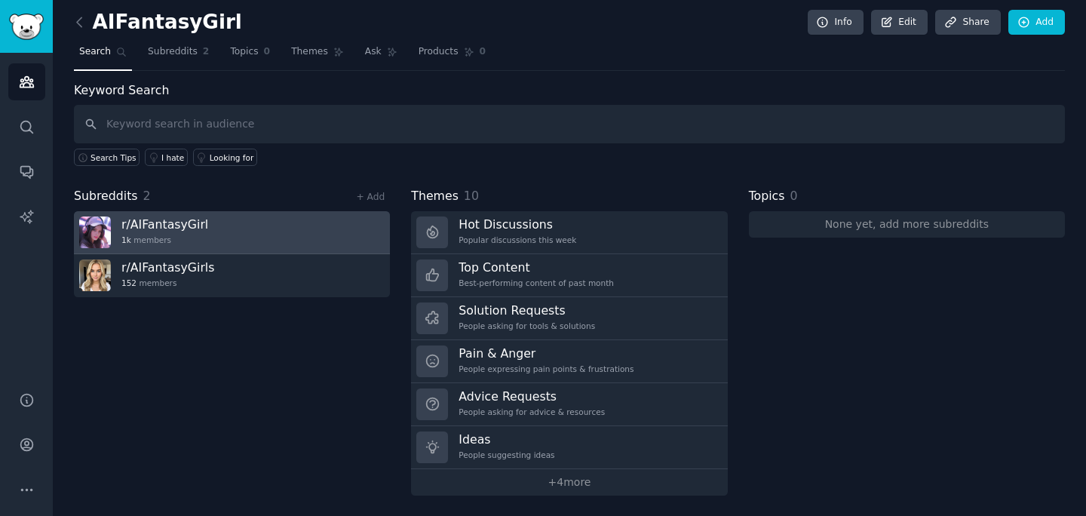
click at [213, 249] on link "r/ AIFantasyGirl 1k members" at bounding box center [232, 232] width 316 height 43
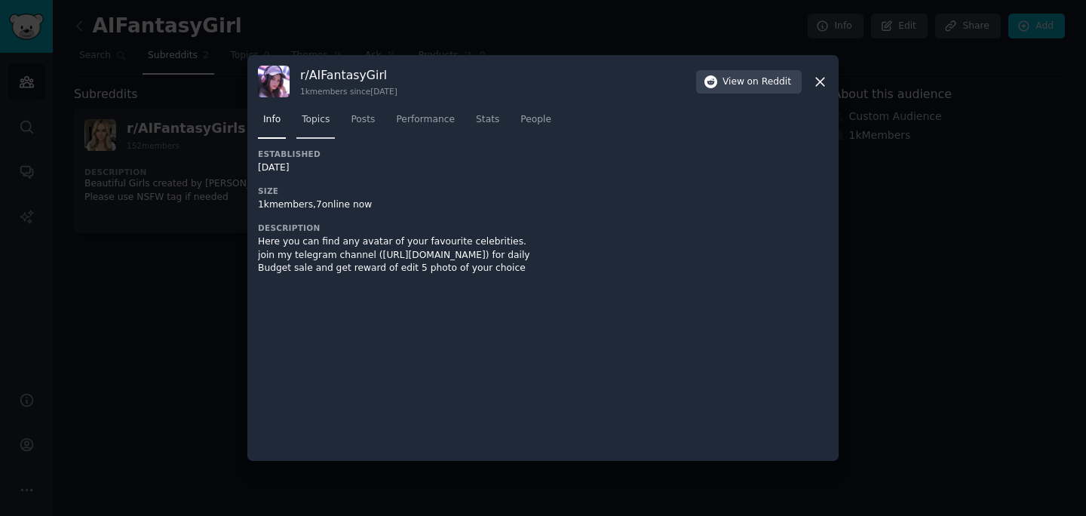
click at [331, 122] on link "Topics" at bounding box center [315, 123] width 38 height 31
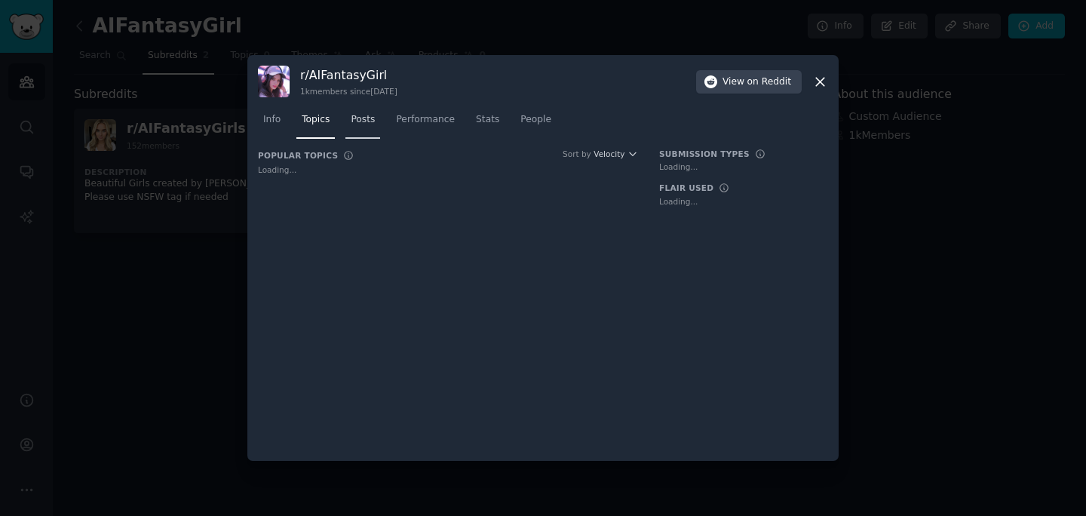
click at [364, 118] on span "Posts" at bounding box center [363, 120] width 24 height 14
click at [281, 120] on link "Info" at bounding box center [272, 123] width 28 height 31
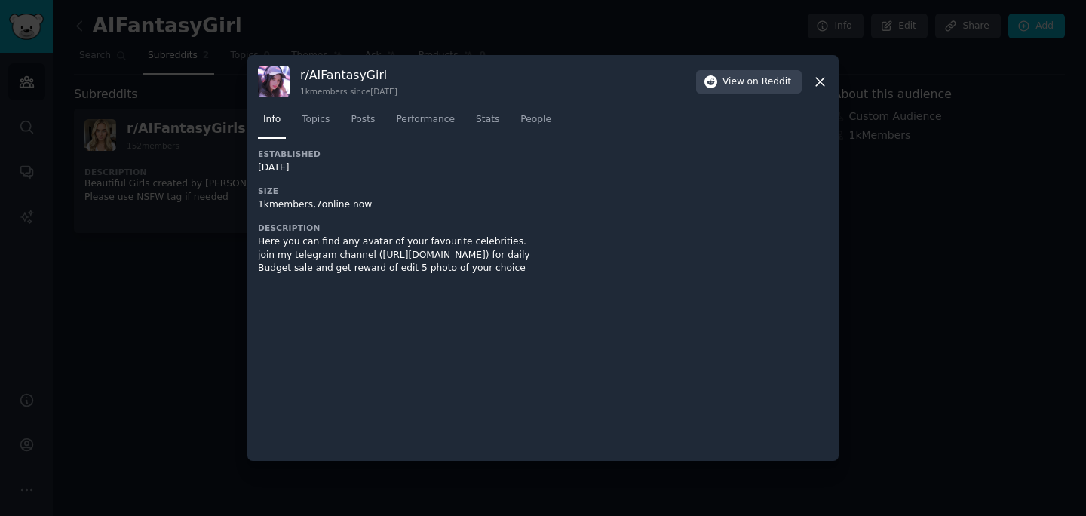
click at [198, 167] on div at bounding box center [543, 258] width 1086 height 516
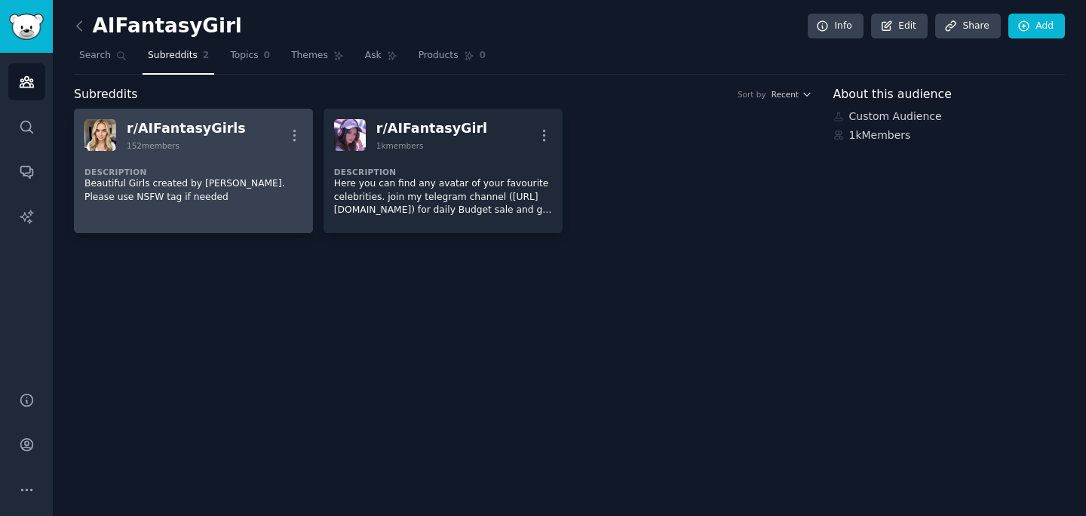
click at [285, 176] on dt "Description" at bounding box center [193, 172] width 218 height 11
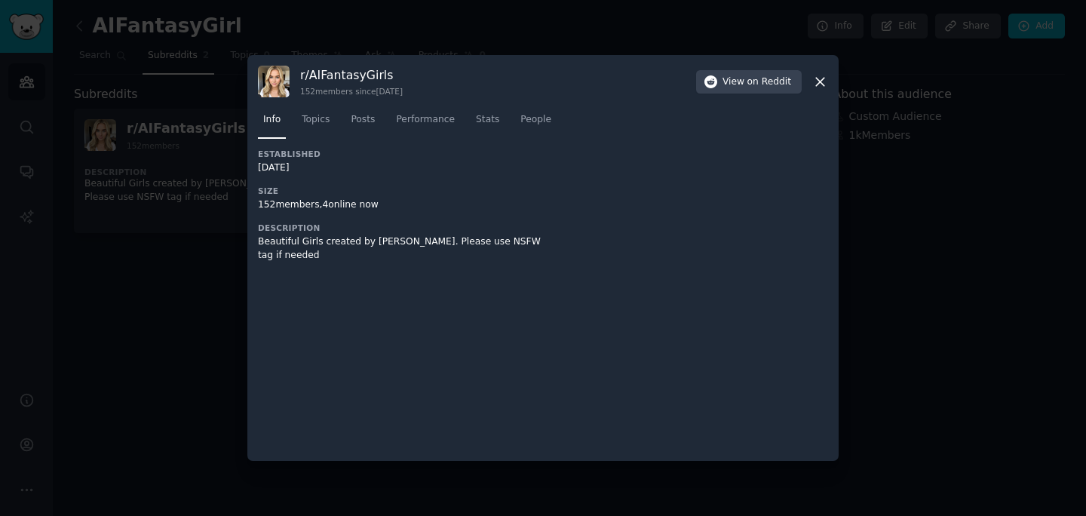
click at [205, 242] on div at bounding box center [543, 258] width 1086 height 516
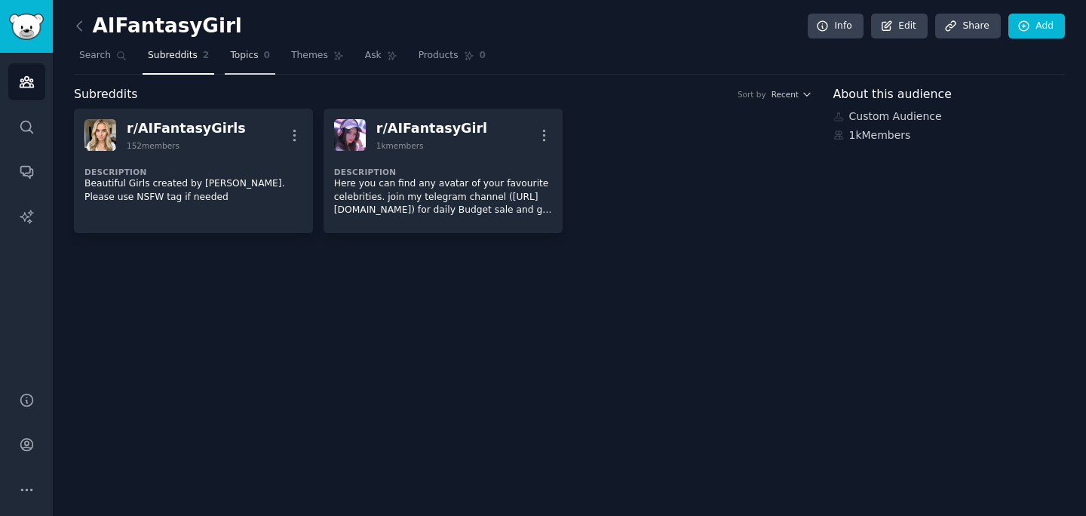
click at [233, 72] on link "Topics 0" at bounding box center [250, 59] width 51 height 31
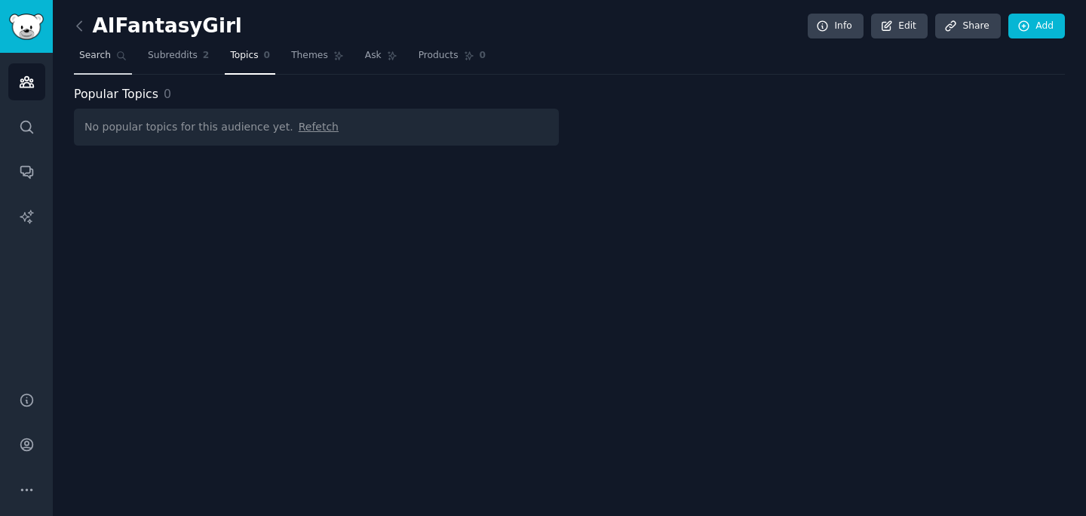
click at [106, 67] on link "Search" at bounding box center [103, 59] width 58 height 31
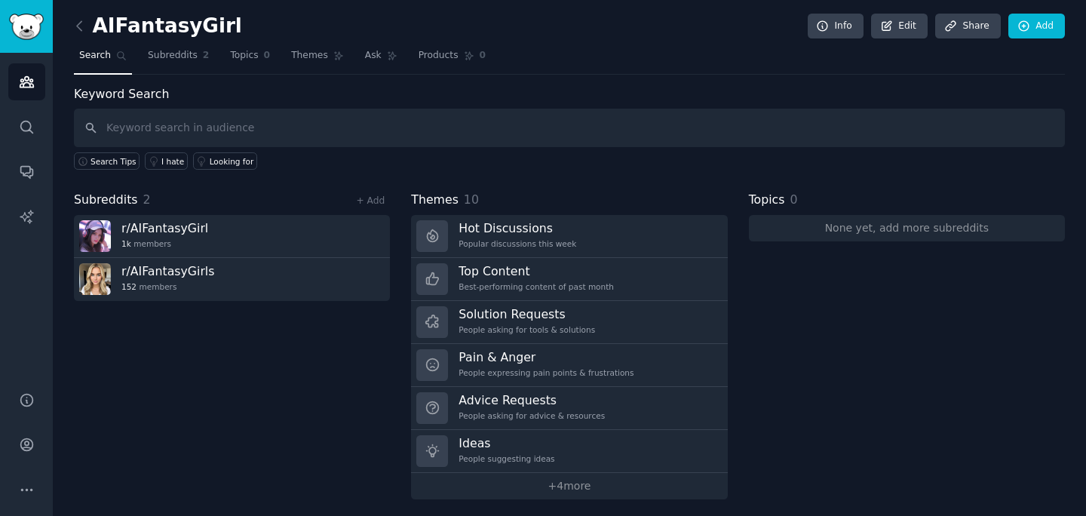
click at [172, 134] on input "text" at bounding box center [569, 128] width 991 height 38
type input "ai girl"
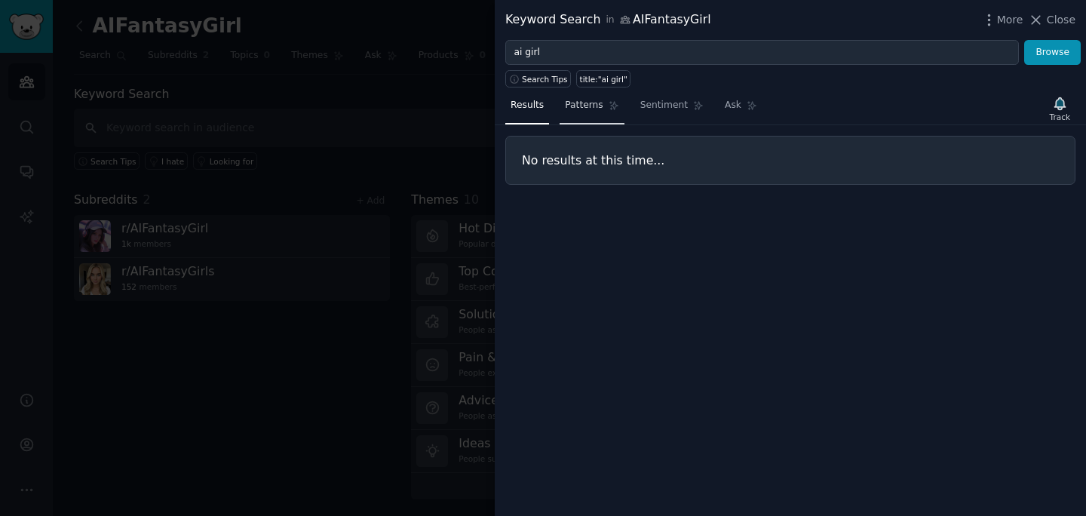
click at [599, 114] on link "Patterns" at bounding box center [592, 109] width 64 height 31
click at [424, 128] on div at bounding box center [543, 258] width 1086 height 516
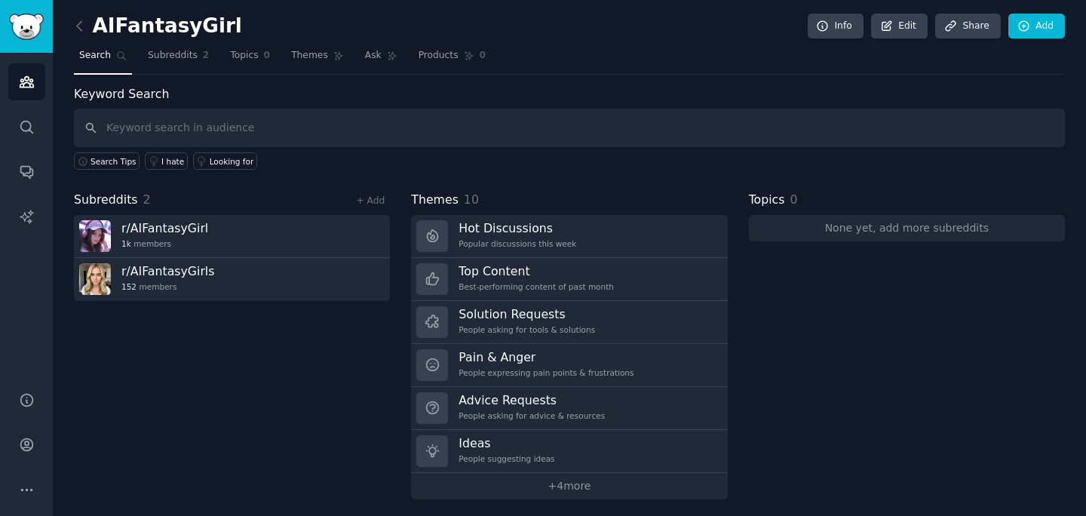
click at [127, 207] on span "Subreddits" at bounding box center [106, 200] width 64 height 19
click at [366, 210] on div "Subreddits 2 + Add r/ AIFantasyGirl 1k members r/ AIFantasyGirls 152 members" at bounding box center [232, 345] width 316 height 309
click at [366, 203] on link "+ Add" at bounding box center [370, 200] width 29 height 11
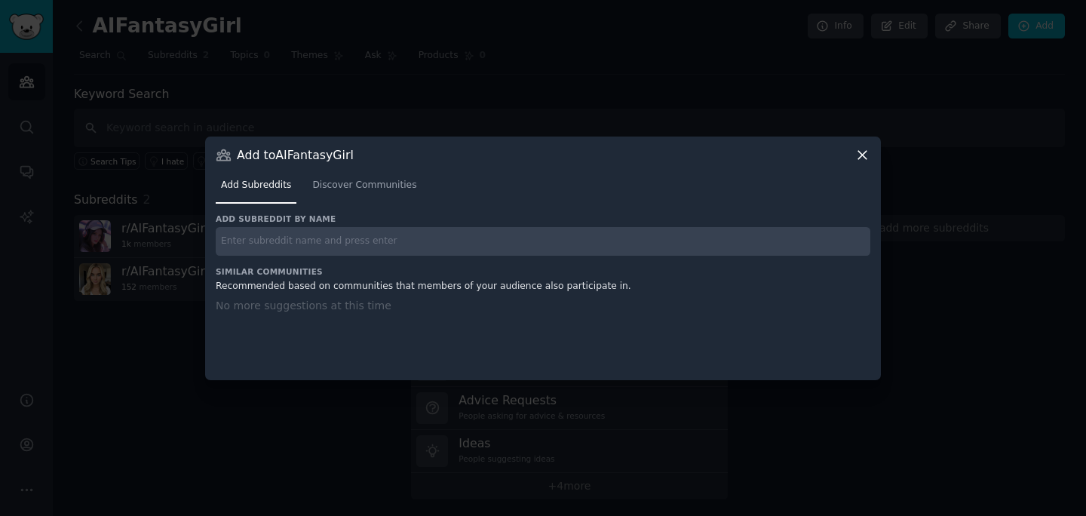
click at [367, 240] on input "text" at bounding box center [543, 241] width 655 height 29
type input "ai girl"
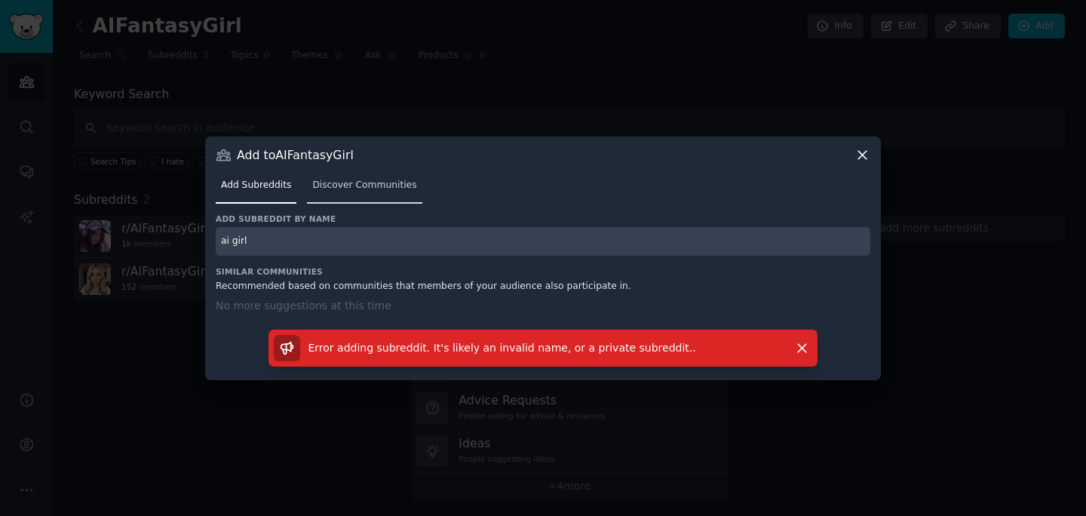
click at [373, 191] on span "Discover Communities" at bounding box center [364, 186] width 104 height 14
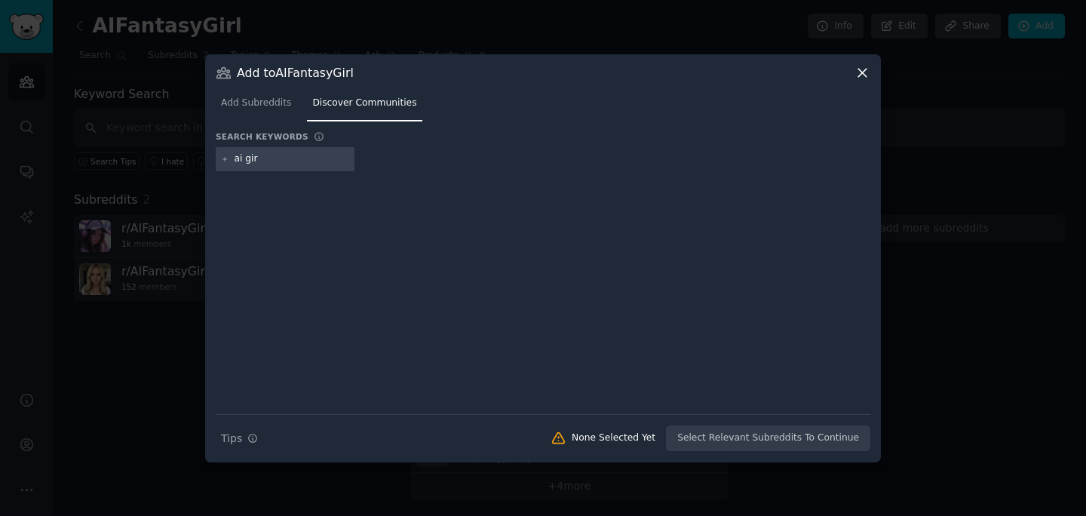
type input "ai girl"
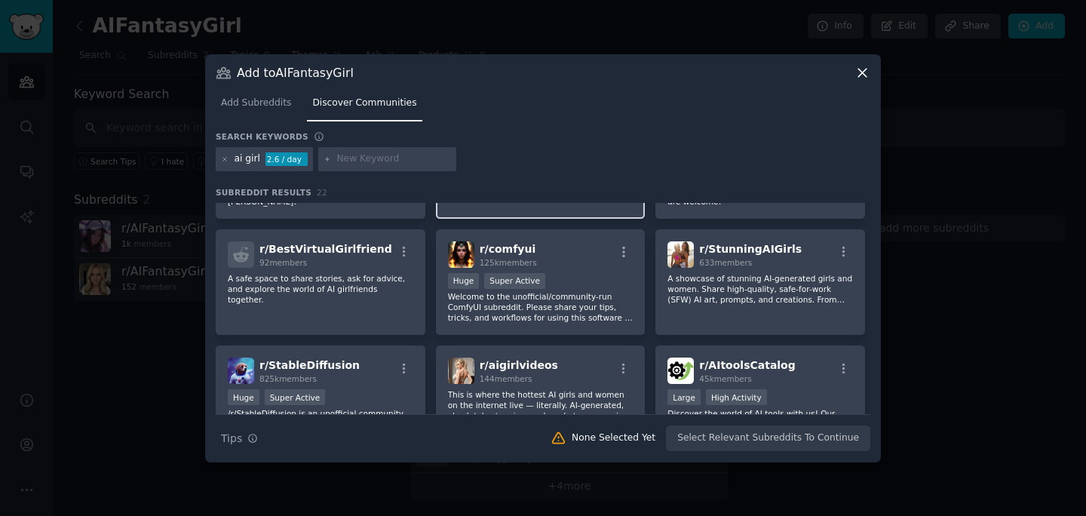
scroll to position [404, 0]
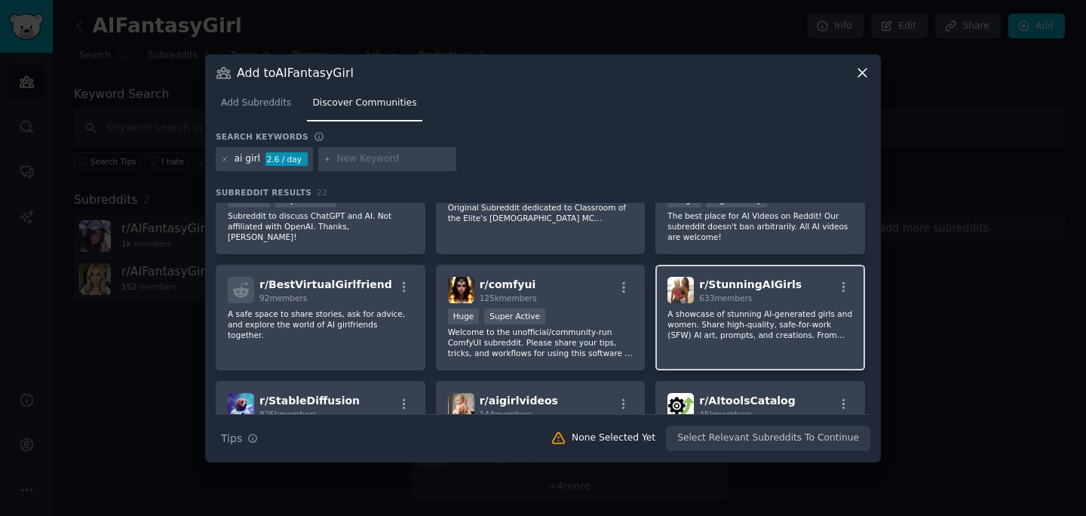
click at [726, 314] on p "A showcase of stunning AI-generated girls and women. Share high-quality, safe-f…" at bounding box center [761, 325] width 186 height 32
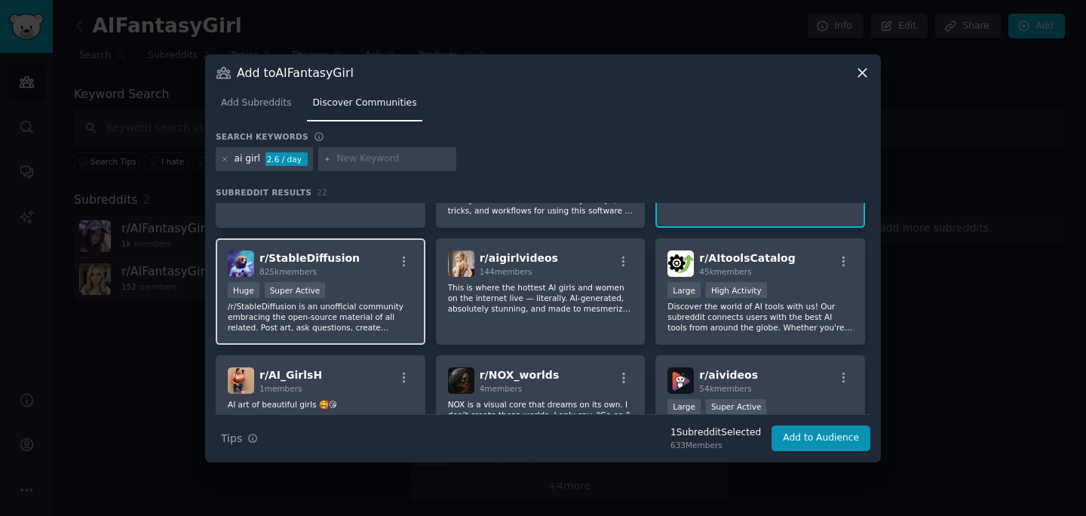
scroll to position [486, 0]
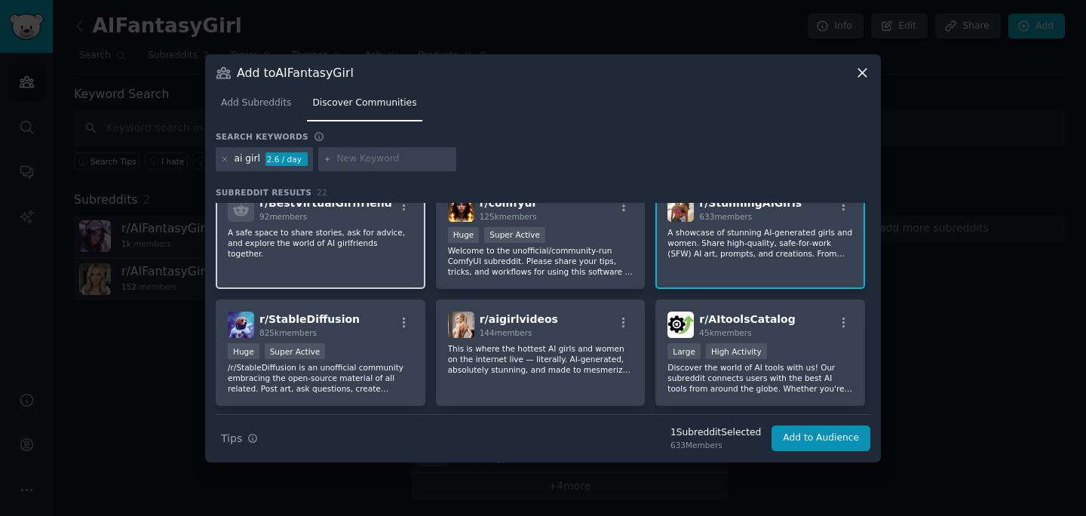
click at [298, 264] on div "r/ BestVirtualGirlfriend 92 members A safe space to share stories, ask for advi…" at bounding box center [321, 236] width 210 height 106
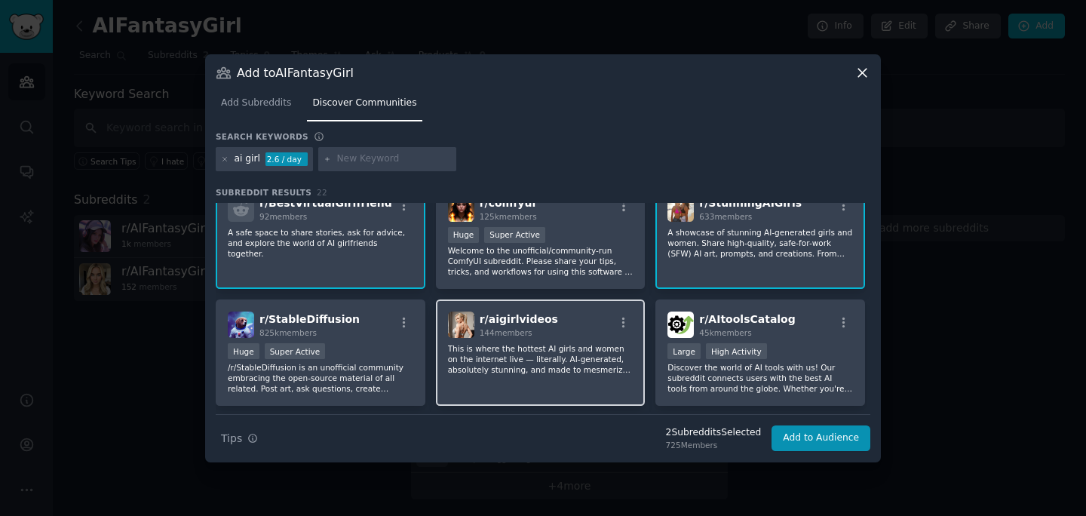
click at [505, 355] on p "This is where the hottest AI girls and women on the internet live — literally. …" at bounding box center [541, 359] width 186 height 32
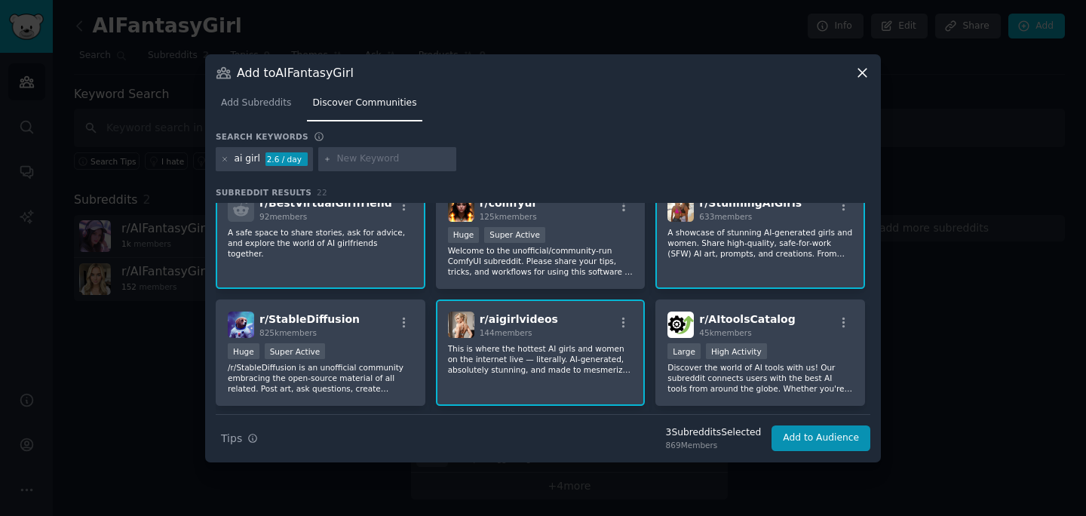
scroll to position [644, 0]
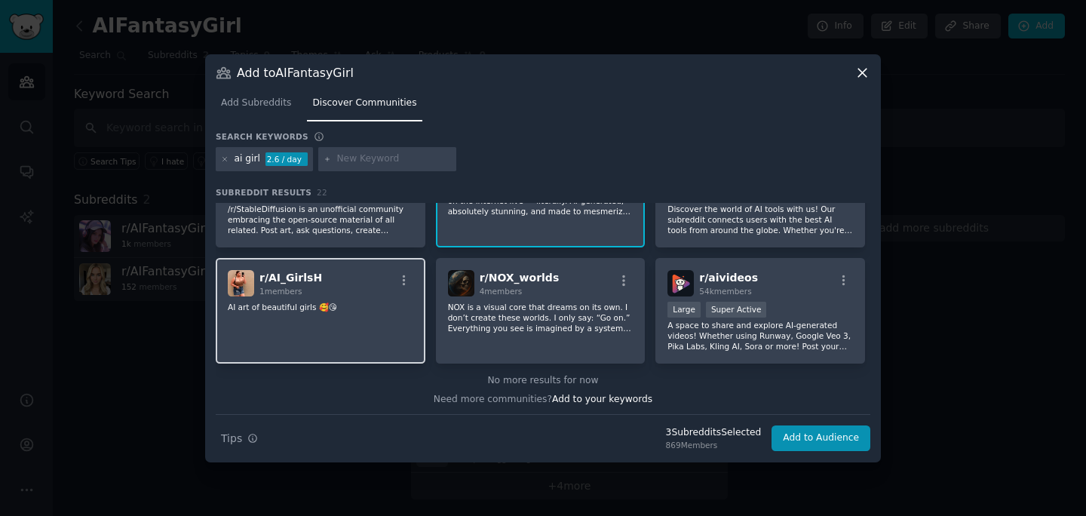
click at [377, 315] on div "r/ AI_GirlsH 1 members AI art of beautiful girls 🥰😘" at bounding box center [321, 311] width 210 height 106
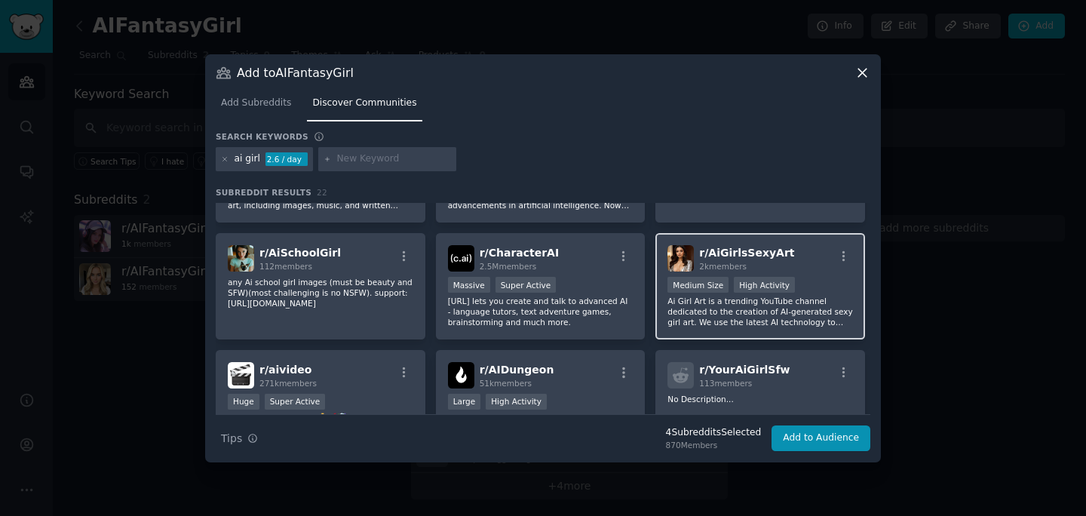
click at [717, 299] on p "Ai Girl Art is a trending YouTube channel dedicated to the creation of AI-gener…" at bounding box center [761, 312] width 186 height 32
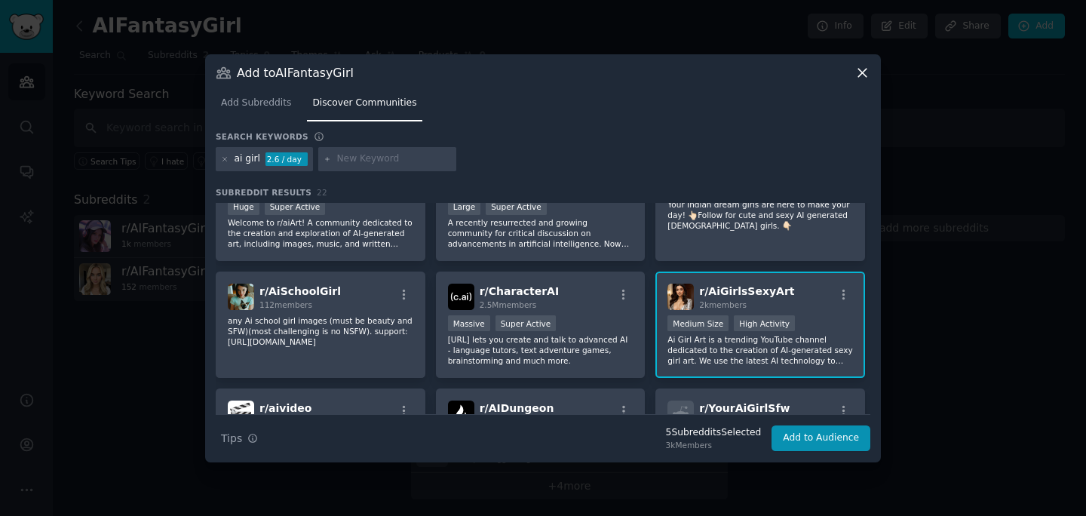
scroll to position [28, 0]
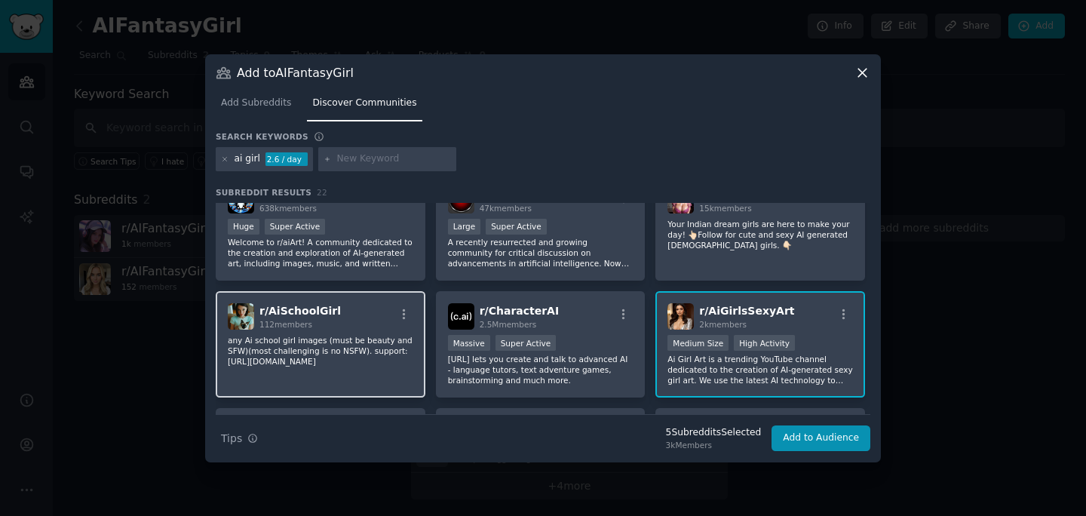
click at [342, 315] on div "r/ AiSchoolGirl 112 members" at bounding box center [321, 316] width 186 height 26
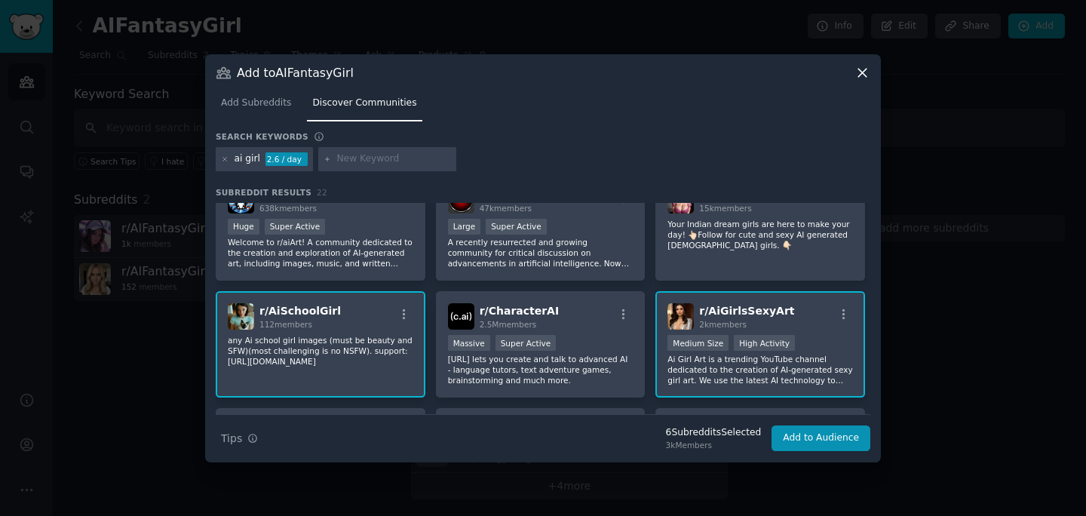
scroll to position [0, 0]
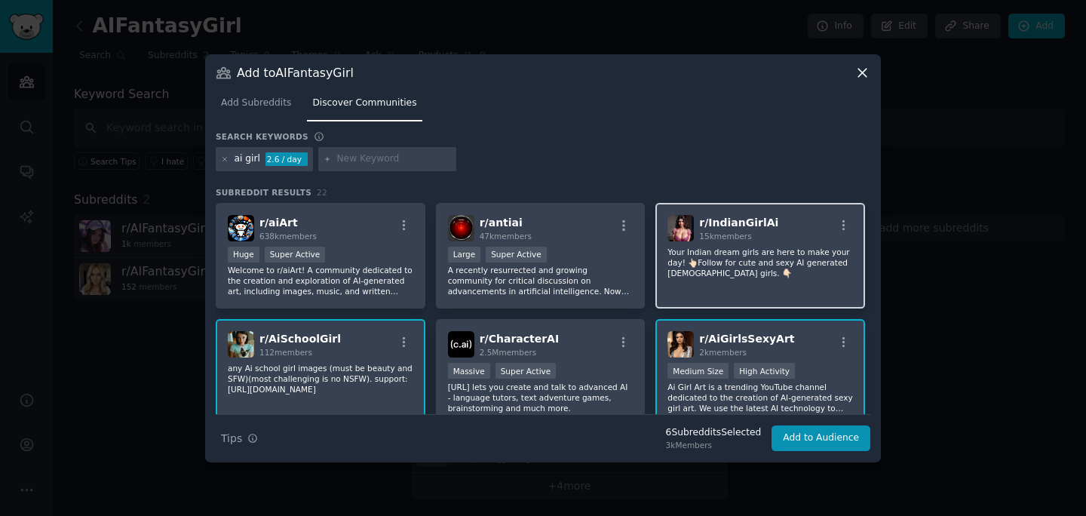
click at [751, 260] on p "Your Indian dream girls are here to make your day! 👆🏻Follow for cute and sexy A…" at bounding box center [761, 263] width 186 height 32
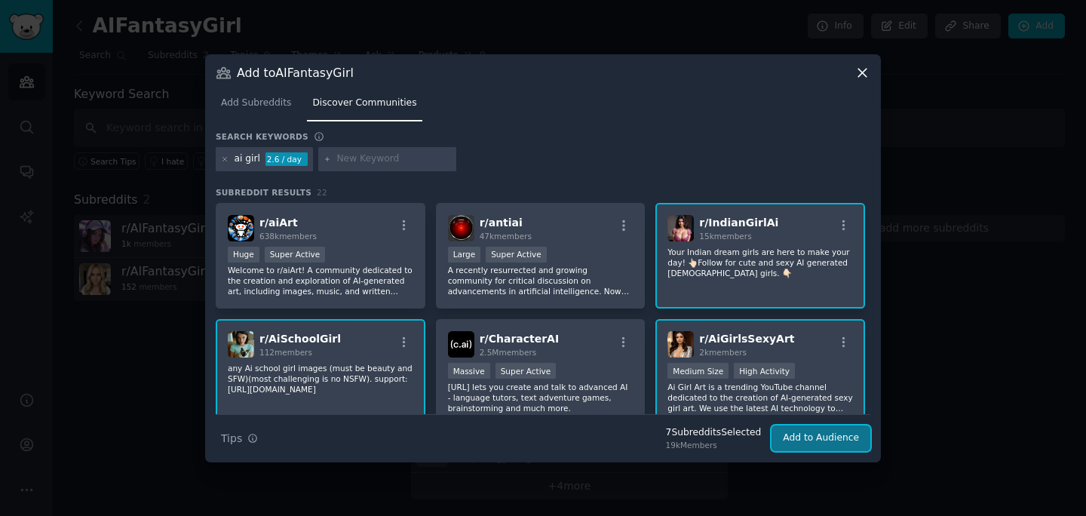
click at [801, 441] on button "Add to Audience" at bounding box center [821, 438] width 99 height 26
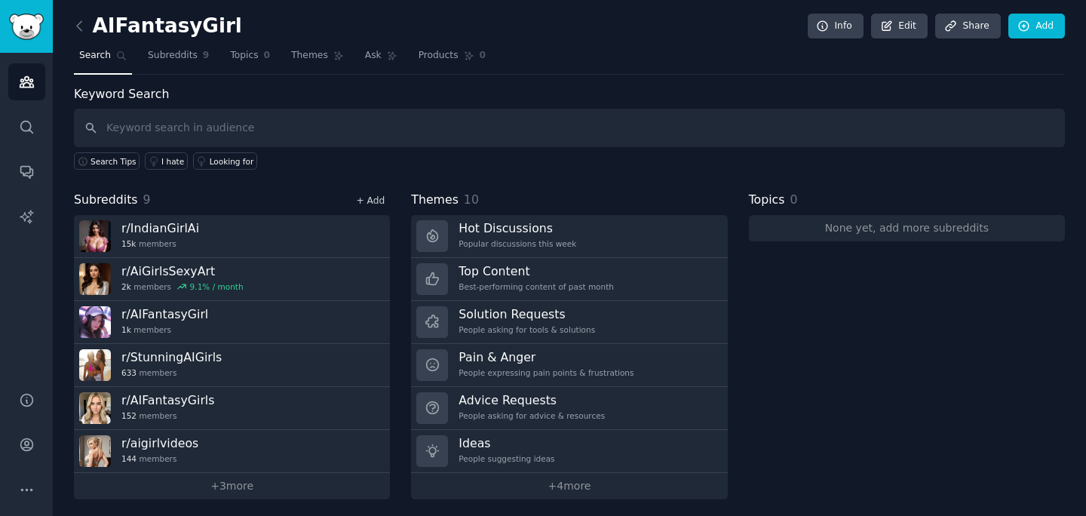
click at [361, 201] on link "+ Add" at bounding box center [370, 200] width 29 height 11
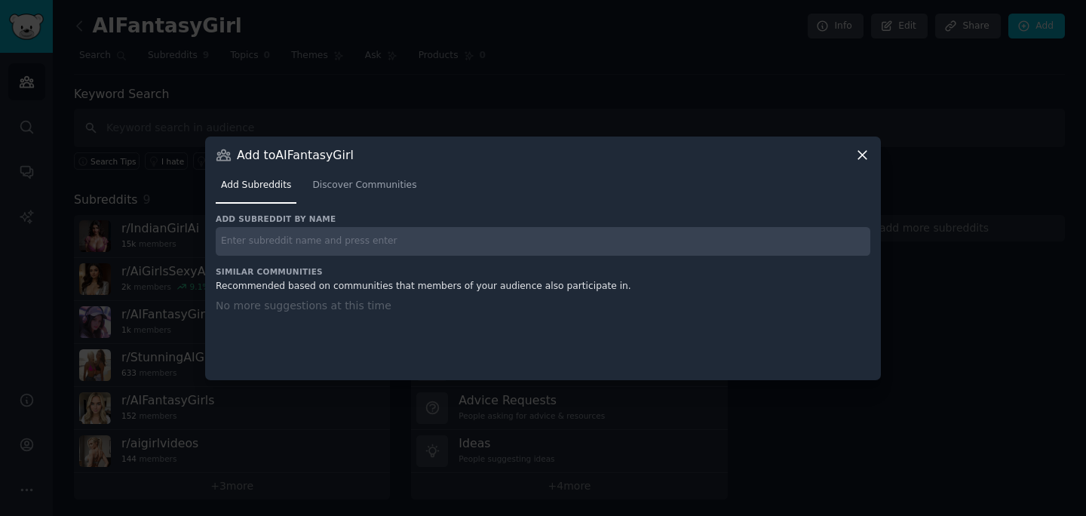
click at [337, 247] on input "text" at bounding box center [543, 241] width 655 height 29
click at [348, 174] on link "Discover Communities" at bounding box center [364, 189] width 115 height 31
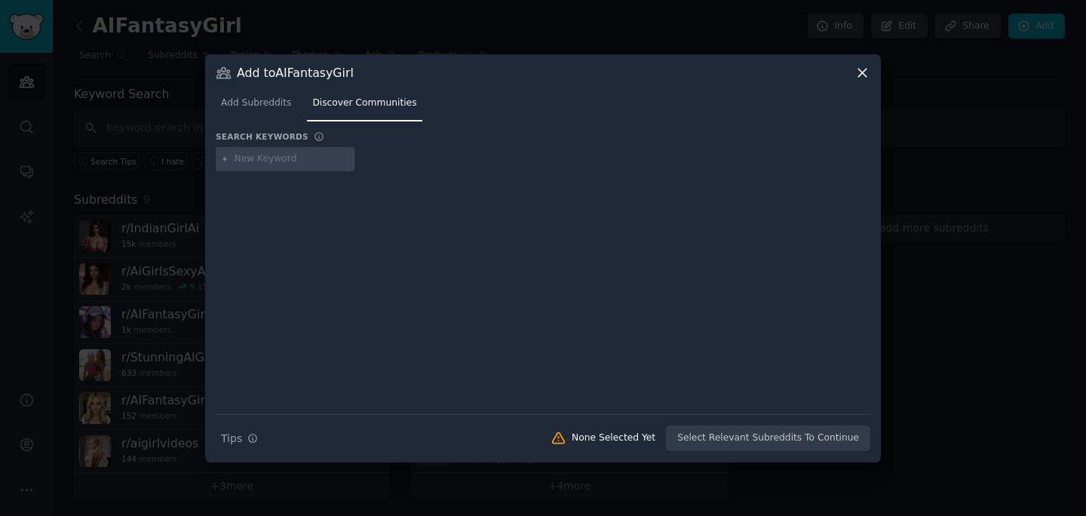
type input "AIGirlfriend"
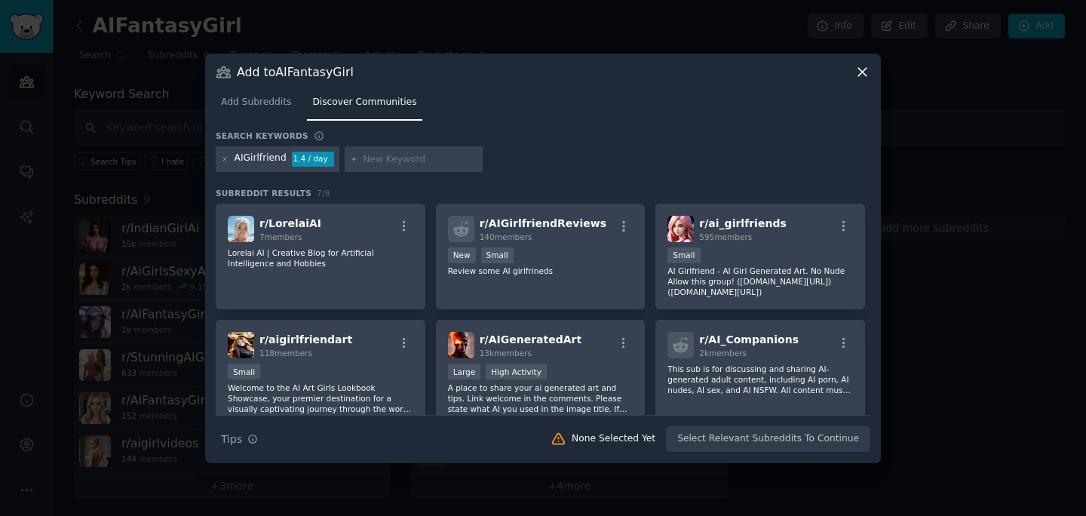
drag, startPoint x: 769, startPoint y: 231, endPoint x: 746, endPoint y: 174, distance: 61.6
click at [746, 174] on div "Search keywords AIGirlfriend 1.4 / day Subreddit Results 7 / 8 r/ LorelaiAI 7 m…" at bounding box center [543, 292] width 655 height 322
click at [736, 166] on div at bounding box center [736, 166] width 0 height 0
click at [737, 181] on div "Search keywords AIGirlfriend 1.4 / day Subreddit Results 7 / 8 r/ LorelaiAI 7 m…" at bounding box center [543, 292] width 655 height 322
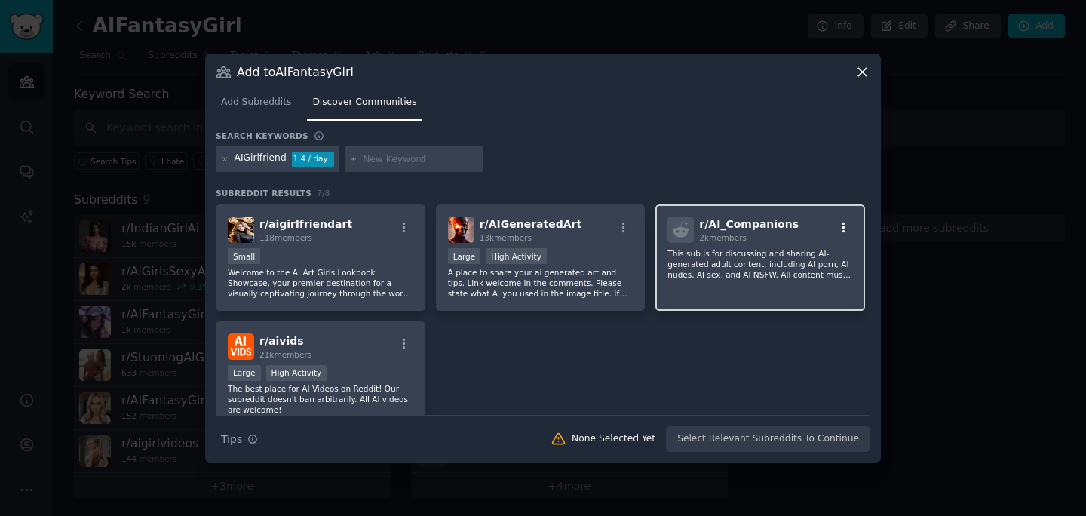
click at [843, 223] on icon "button" at bounding box center [844, 228] width 3 height 11
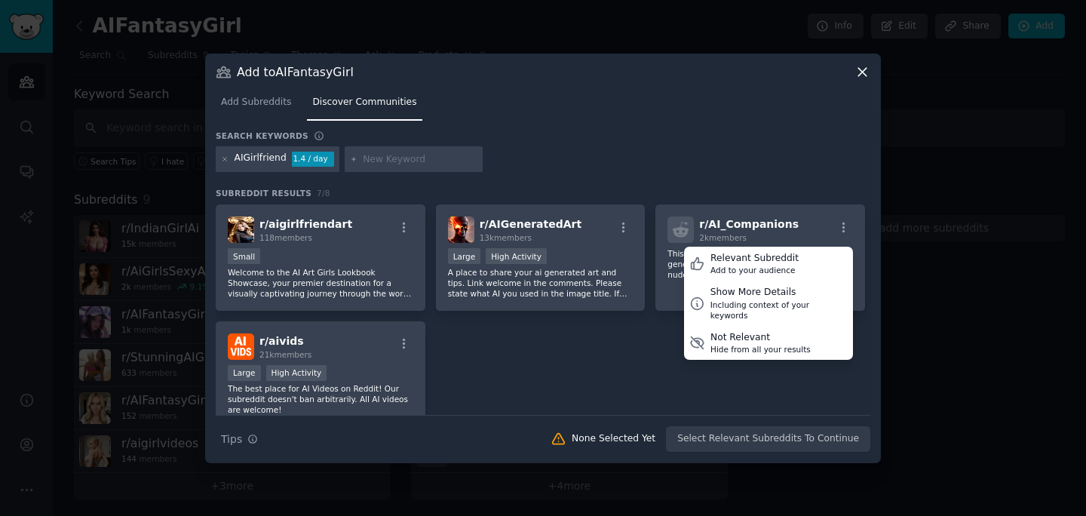
click at [631, 339] on div "r/ LorelaiAI 7 members Lorelai AI | Creative Blog for Artificial Intelligence a…" at bounding box center [543, 257] width 655 height 339
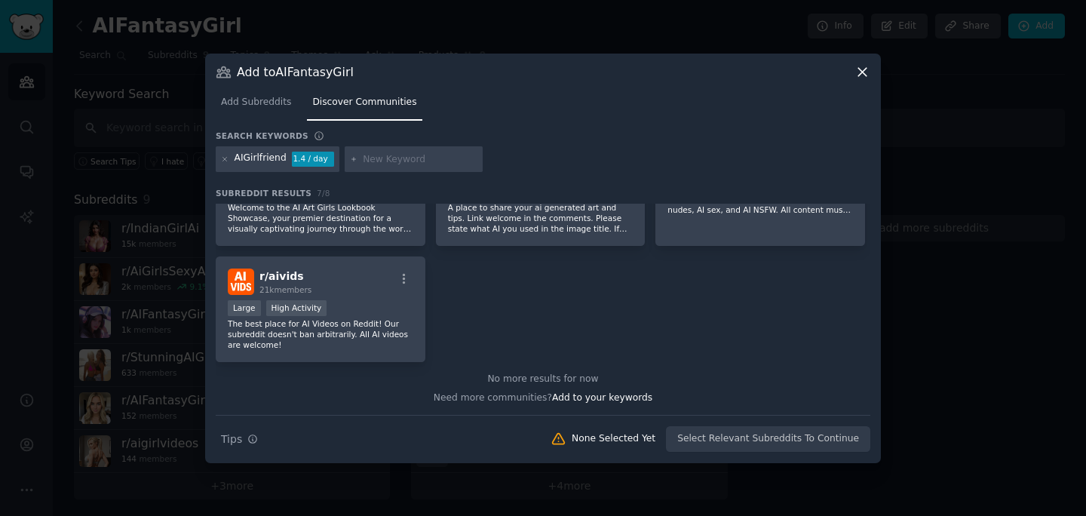
scroll to position [12, 0]
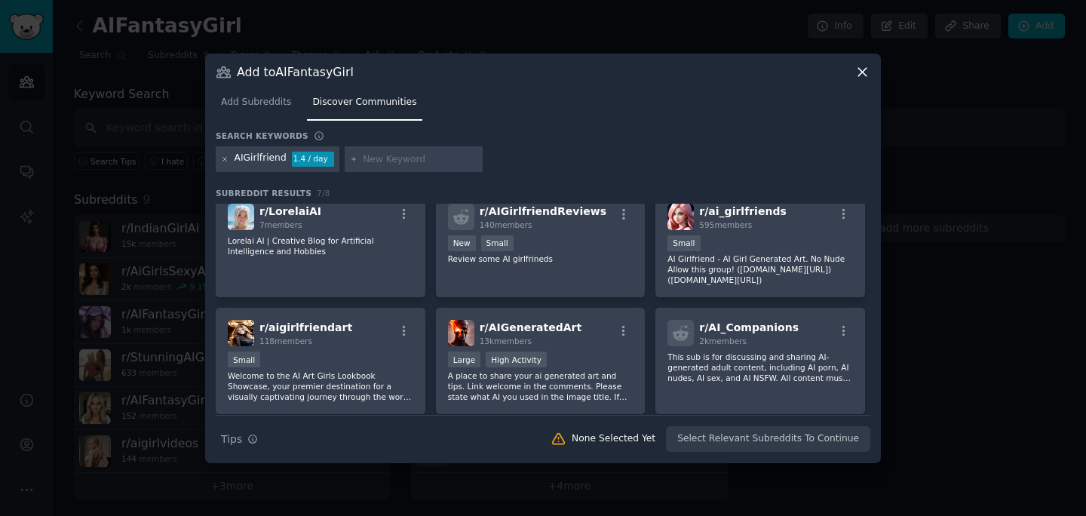
click at [226, 155] on icon at bounding box center [225, 159] width 8 height 8
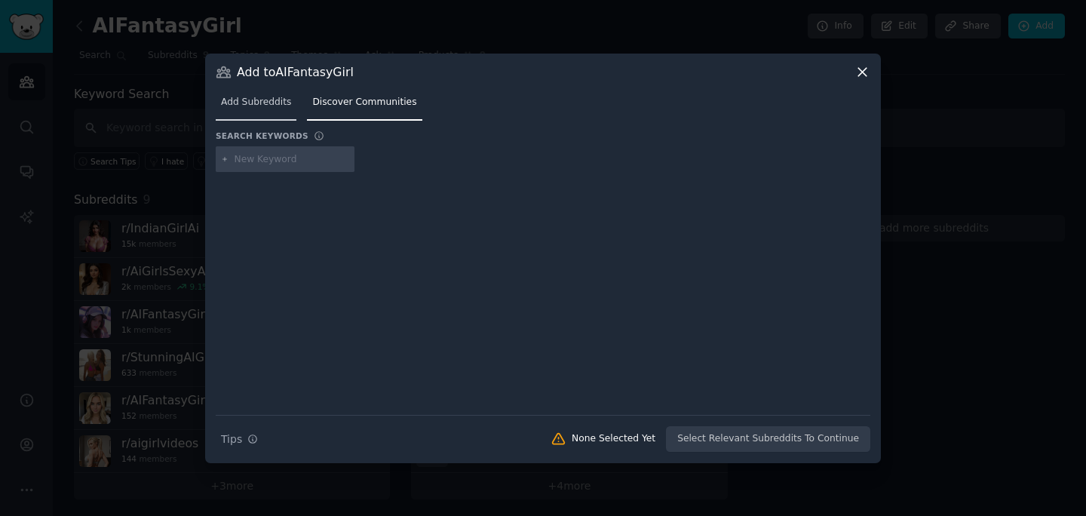
click at [256, 106] on span "Add Subreddits" at bounding box center [256, 103] width 70 height 14
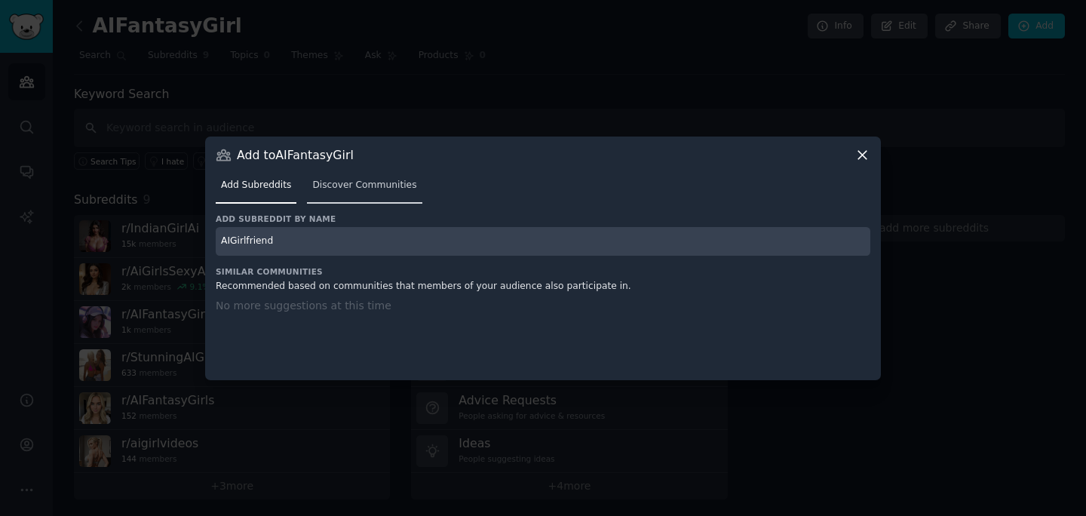
type input "AIGirlfriend"
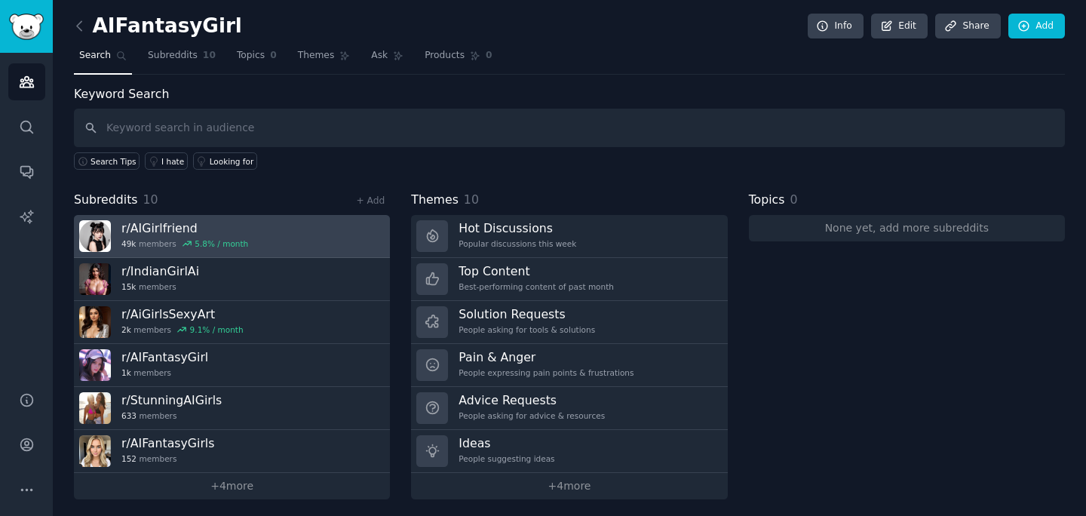
click at [211, 217] on link "r/ AIGirlfriend 49k members 5.8 % / month" at bounding box center [232, 236] width 316 height 43
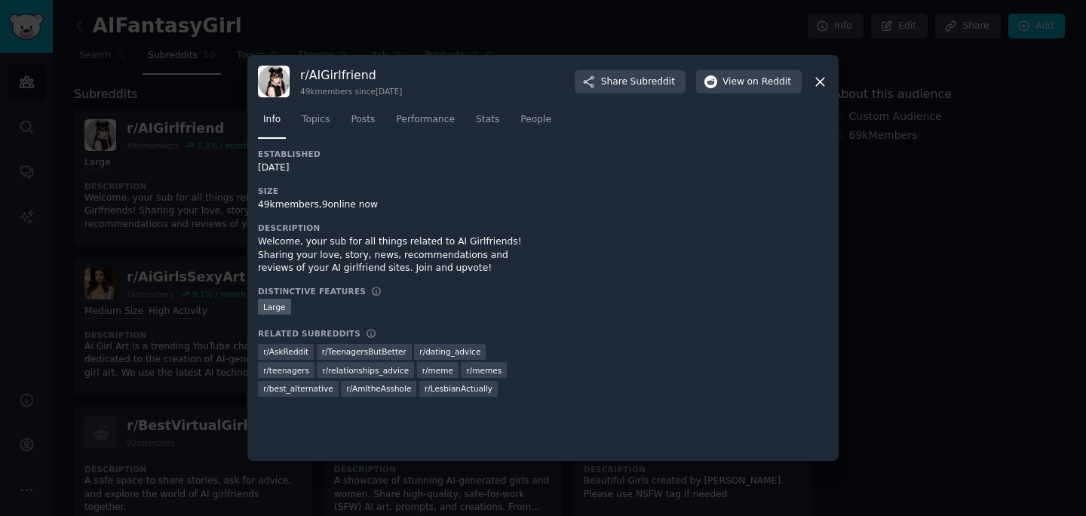
click at [211, 217] on div at bounding box center [543, 258] width 1086 height 516
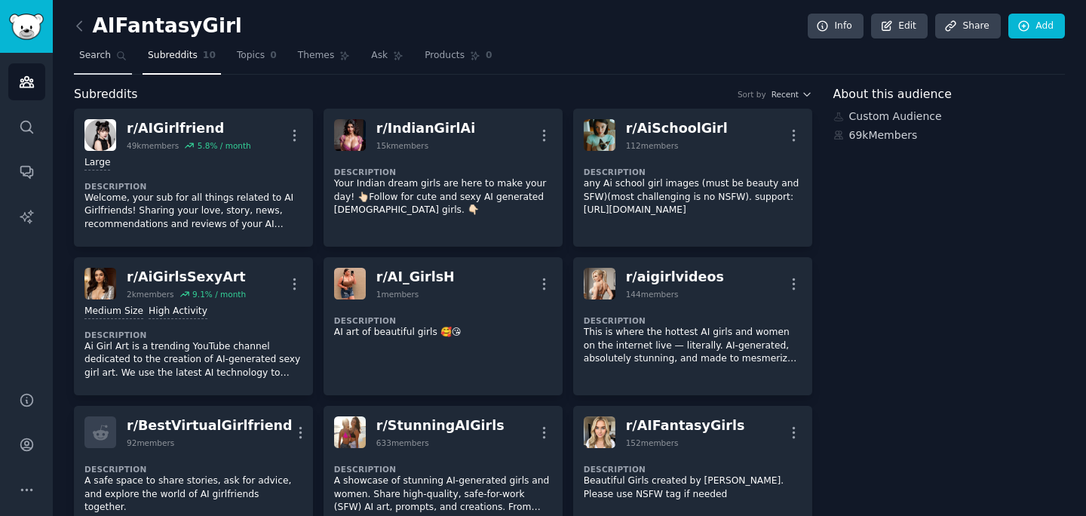
click at [109, 69] on link "Search" at bounding box center [103, 59] width 58 height 31
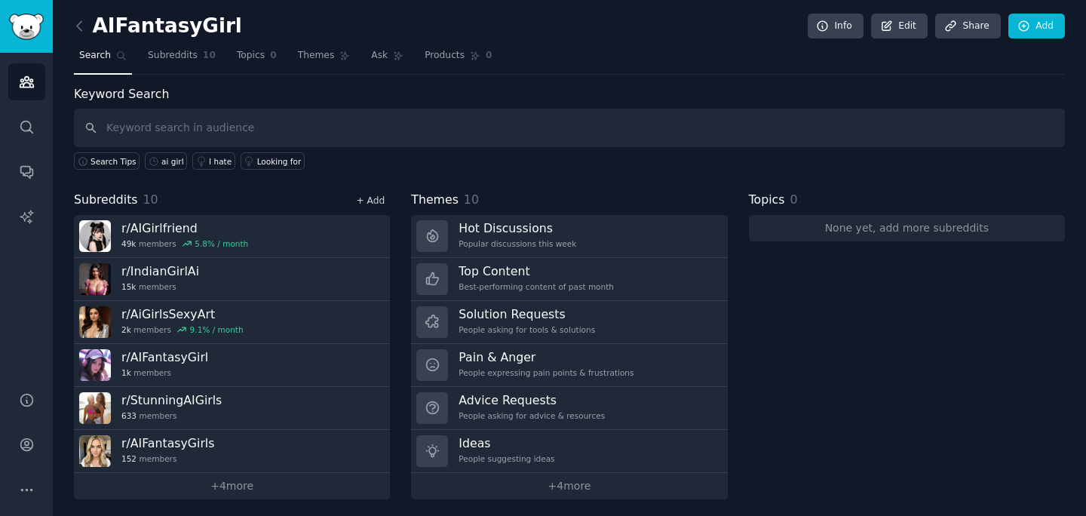
click at [376, 196] on link "+ Add" at bounding box center [370, 200] width 29 height 11
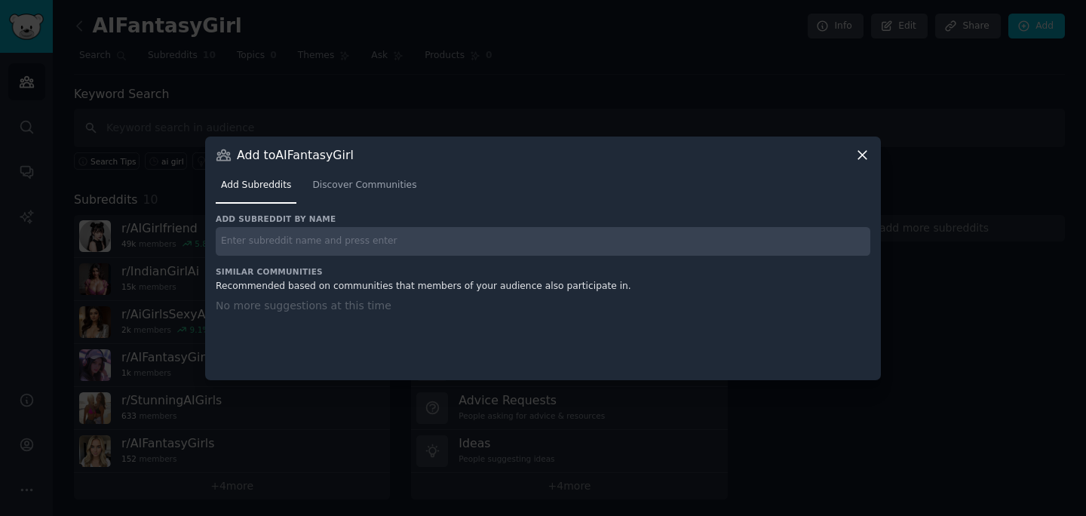
click at [367, 245] on input "text" at bounding box center [543, 241] width 655 height 29
click at [364, 192] on link "Discover Communities" at bounding box center [364, 189] width 115 height 31
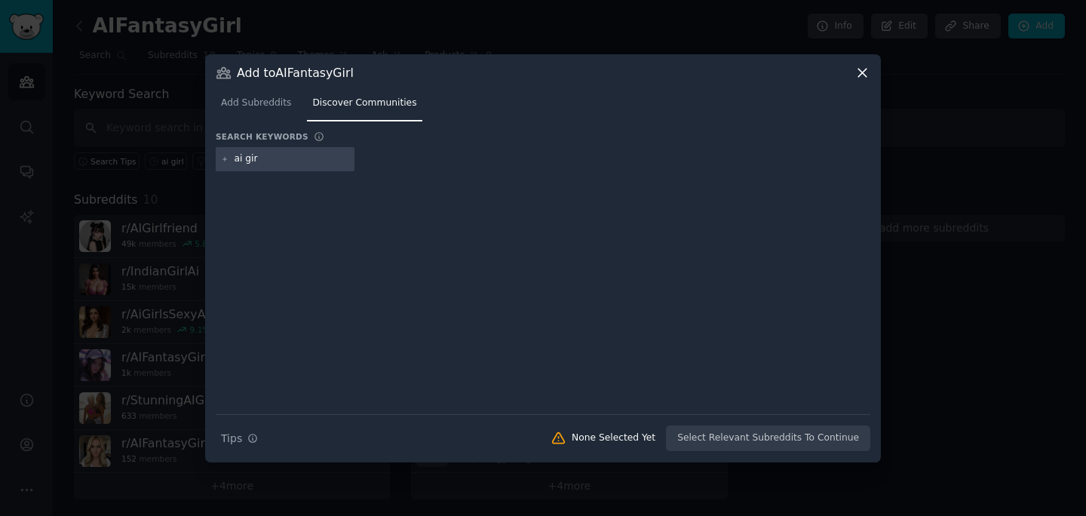
type input "ai girl"
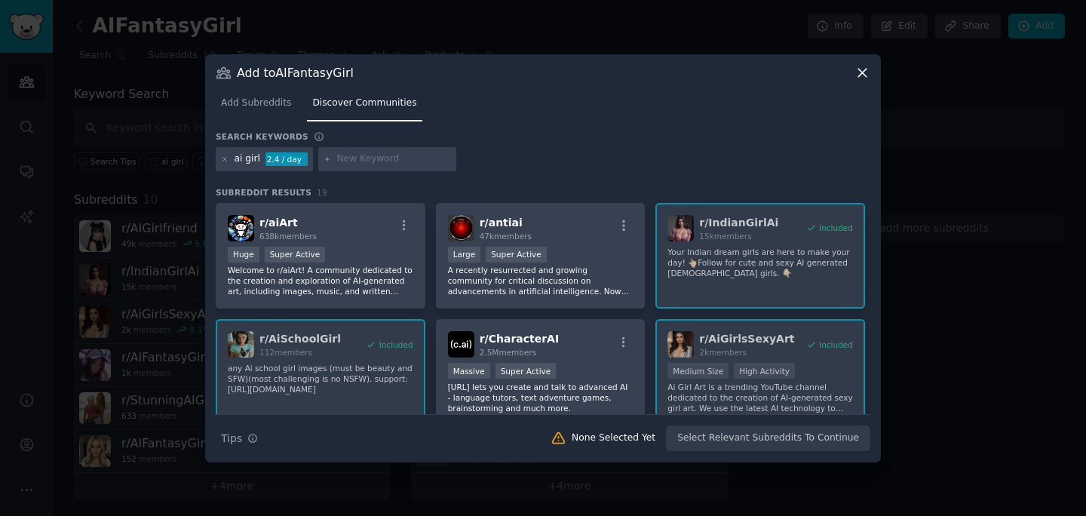
click at [112, 207] on div at bounding box center [543, 258] width 1086 height 516
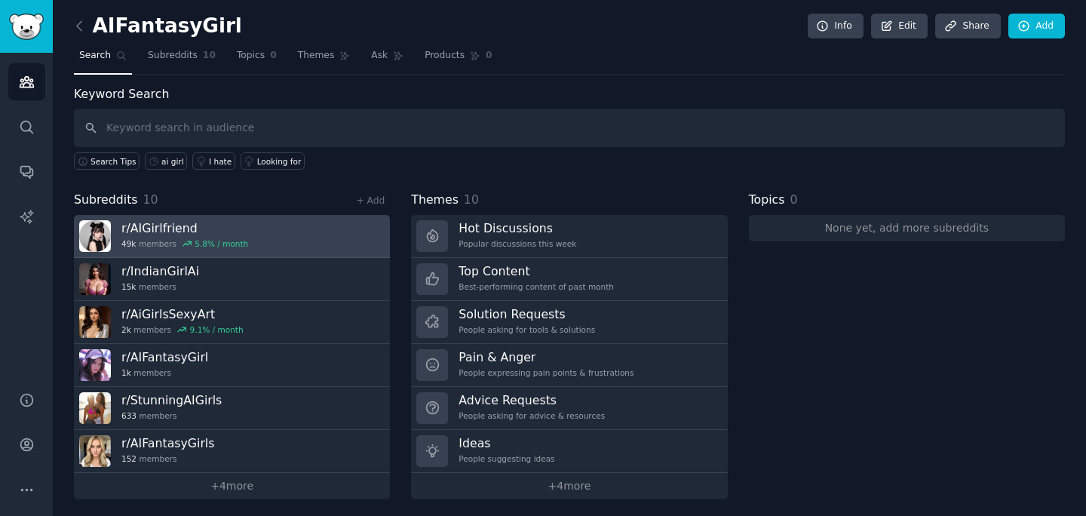
scroll to position [4, 0]
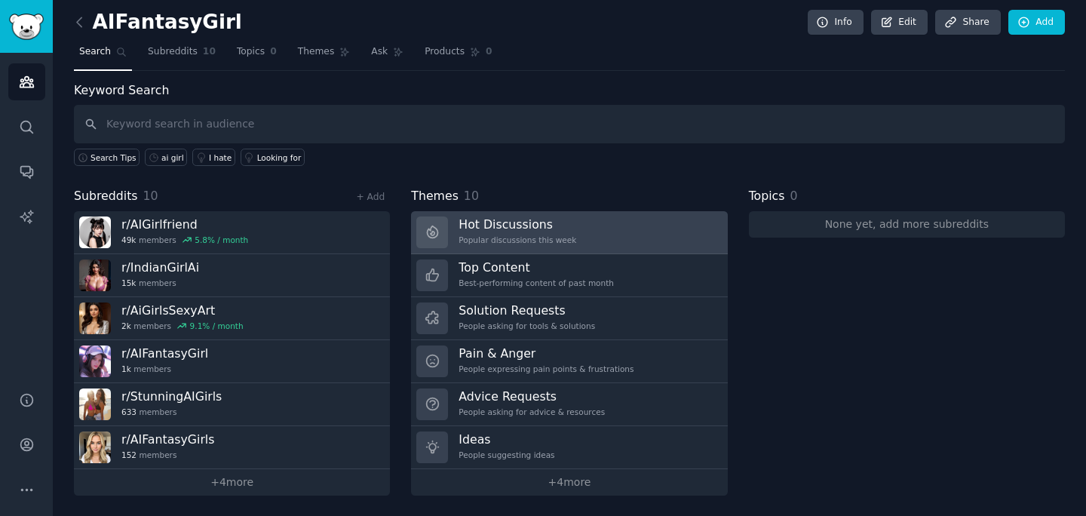
click at [518, 250] on link "Hot Discussions Popular discussions this week" at bounding box center [569, 232] width 316 height 43
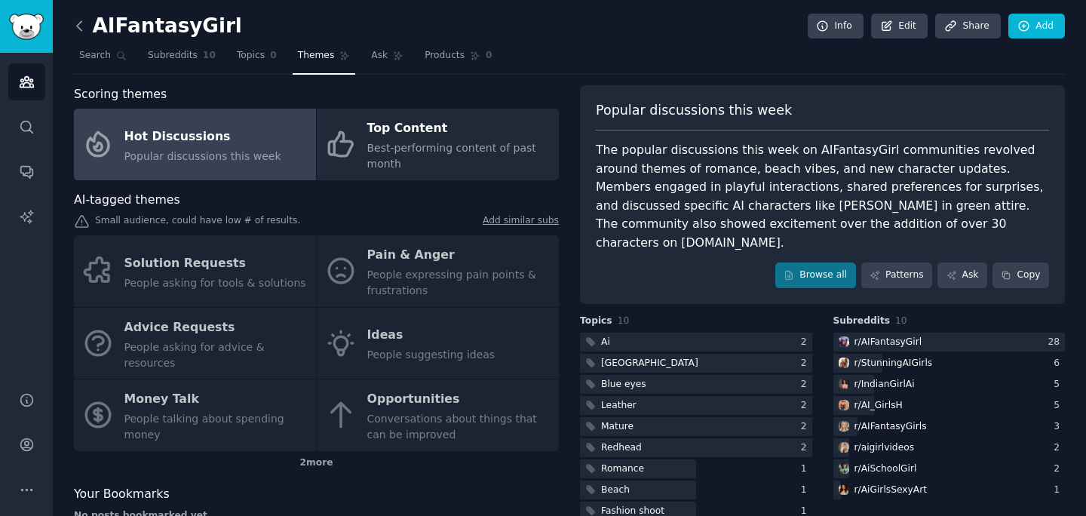
click at [79, 18] on icon at bounding box center [80, 26] width 16 height 16
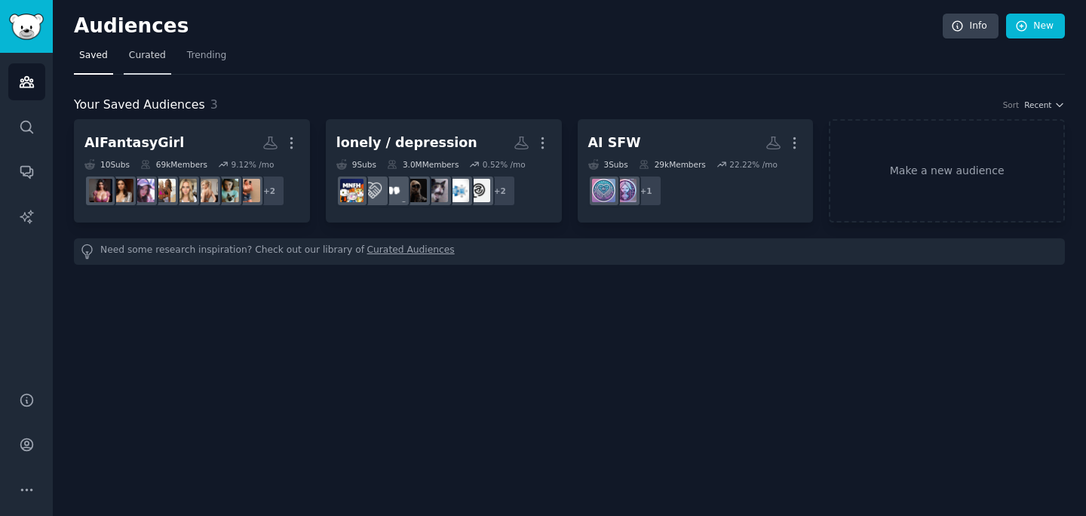
click at [143, 62] on link "Curated" at bounding box center [148, 59] width 48 height 31
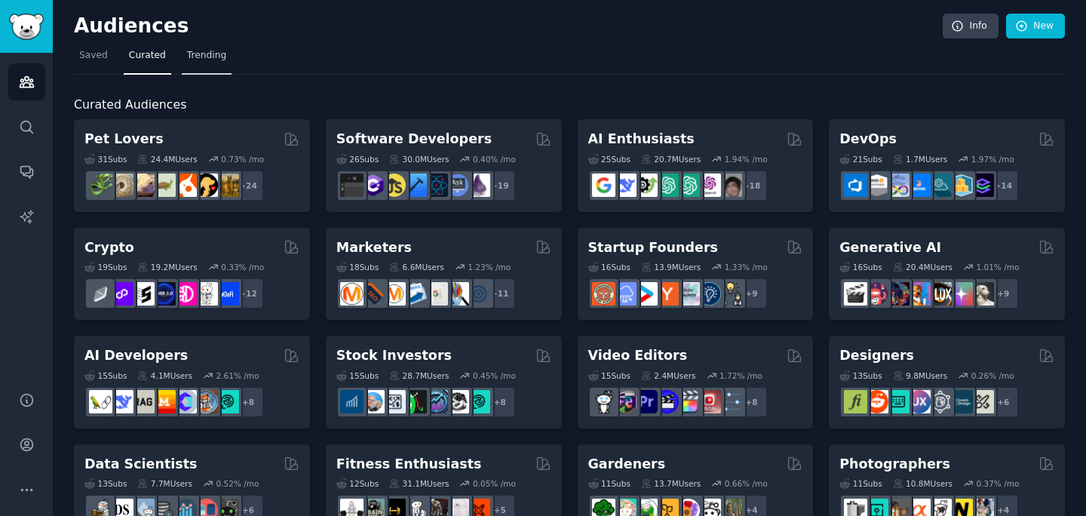
click at [182, 52] on link "Trending" at bounding box center [207, 59] width 50 height 31
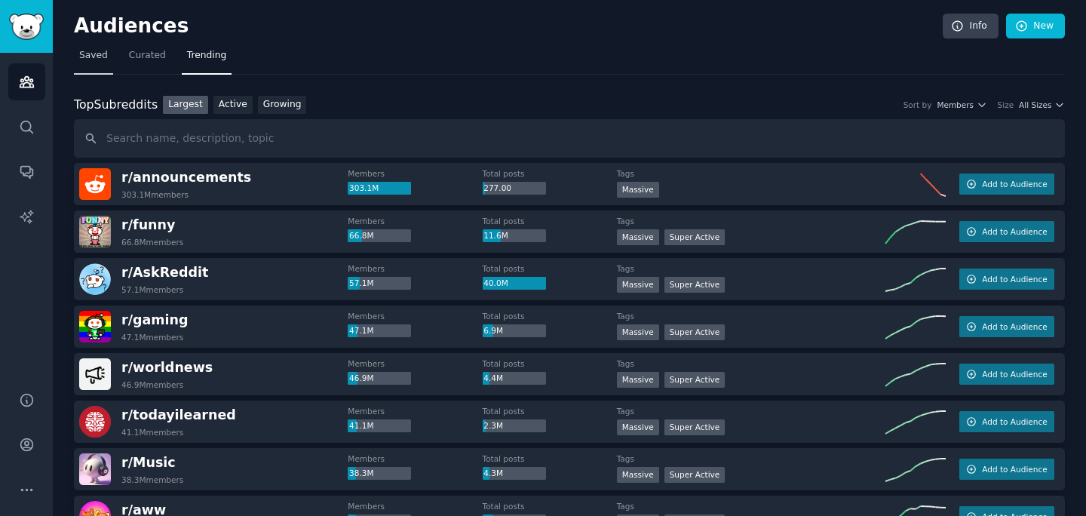
click at [89, 54] on span "Saved" at bounding box center [93, 56] width 29 height 14
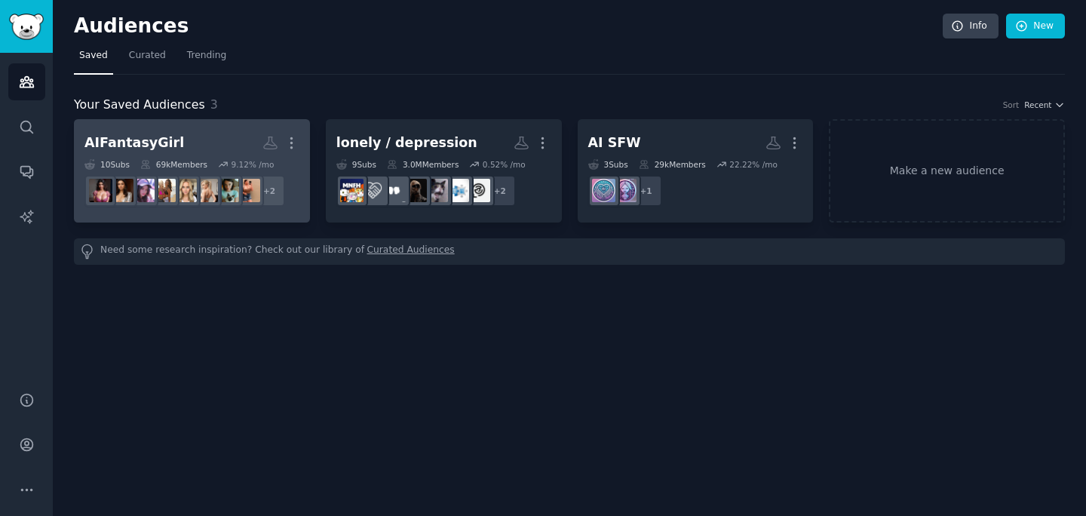
click at [210, 137] on h2 "AIFantasyGirl Custom Audience More" at bounding box center [191, 143] width 215 height 26
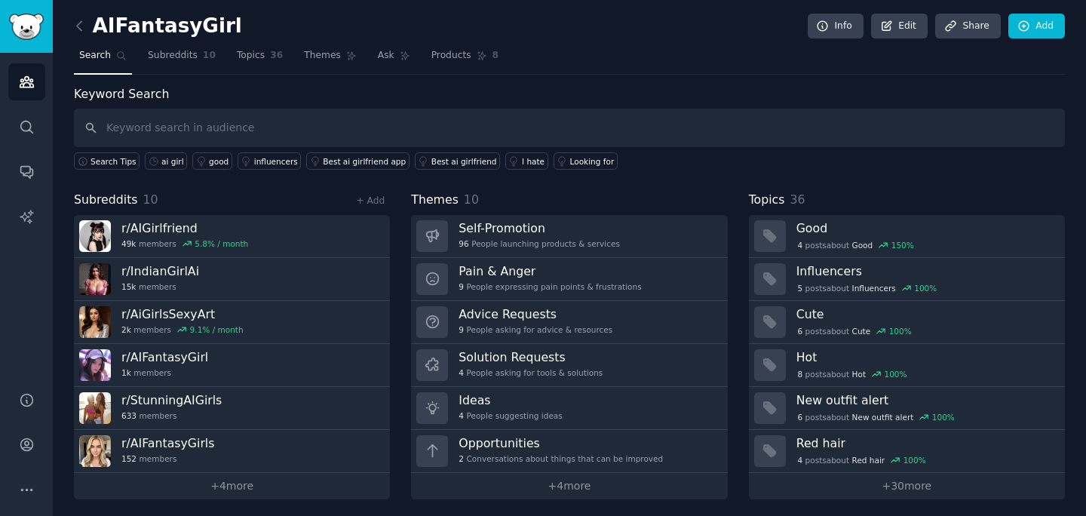
click at [178, 32] on h2 "AIFantasyGirl" at bounding box center [158, 26] width 168 height 24
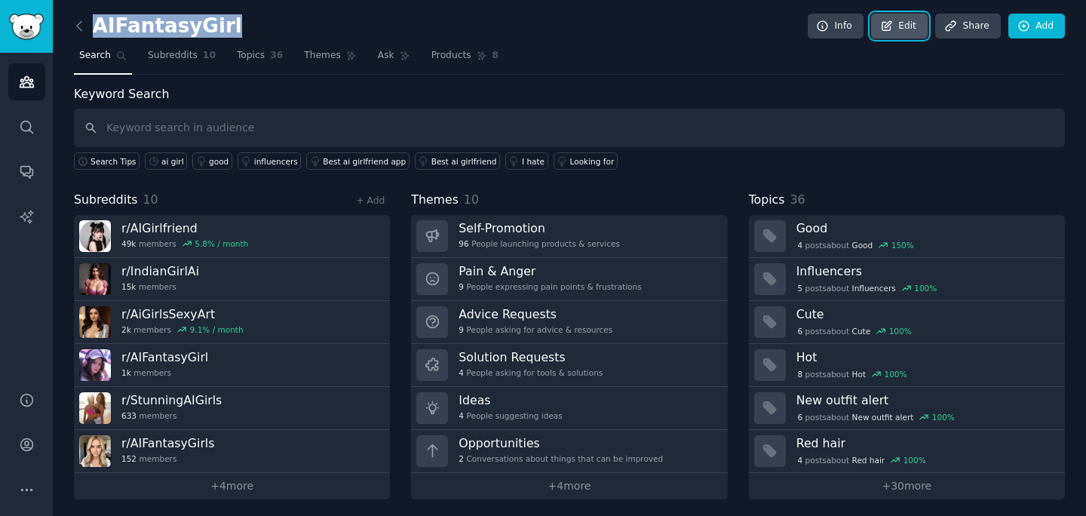
click at [901, 29] on link "Edit" at bounding box center [899, 27] width 57 height 26
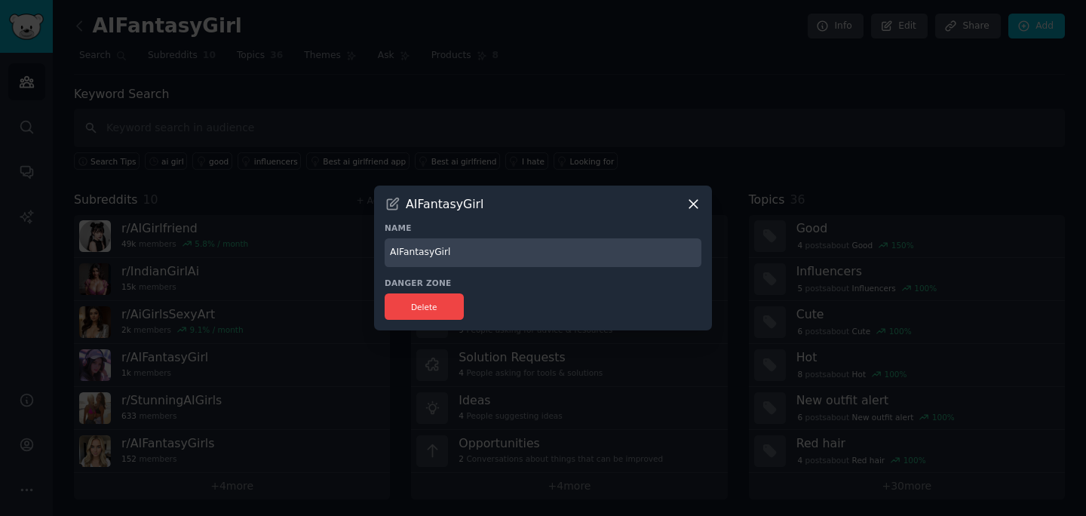
click at [451, 252] on input "AIFantasyGirl" at bounding box center [543, 252] width 317 height 29
type input "AI girl NSWF"
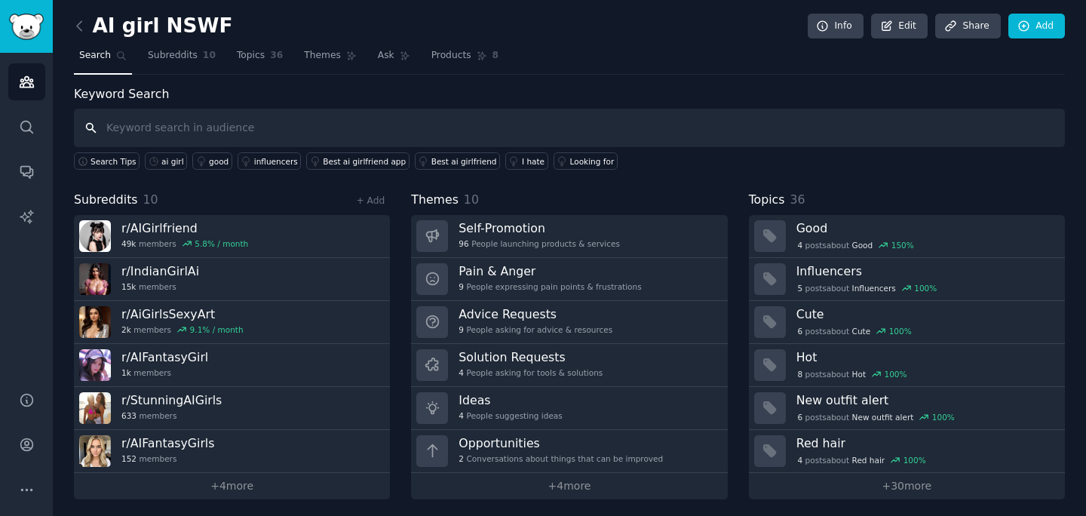
click at [171, 126] on input "text" at bounding box center [569, 128] width 991 height 38
click at [370, 192] on div "+ Add" at bounding box center [370, 200] width 39 height 16
click at [373, 199] on link "+ Add" at bounding box center [370, 200] width 29 height 11
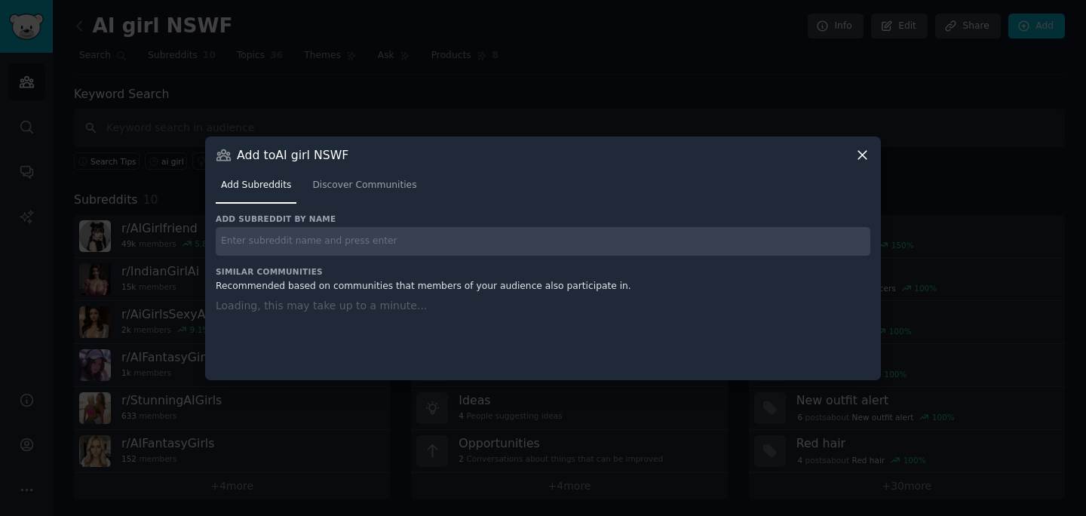
click at [359, 240] on input "text" at bounding box center [543, 241] width 655 height 29
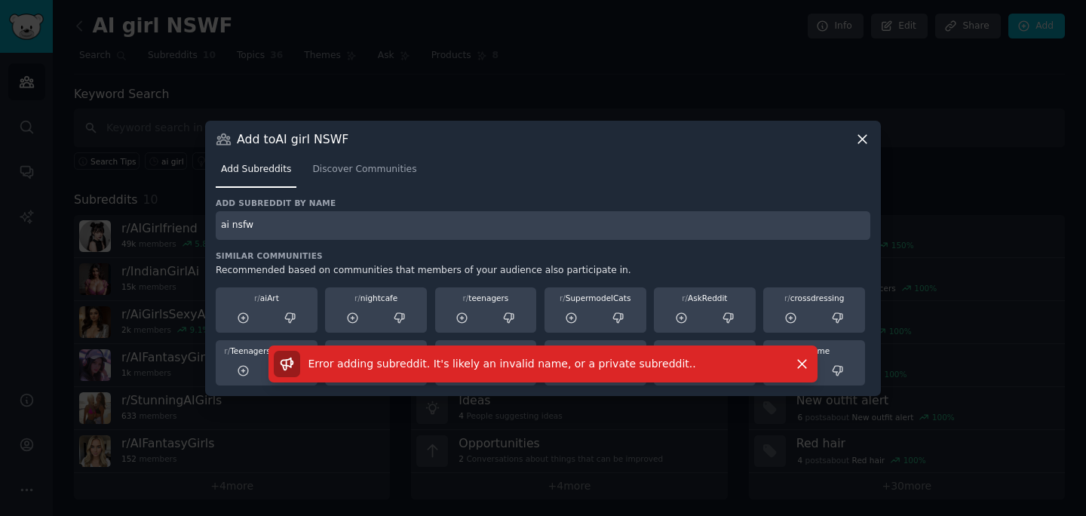
click at [343, 229] on input "ai nsfw" at bounding box center [543, 225] width 655 height 29
click at [334, 230] on input "ai nsfw" at bounding box center [543, 225] width 655 height 29
type input "ai"
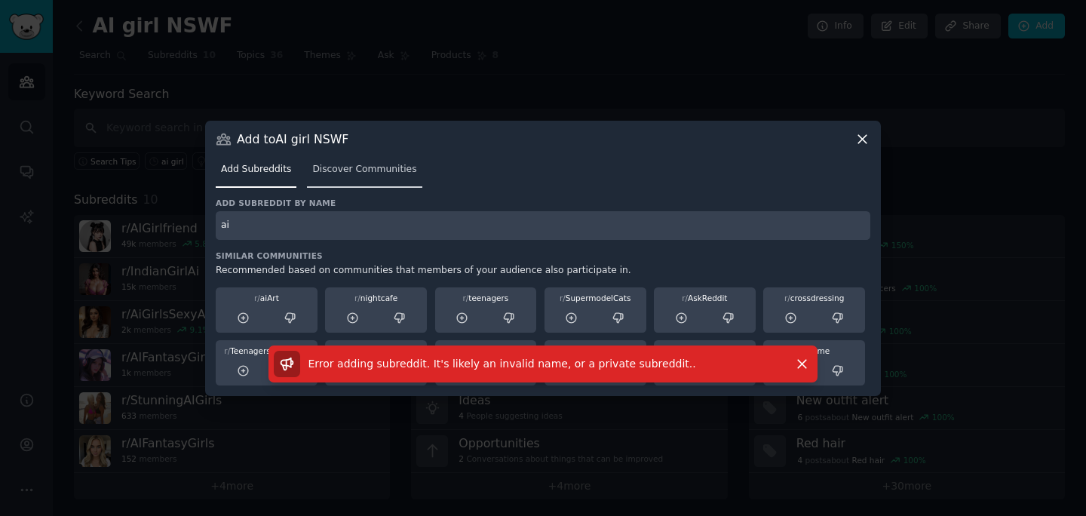
click at [339, 183] on link "Discover Communities" at bounding box center [364, 173] width 115 height 31
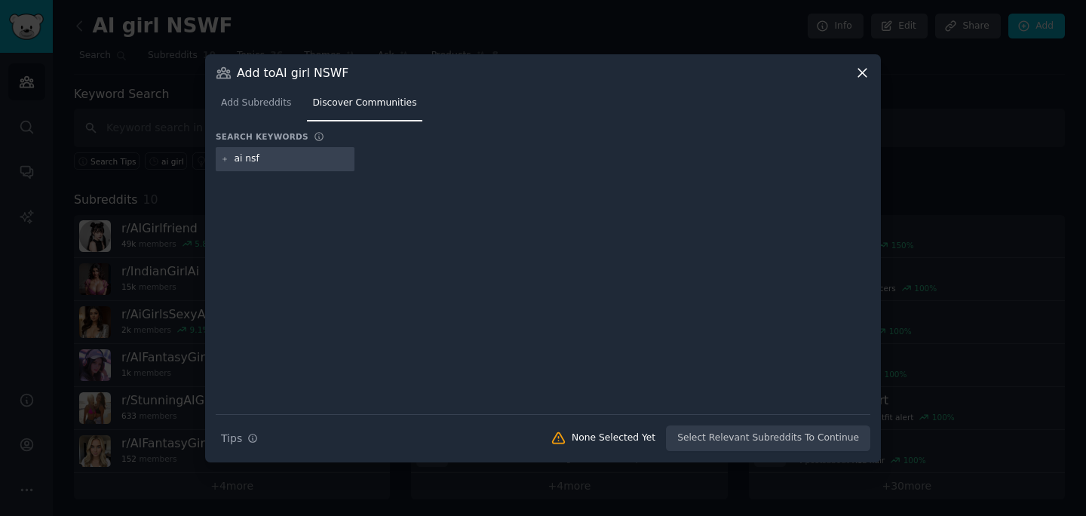
type input "ai nsfw"
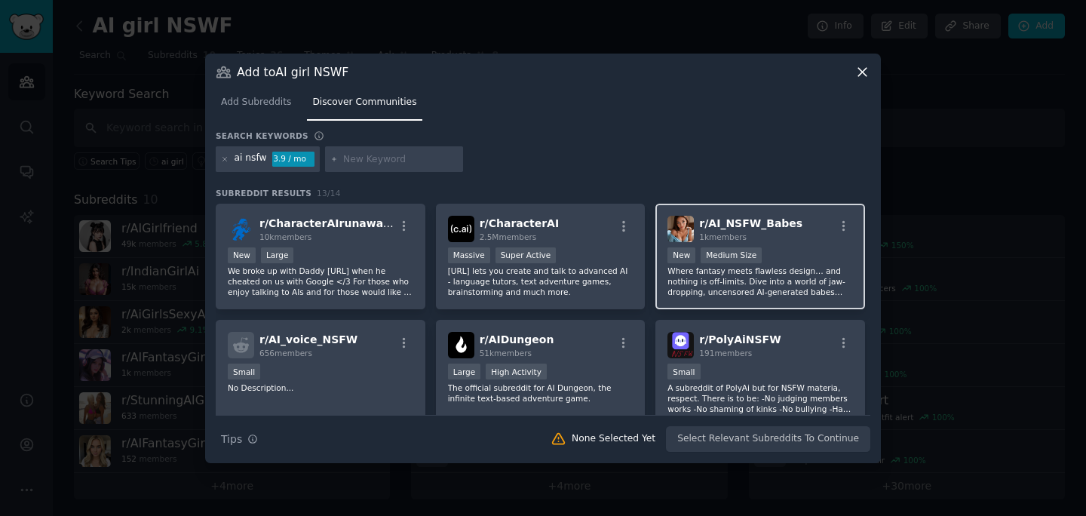
click at [798, 254] on div "New Medium Size" at bounding box center [761, 256] width 186 height 19
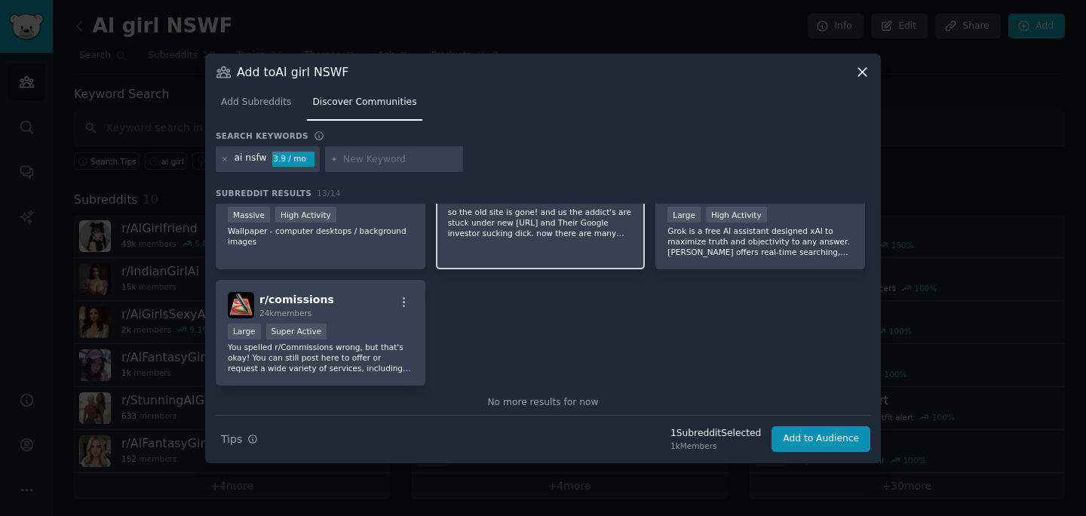
scroll to position [413, 0]
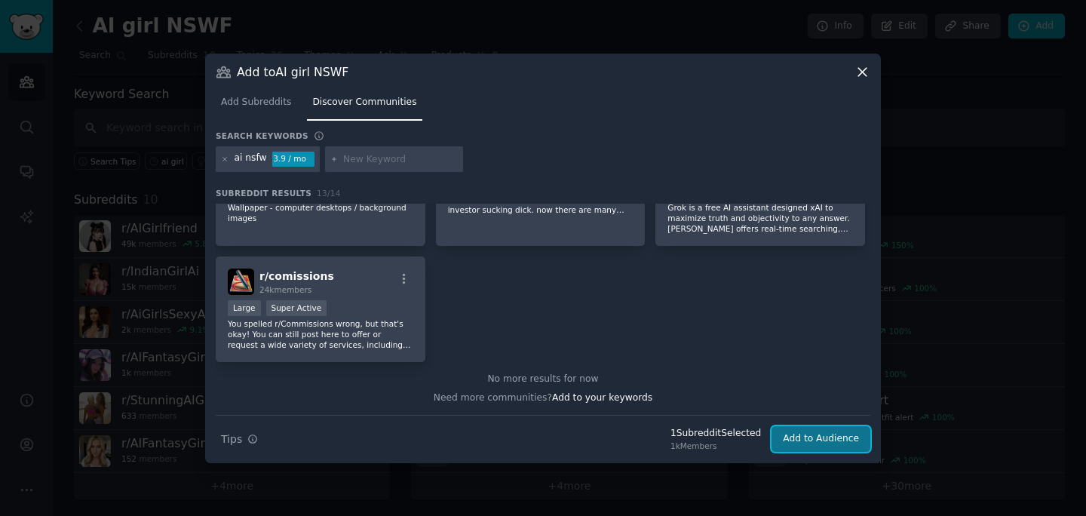
click at [797, 430] on button "Add to Audience" at bounding box center [821, 439] width 99 height 26
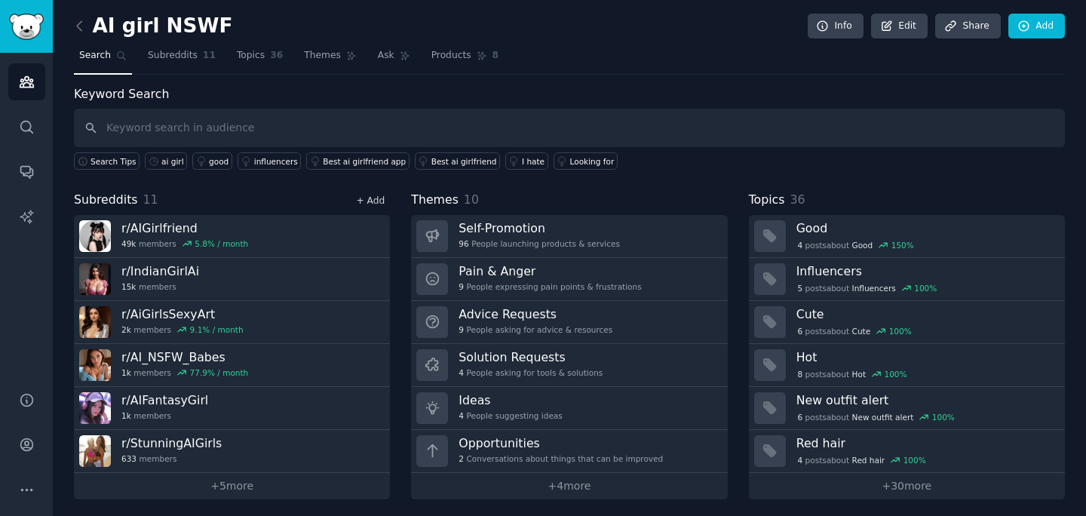
click at [373, 200] on link "+ Add" at bounding box center [370, 200] width 29 height 11
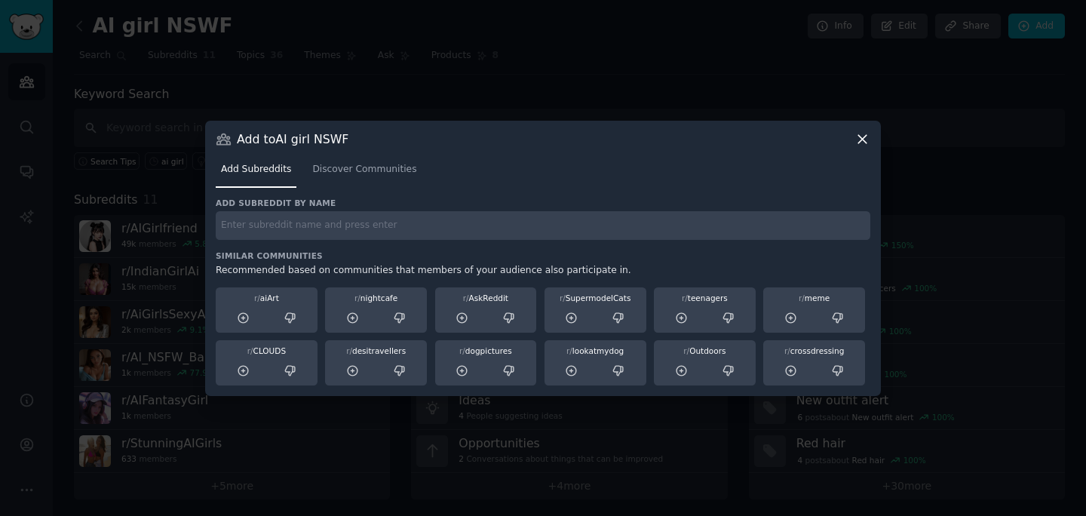
click at [352, 191] on div "Add Subreddits Discover Communities" at bounding box center [543, 172] width 655 height 51
click at [348, 180] on link "Discover Communities" at bounding box center [364, 173] width 115 height 31
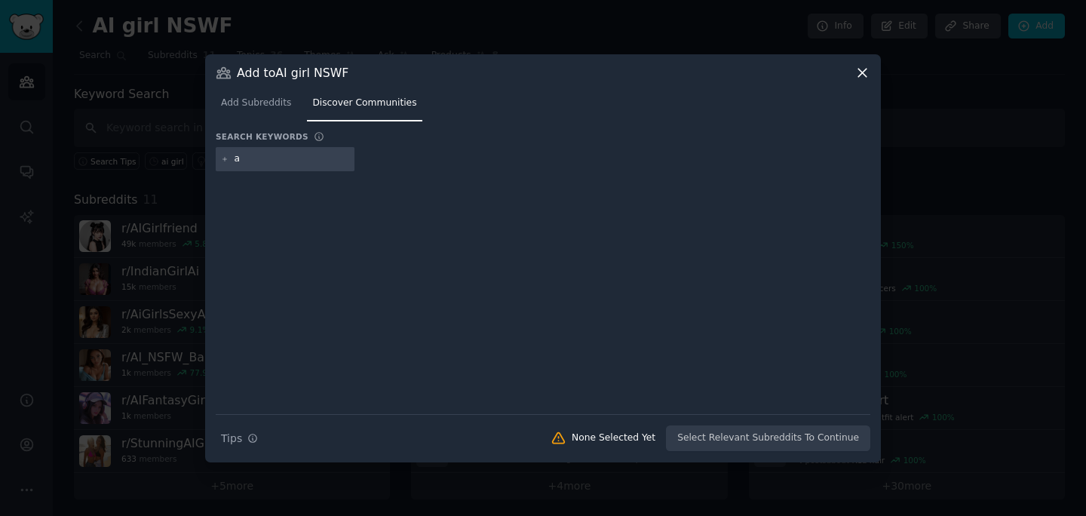
type input "ai"
type input "girl"
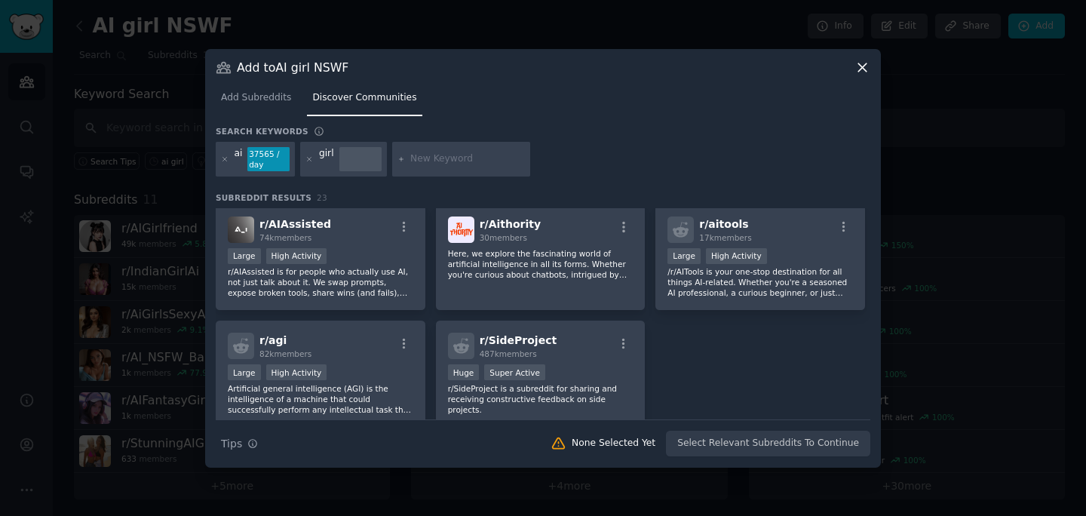
scroll to position [709, 0]
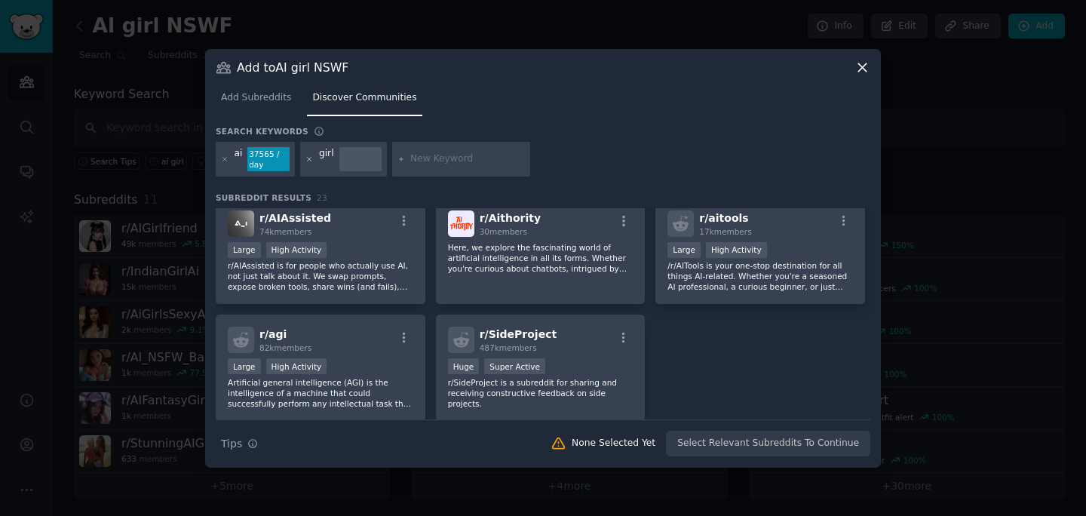
click at [309, 155] on icon at bounding box center [310, 159] width 8 height 8
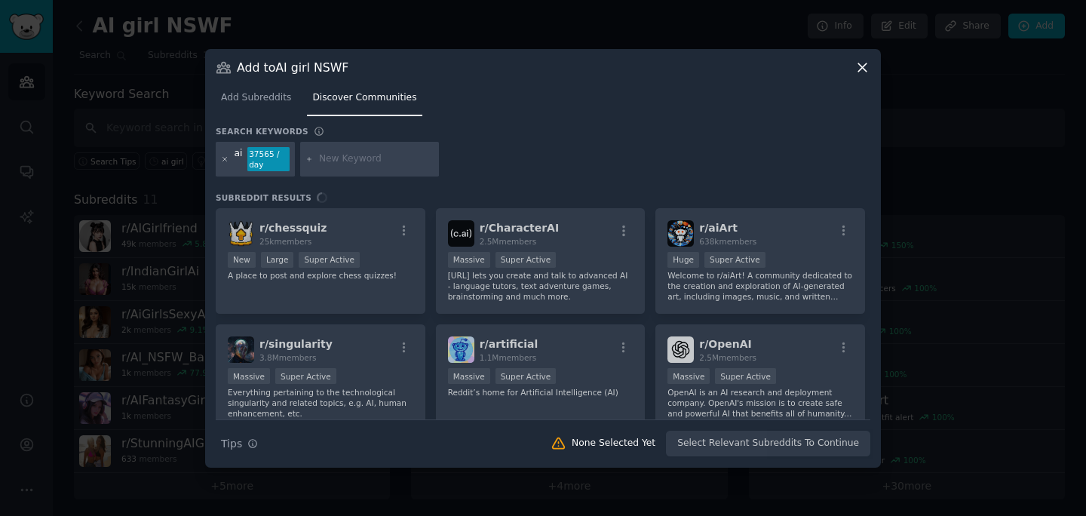
click at [228, 158] on icon at bounding box center [225, 159] width 8 height 8
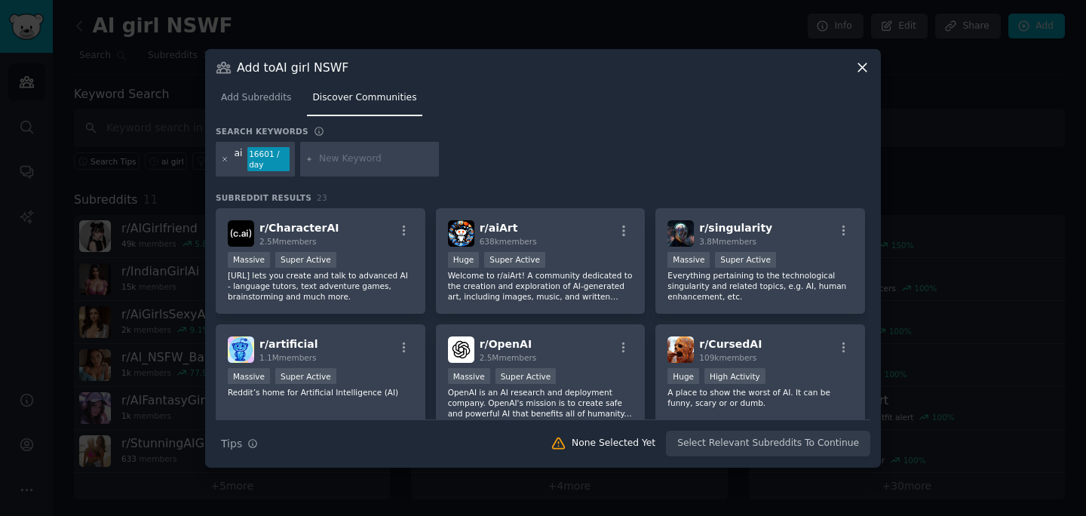
click at [222, 159] on icon at bounding box center [225, 159] width 8 height 8
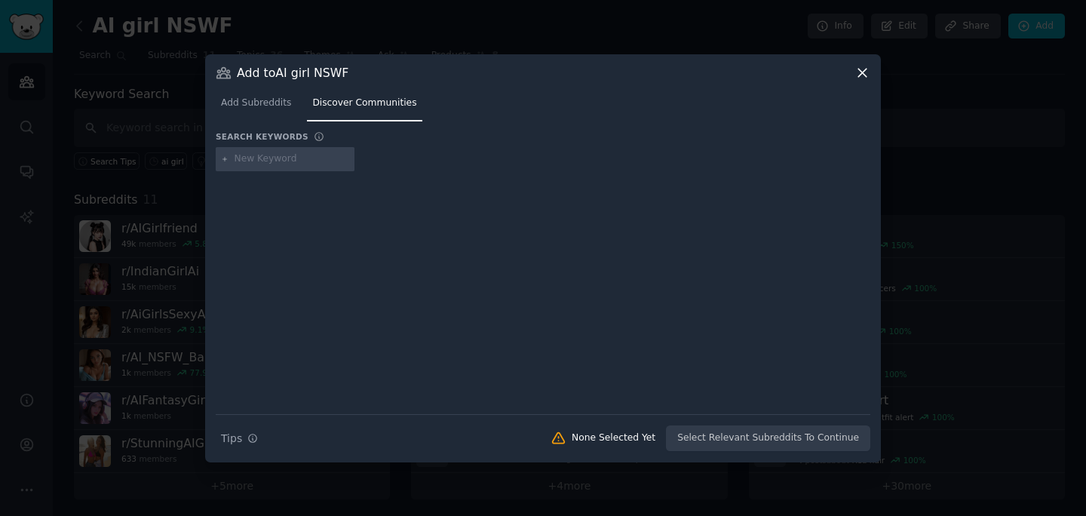
click at [231, 158] on div at bounding box center [285, 159] width 139 height 24
click at [235, 160] on input "text" at bounding box center [292, 159] width 115 height 14
type input "ai girl"
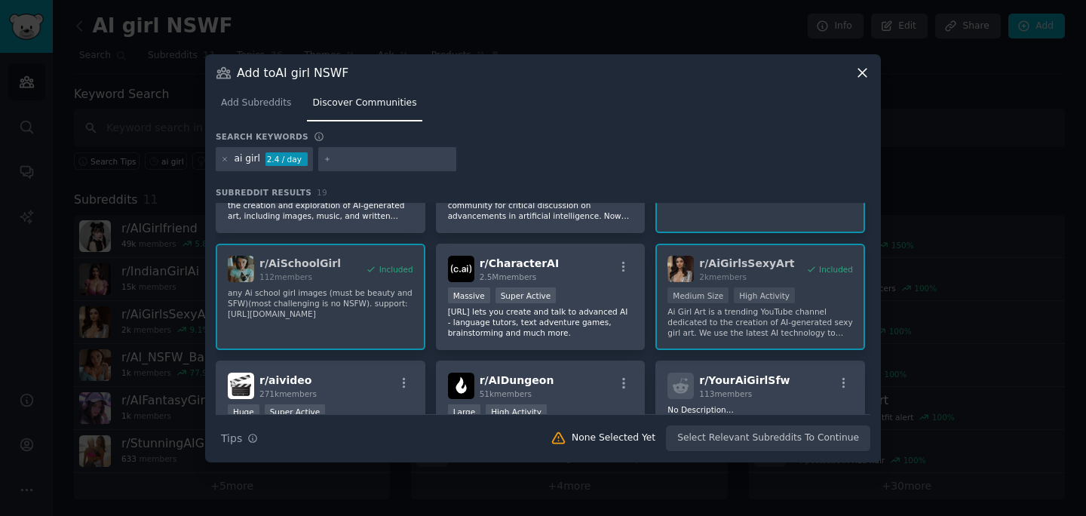
scroll to position [75, 0]
type input "..."
